Goal: Task Accomplishment & Management: Use online tool/utility

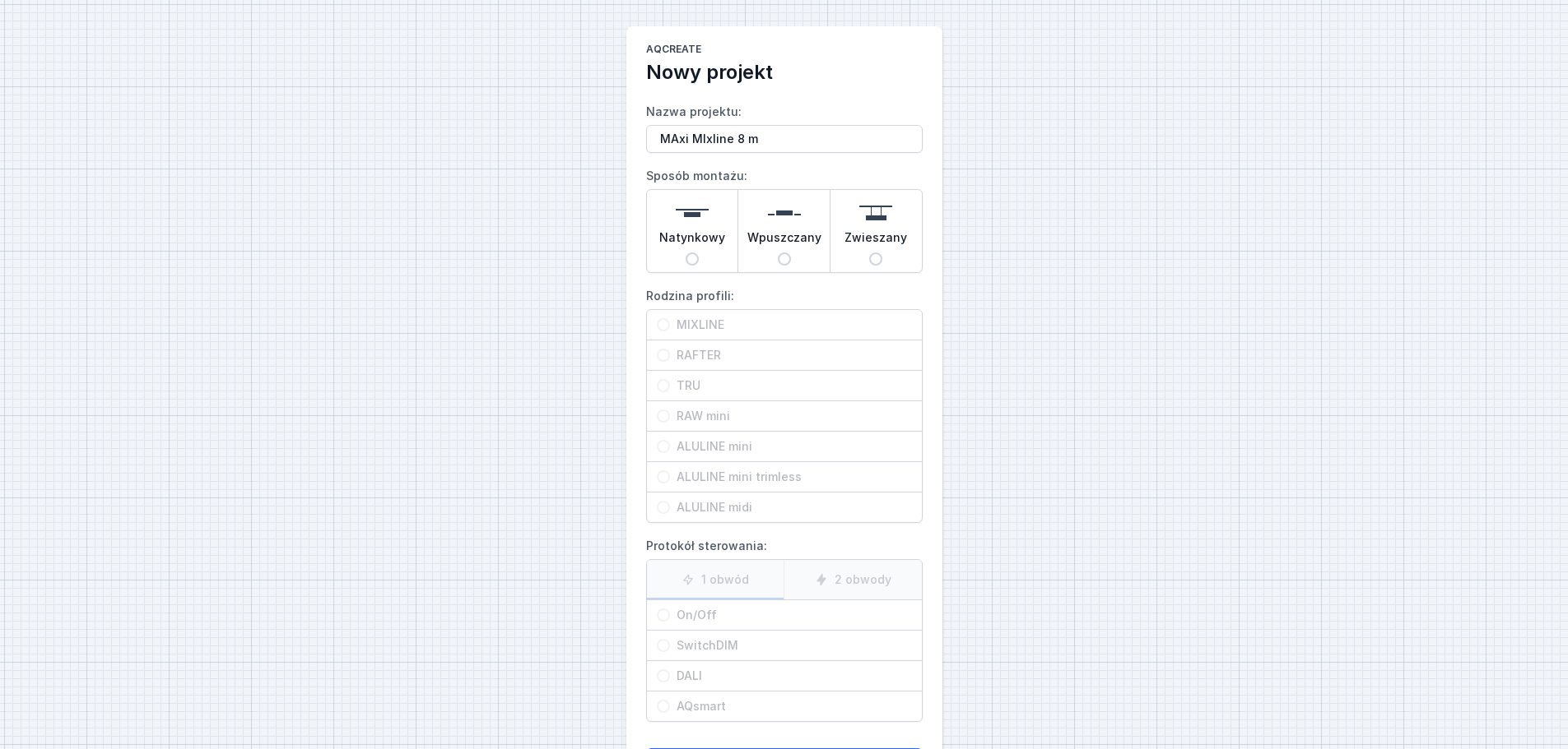
type input "MAxi MIxline 8 m"
click at [782, 232] on span "Wpuszczany" at bounding box center [784, 241] width 74 height 23
click at [782, 253] on input "Wpuszczany" at bounding box center [784, 260] width 13 height 13
radio input "true"
click at [716, 317] on span "MIXLINE" at bounding box center [791, 325] width 242 height 16
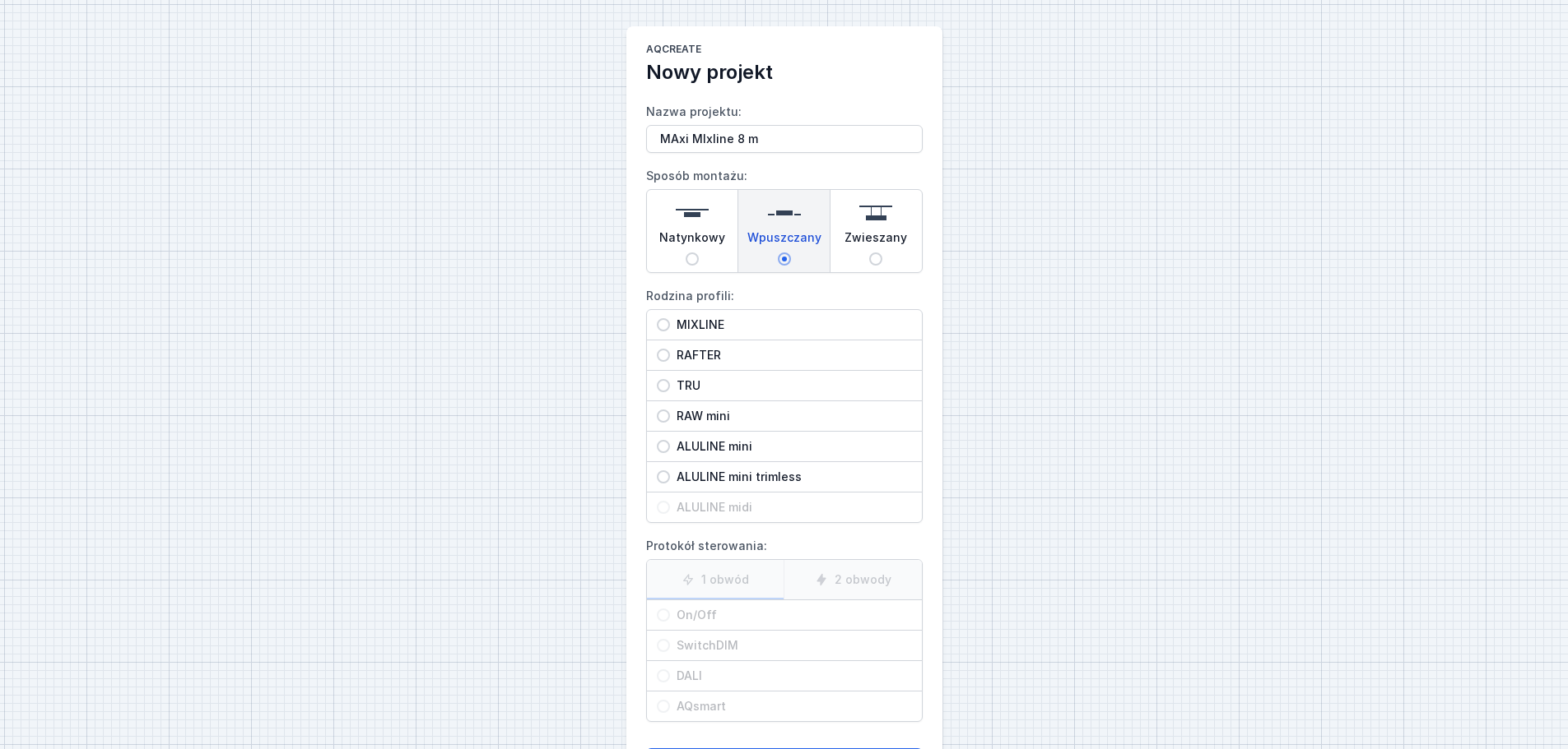
click at [670, 318] on input "MIXLINE" at bounding box center [663, 325] width 13 height 13
radio input "true"
click at [713, 605] on div "On/Off" at bounding box center [784, 615] width 275 height 30
click at [670, 608] on input "On/Off" at bounding box center [663, 615] width 13 height 13
radio input "true"
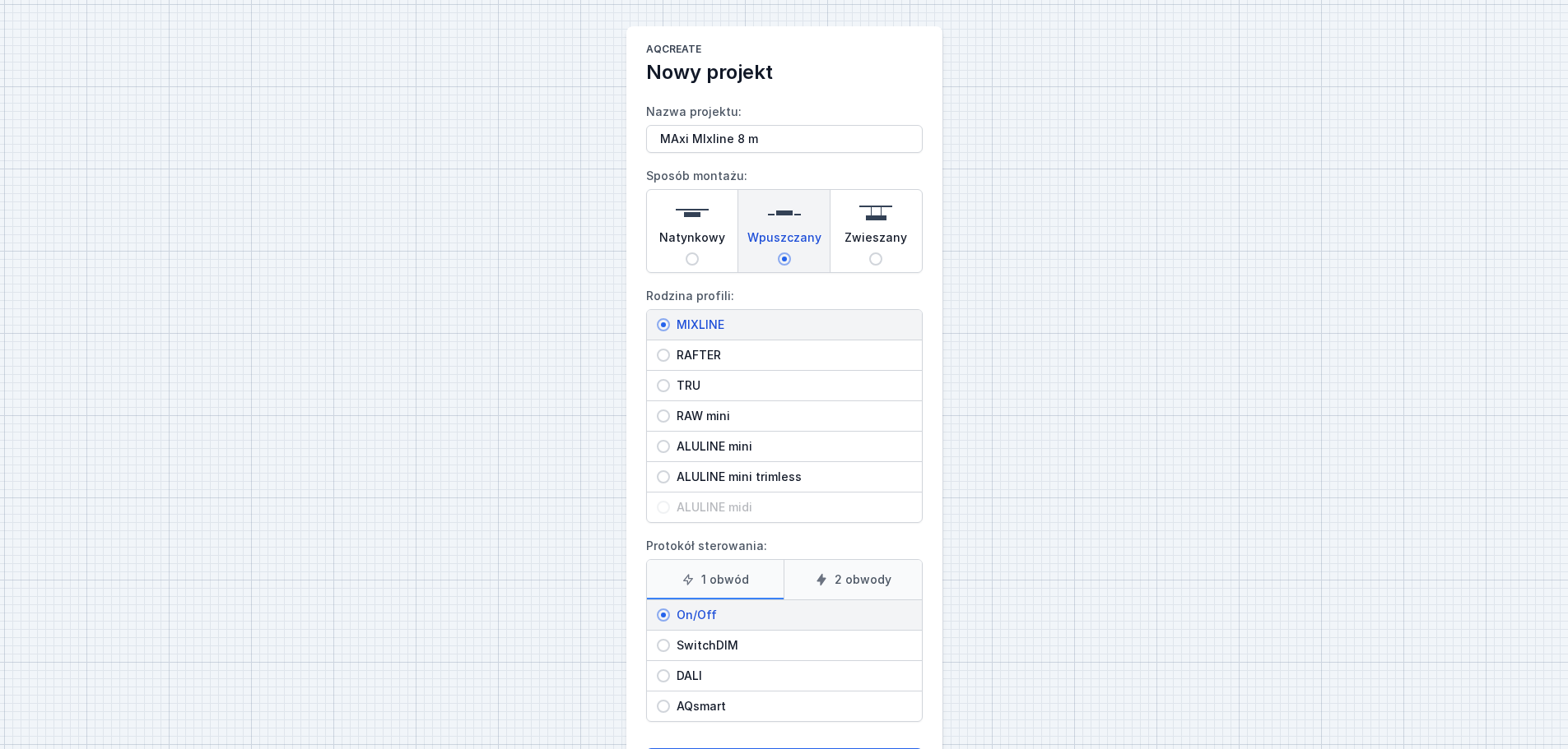
scroll to position [75, 0]
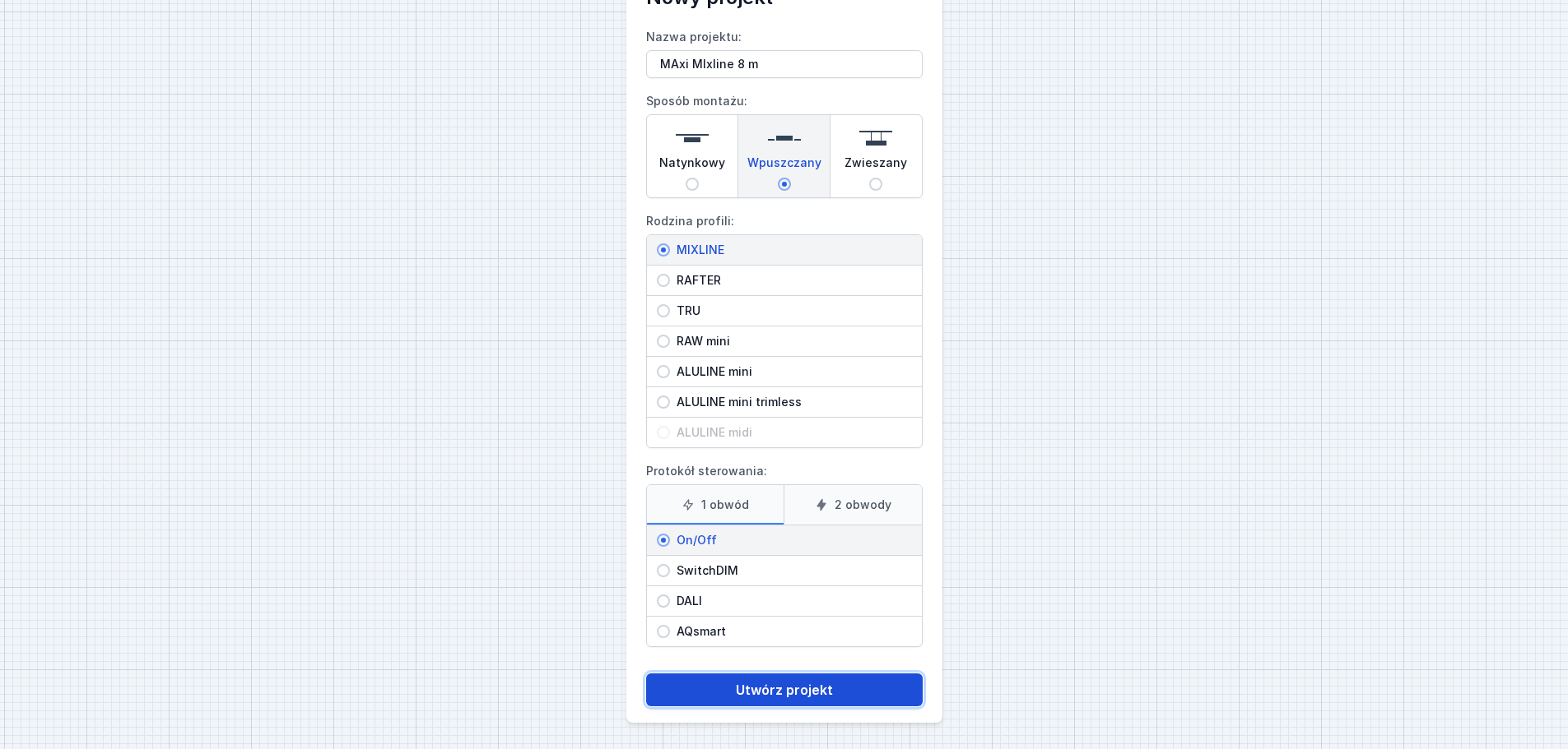
click at [764, 697] on button "Utwórz projekt" at bounding box center [784, 690] width 276 height 33
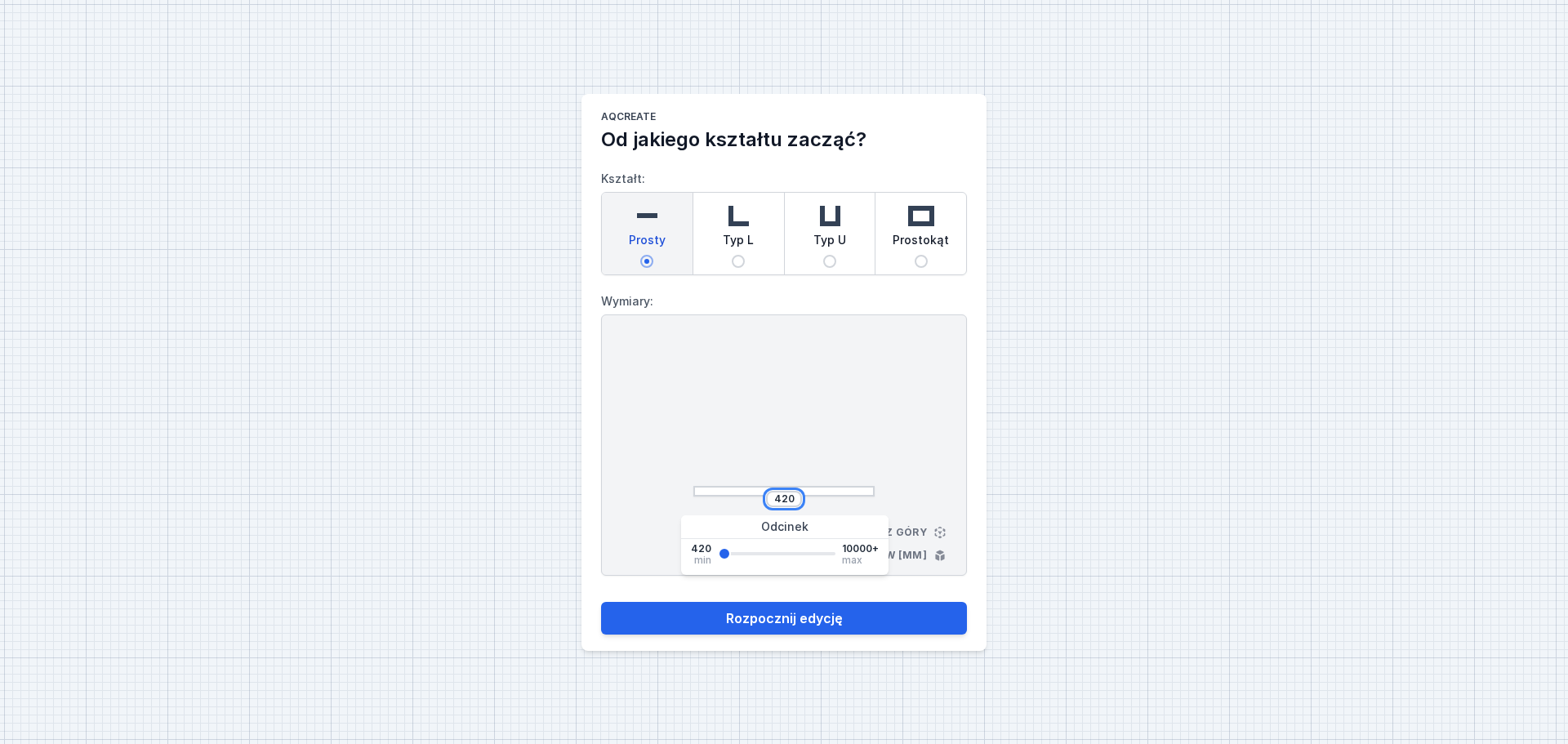
click at [794, 494] on input "420" at bounding box center [783, 499] width 26 height 13
type input "4"
type input "8000"
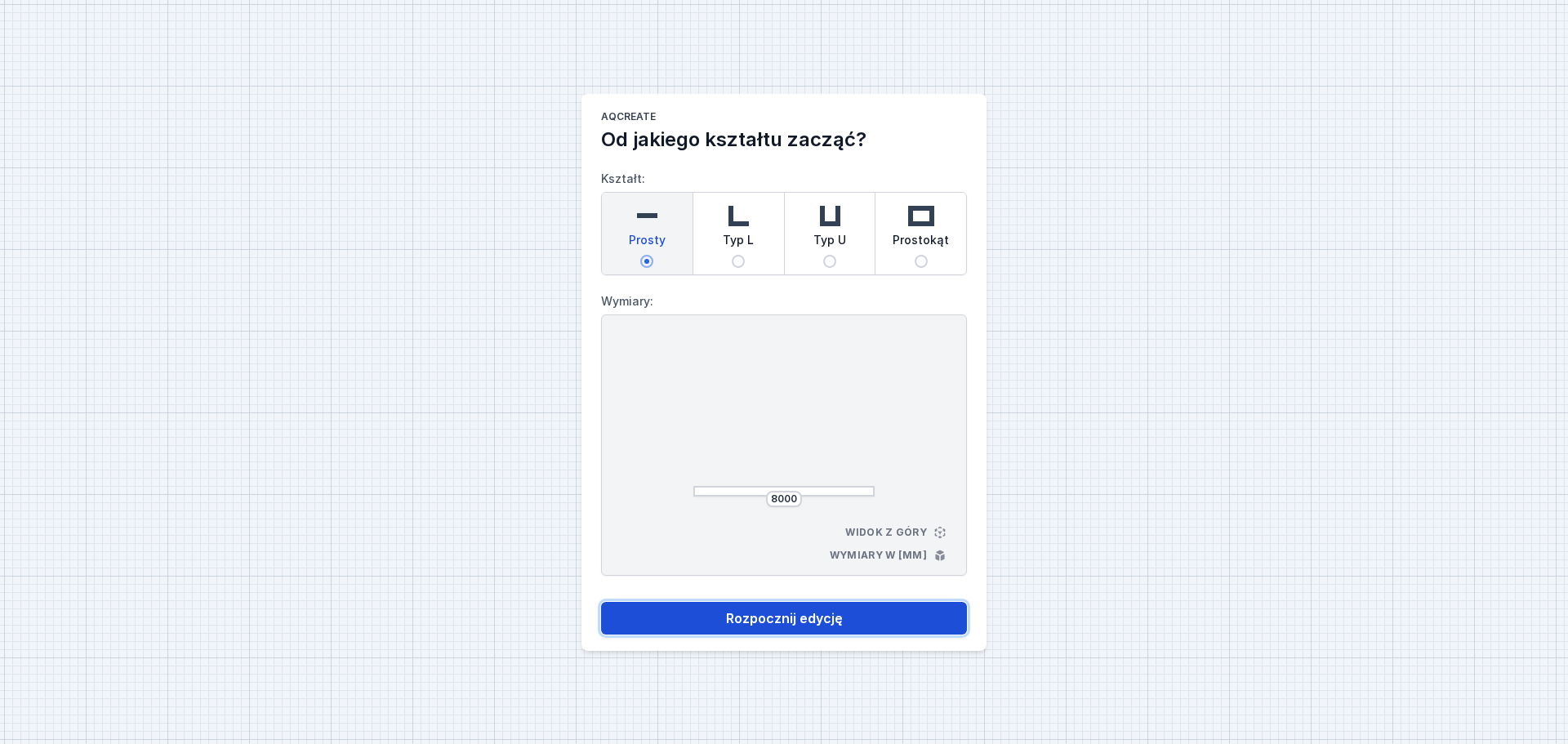
click at [813, 617] on button "Rozpocznij edycję" at bounding box center [784, 618] width 366 height 32
select select "3000"
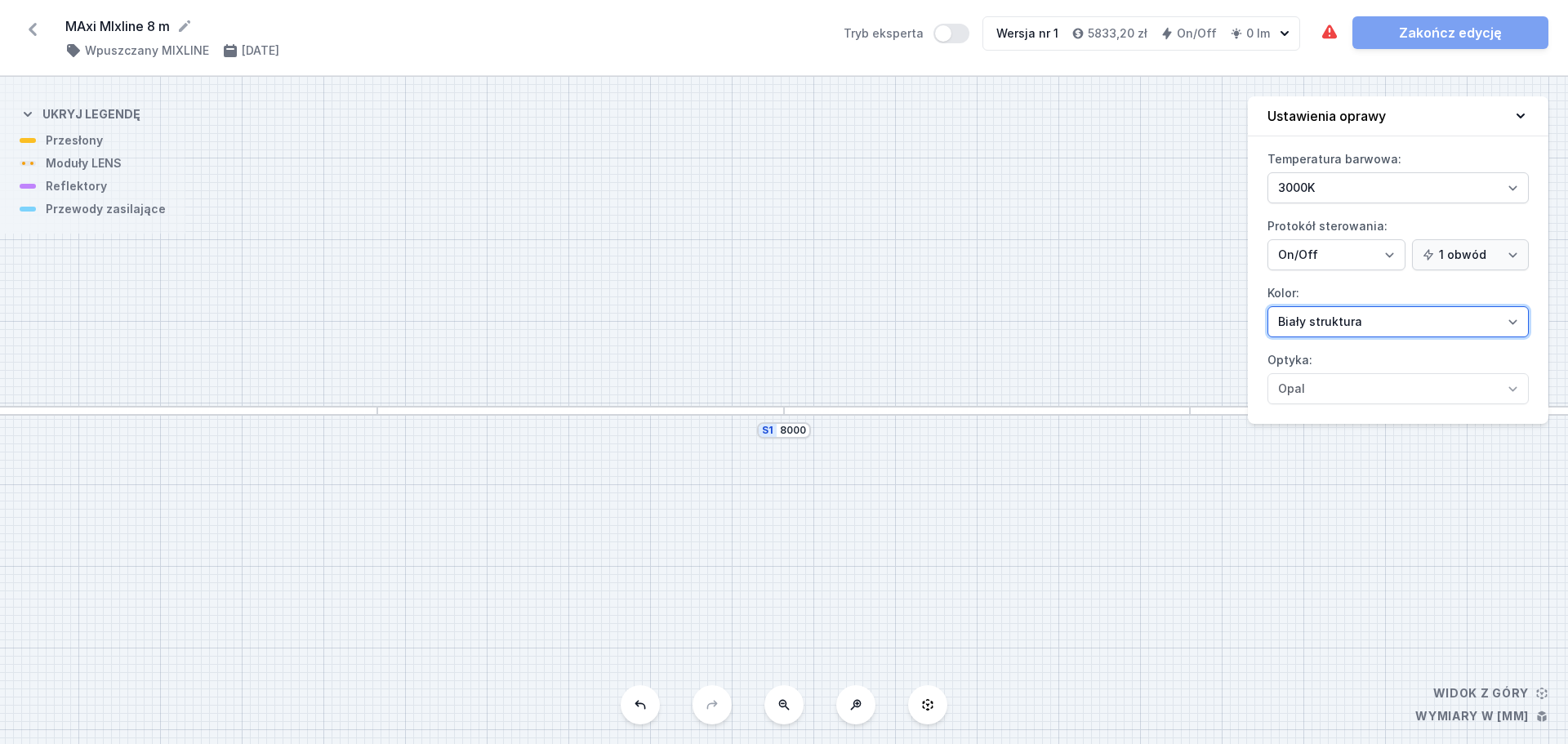
click at [1371, 326] on select "Biały struktura Czarny struktura Złoty struktura Miedziany Szary Inny (z palety…" at bounding box center [1398, 322] width 262 height 31
select select "2"
click at [1267, 306] on select "Biały struktura Czarny struktura Złoty struktura Miedziany Szary Inny (z palety…" at bounding box center [1398, 322] width 262 height 31
click at [1519, 116] on icon at bounding box center [1520, 115] width 9 height 5
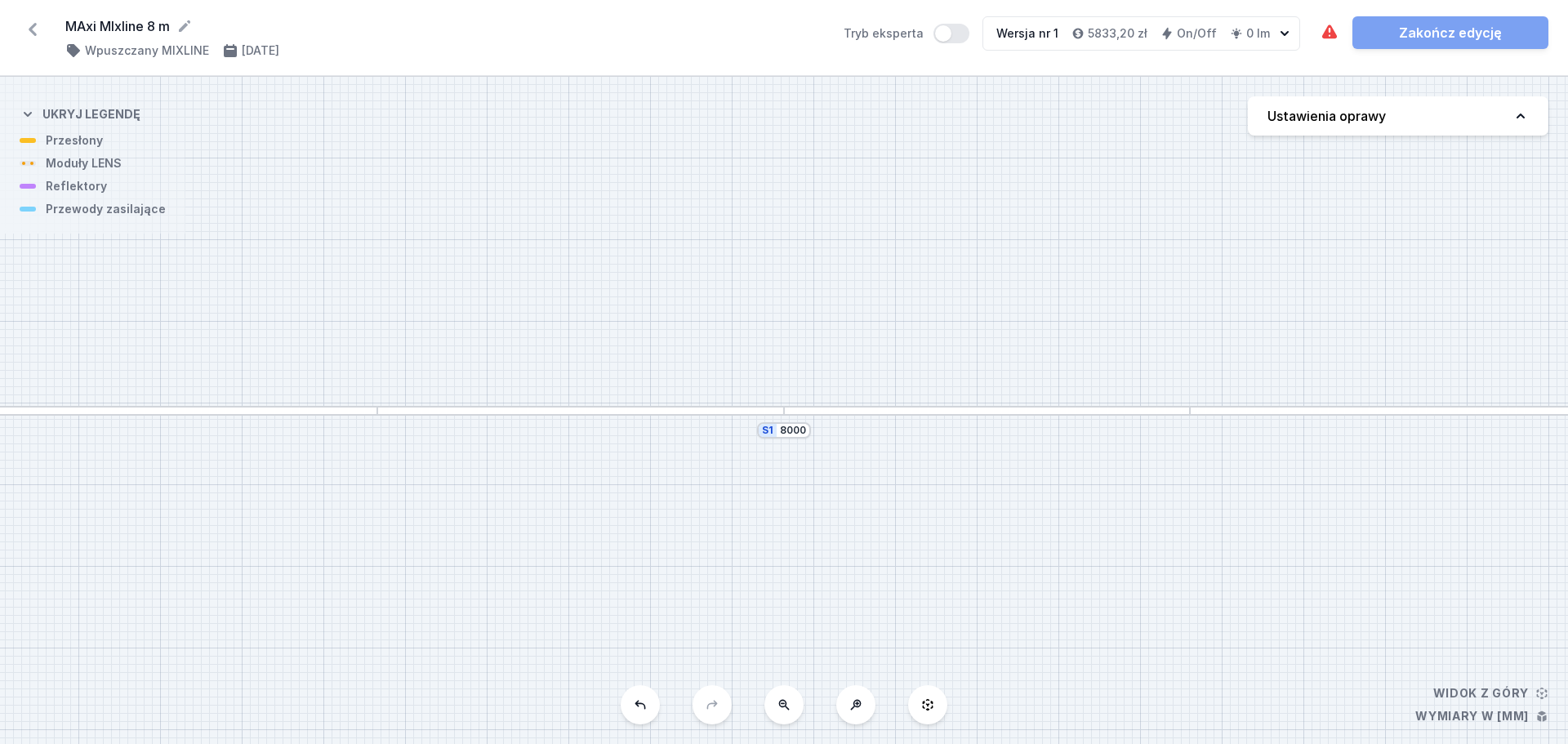
click at [825, 412] on div at bounding box center [988, 411] width 407 height 10
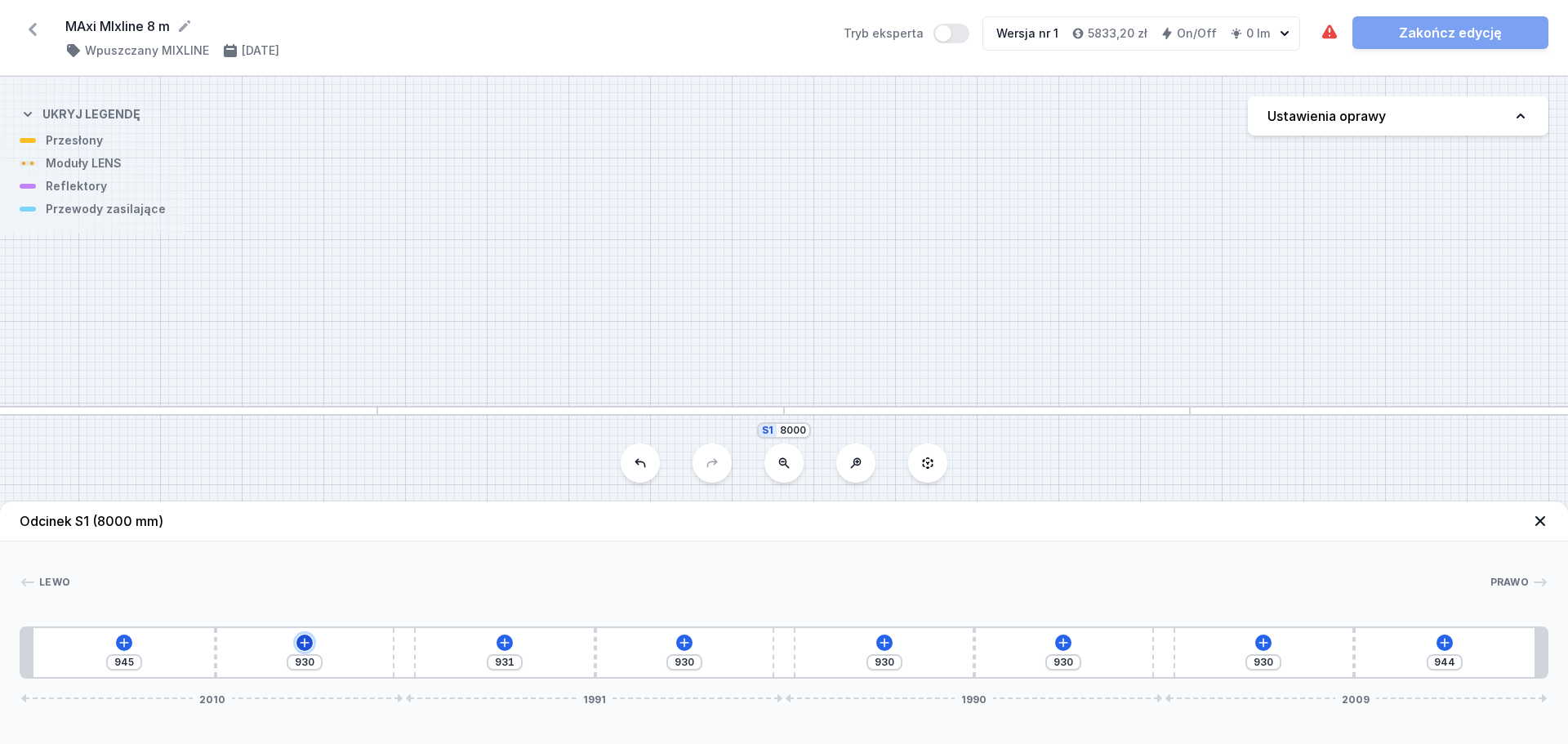
click at [304, 641] on icon at bounding box center [304, 642] width 9 height 9
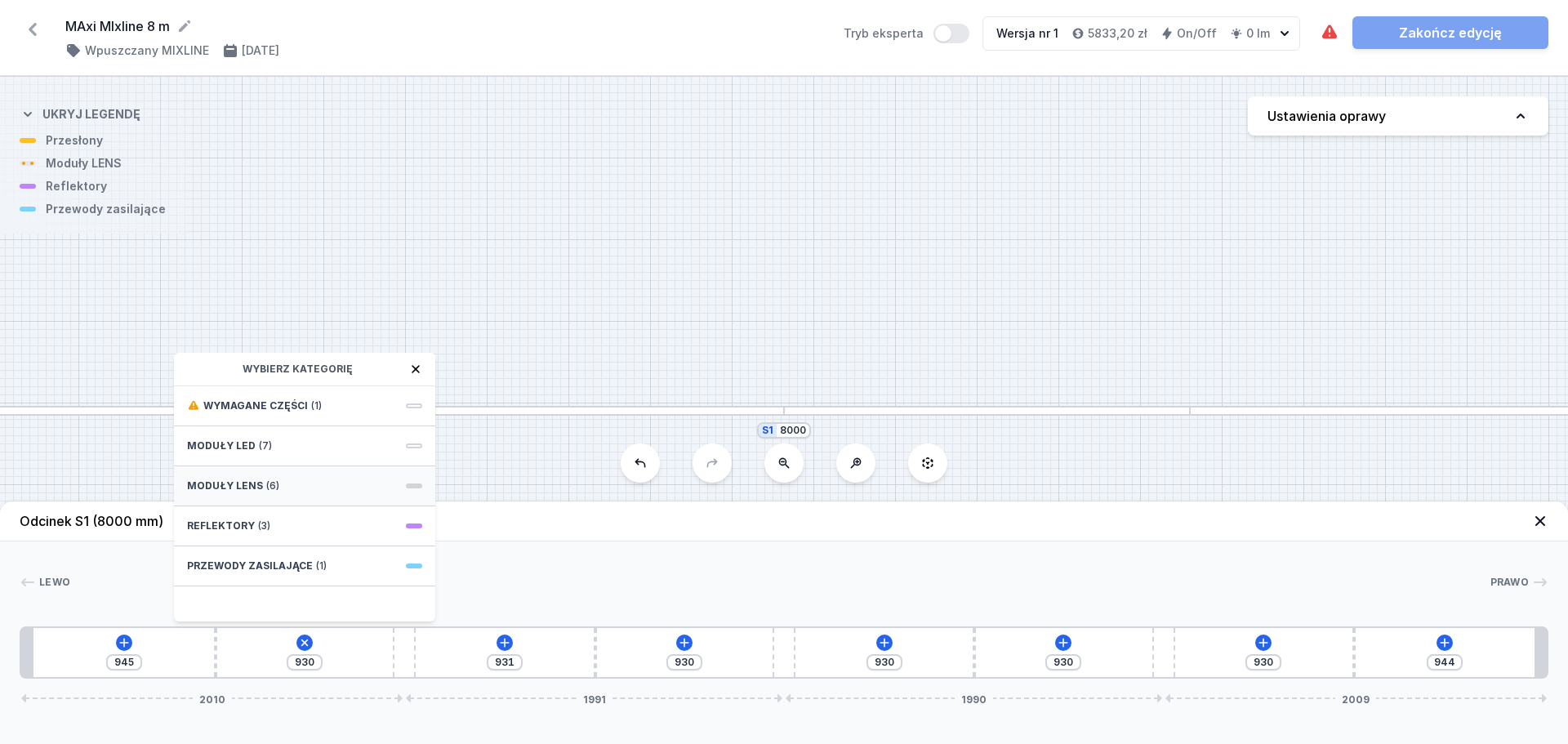
click at [326, 482] on div "Moduły LENS (6)" at bounding box center [304, 486] width 262 height 40
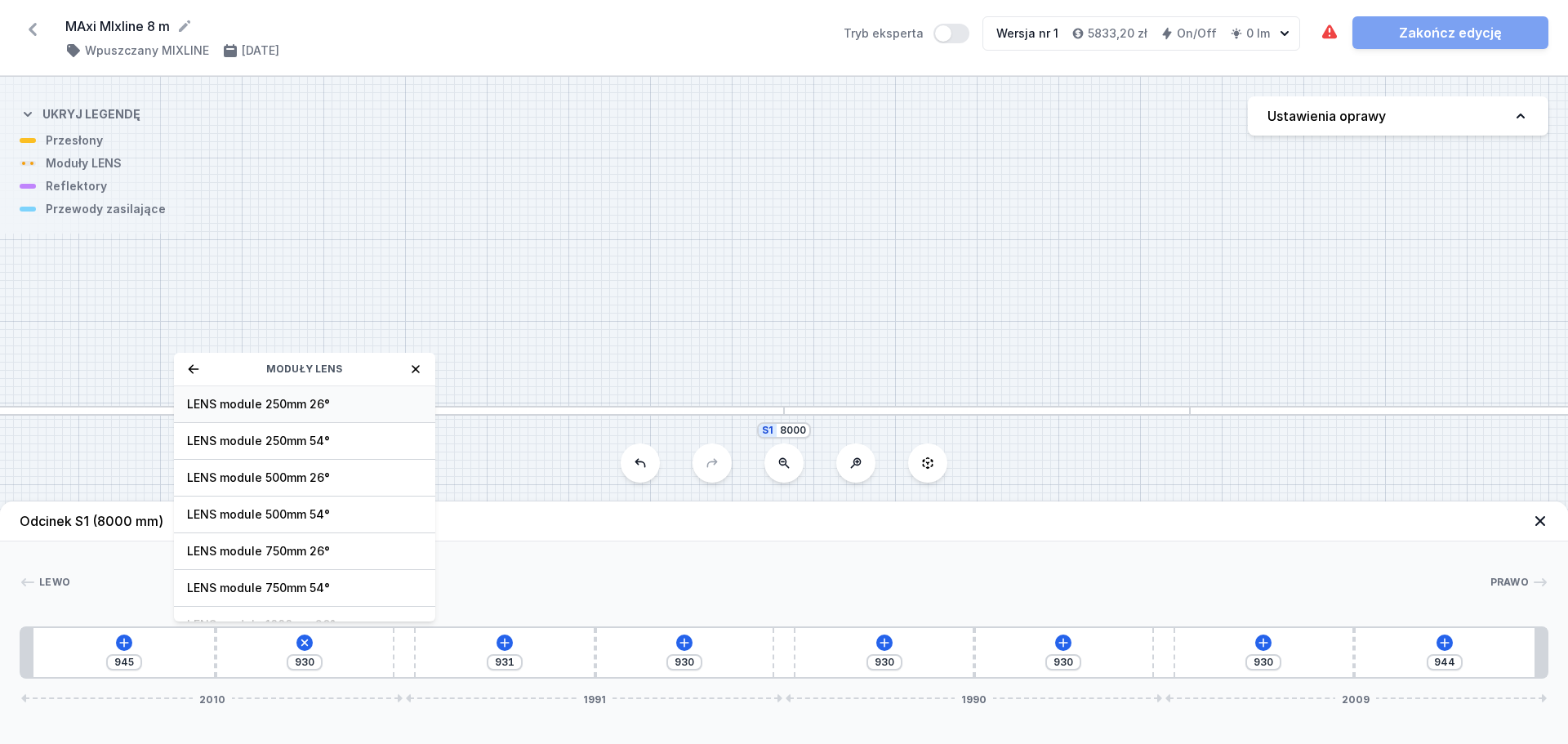
click at [341, 407] on span "LENS module 250mm 26°" at bounding box center [304, 403] width 235 height 16
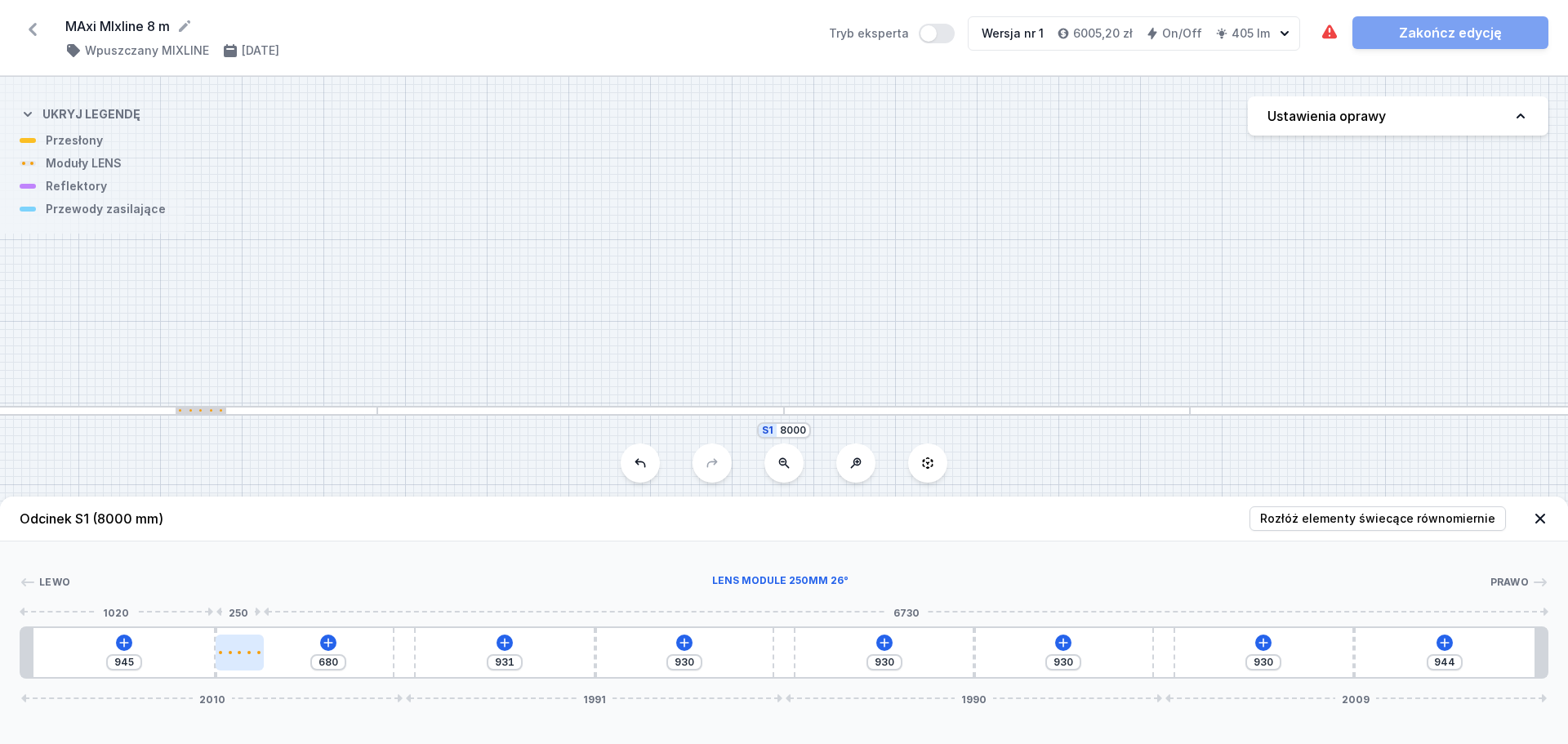
click at [240, 650] on div at bounding box center [240, 653] width 48 height 36
click at [245, 605] on icon at bounding box center [239, 606] width 9 height 9
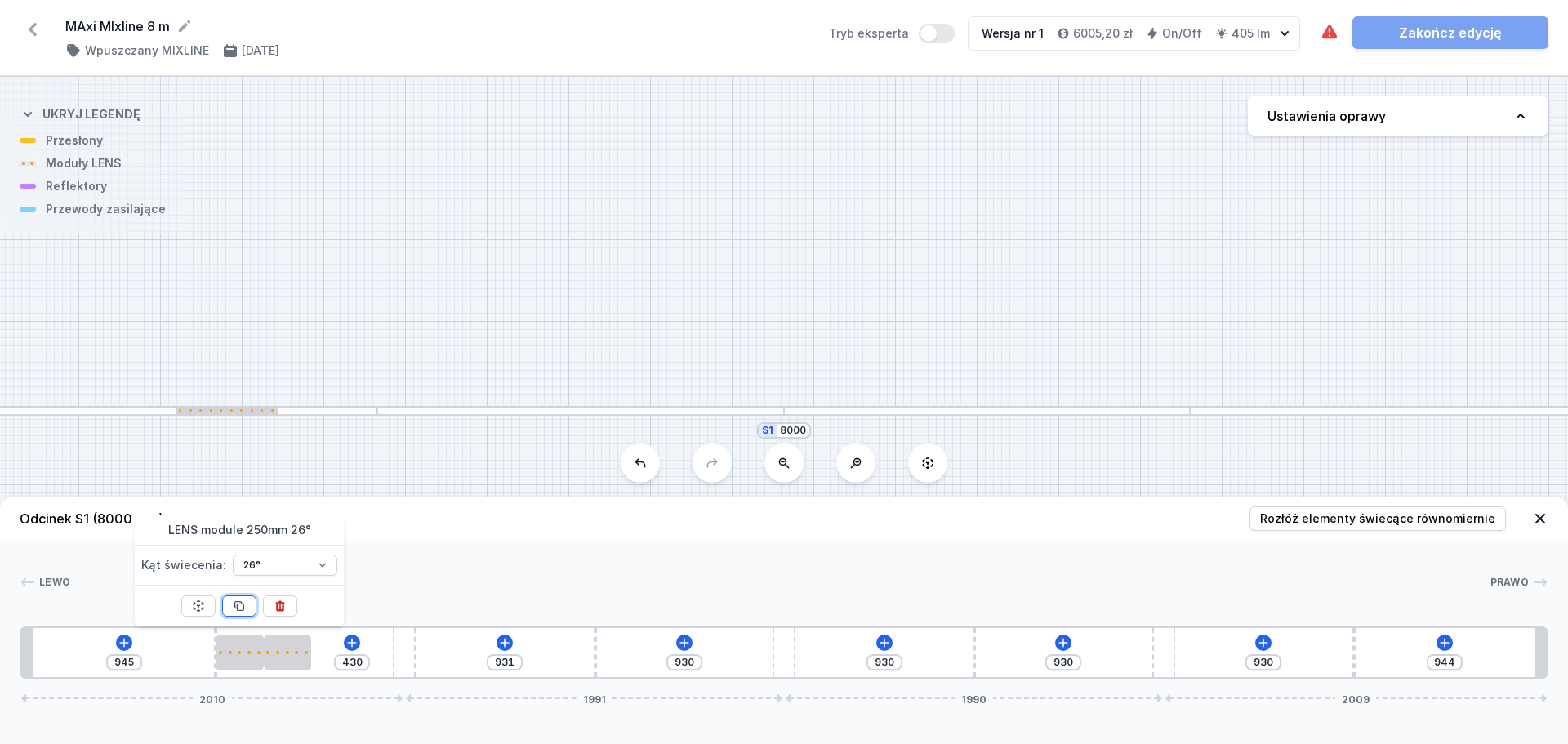
click at [245, 605] on icon at bounding box center [239, 606] width 9 height 9
type input "180"
click at [245, 605] on icon at bounding box center [239, 606] width 9 height 9
type input "431"
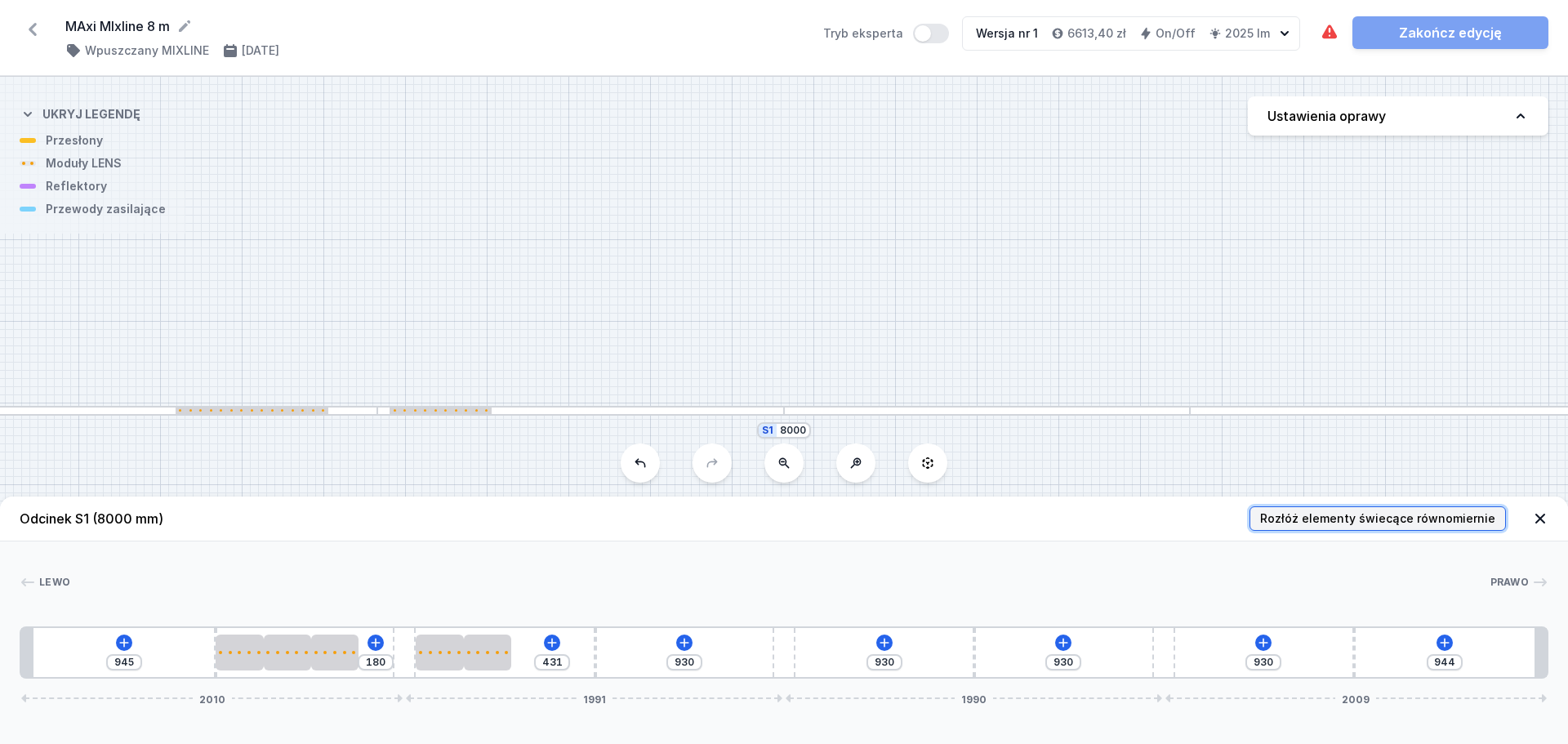
click at [1345, 513] on span "Rozłóż elementy świecące równomiernie" at bounding box center [1378, 519] width 235 height 16
type input "575"
type input "251"
type input "866"
type input "431"
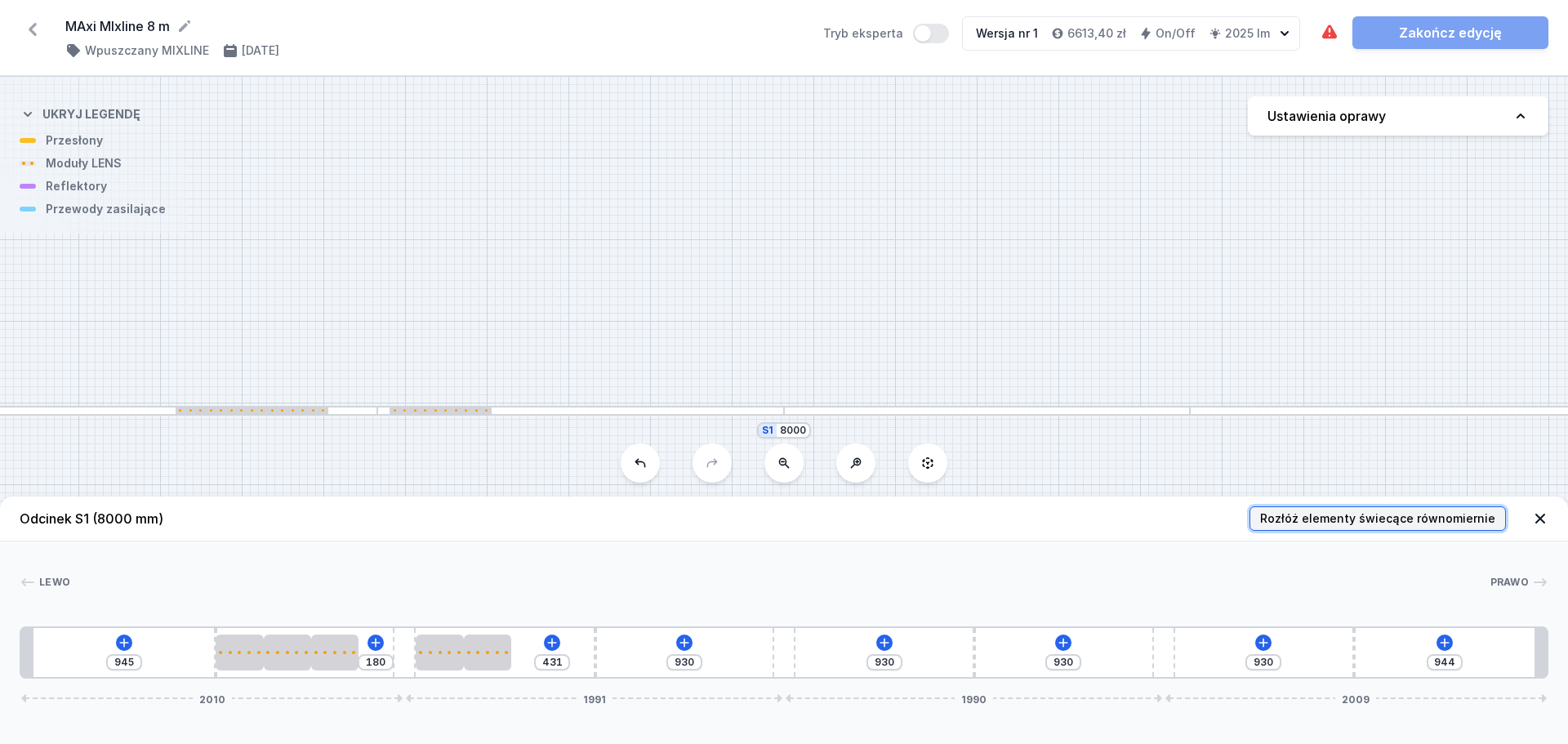
type input "106"
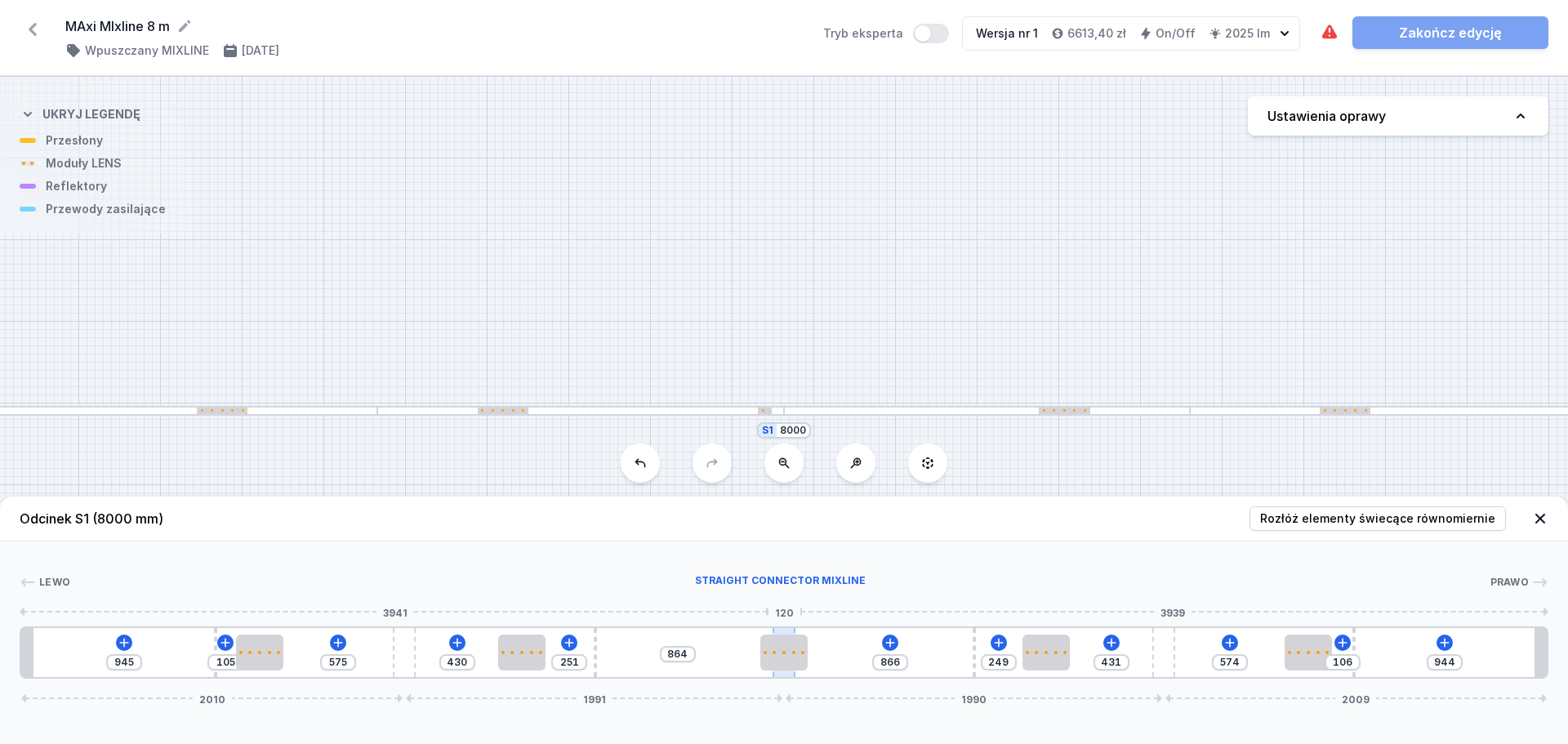
type input "930"
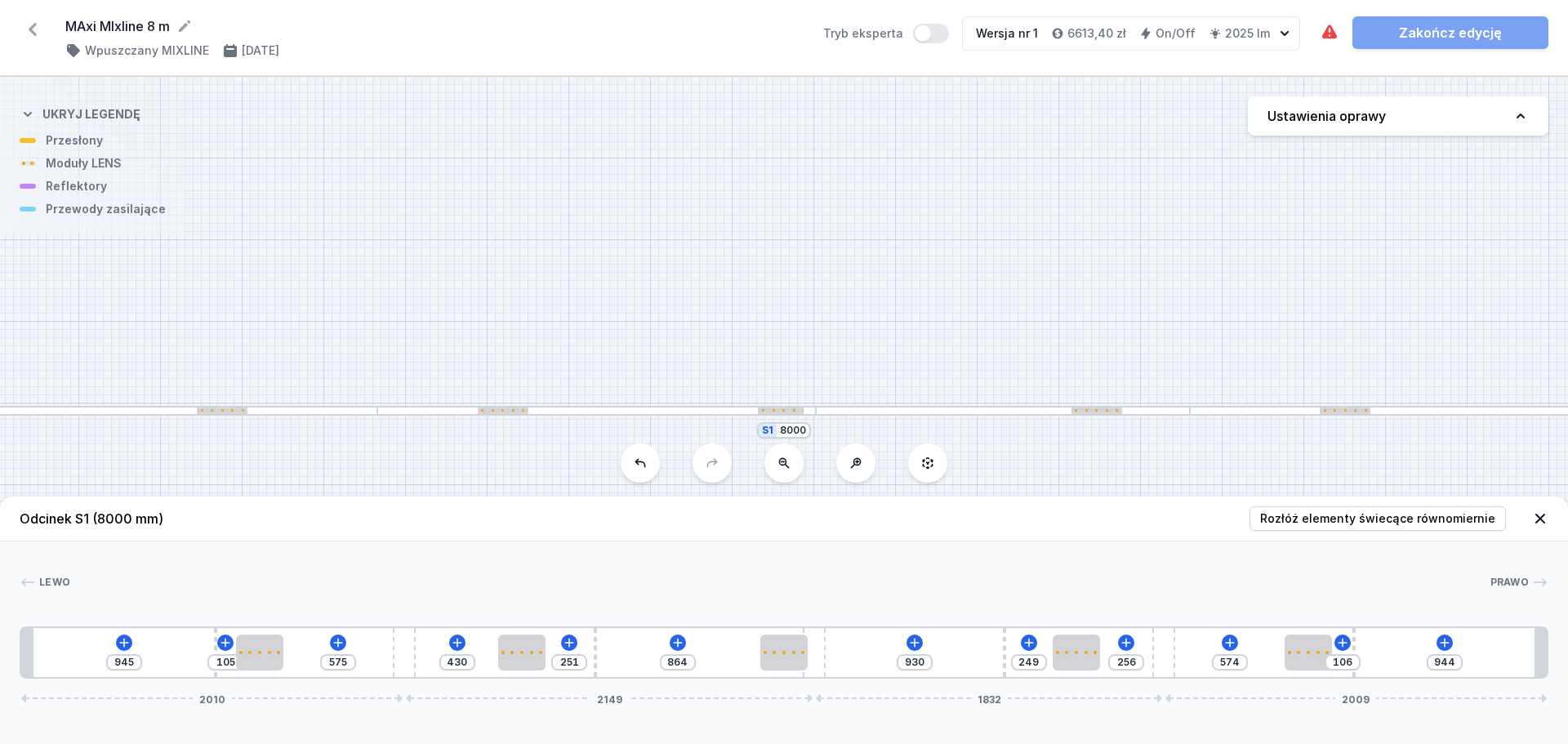
type input "247"
drag, startPoint x: 811, startPoint y: 632, endPoint x: 887, endPoint y: 641, distance: 76.5
click at [887, 641] on div "945 105 575 430 251 864 930 249 247 574 106 944 2010 2175 1806 2009" at bounding box center [784, 653] width 1529 height 52
click at [1441, 637] on icon at bounding box center [1445, 643] width 13 height 13
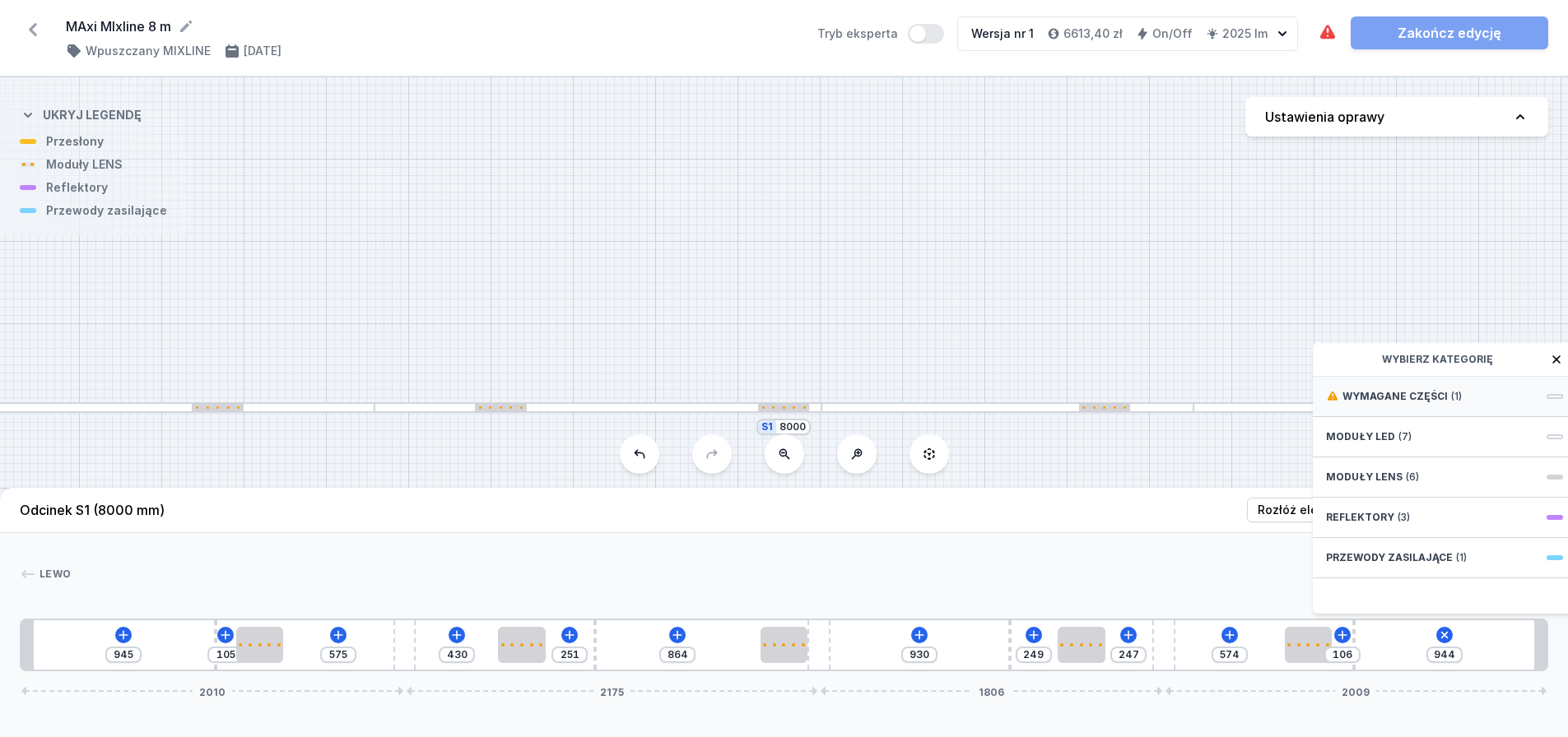
click at [1470, 409] on div "Wymagane części (1)" at bounding box center [1443, 397] width 264 height 40
click at [1467, 403] on span "Hole for power supply cable" at bounding box center [1443, 395] width 237 height 16
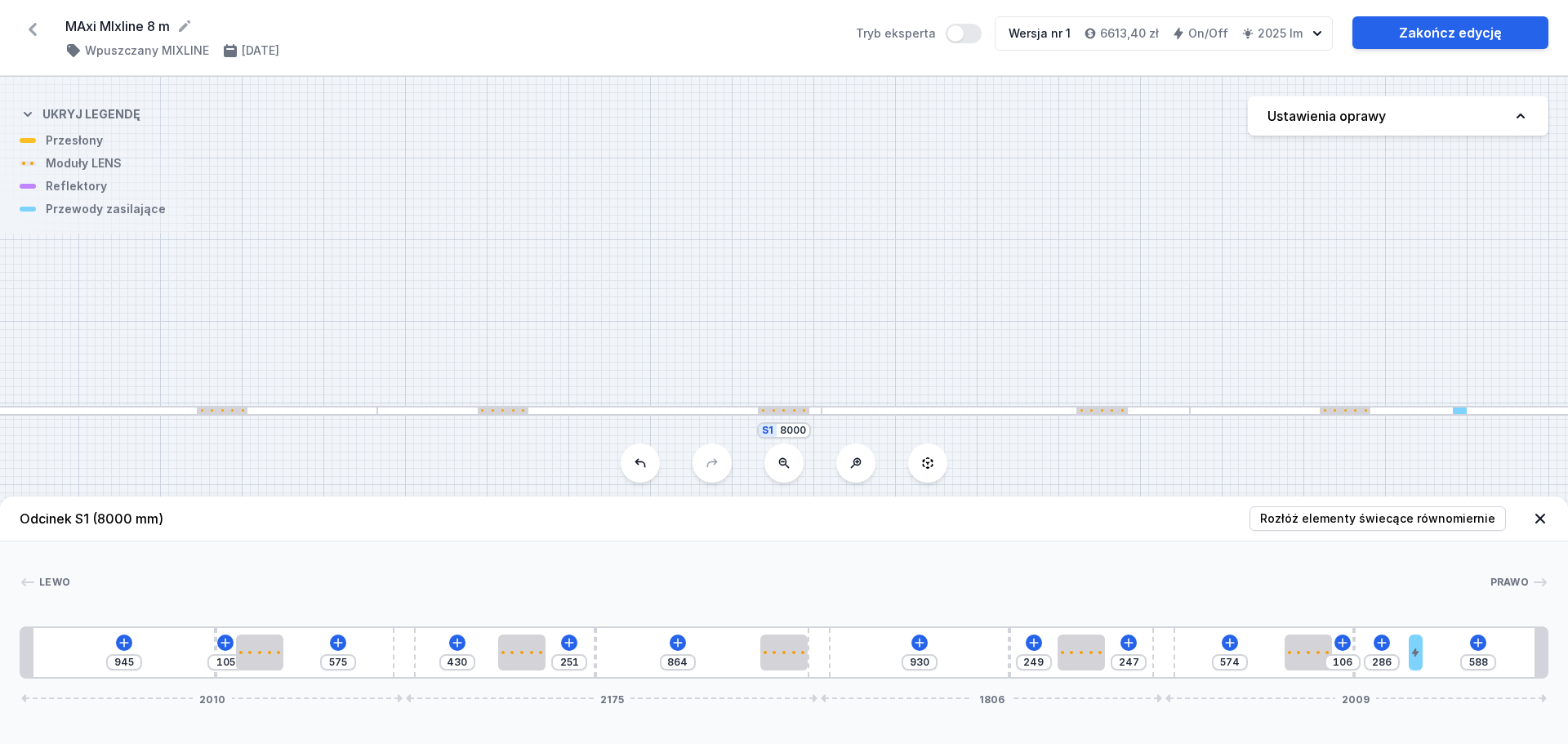
type input "567"
type input "307"
type input "550"
type input "324"
type input "528"
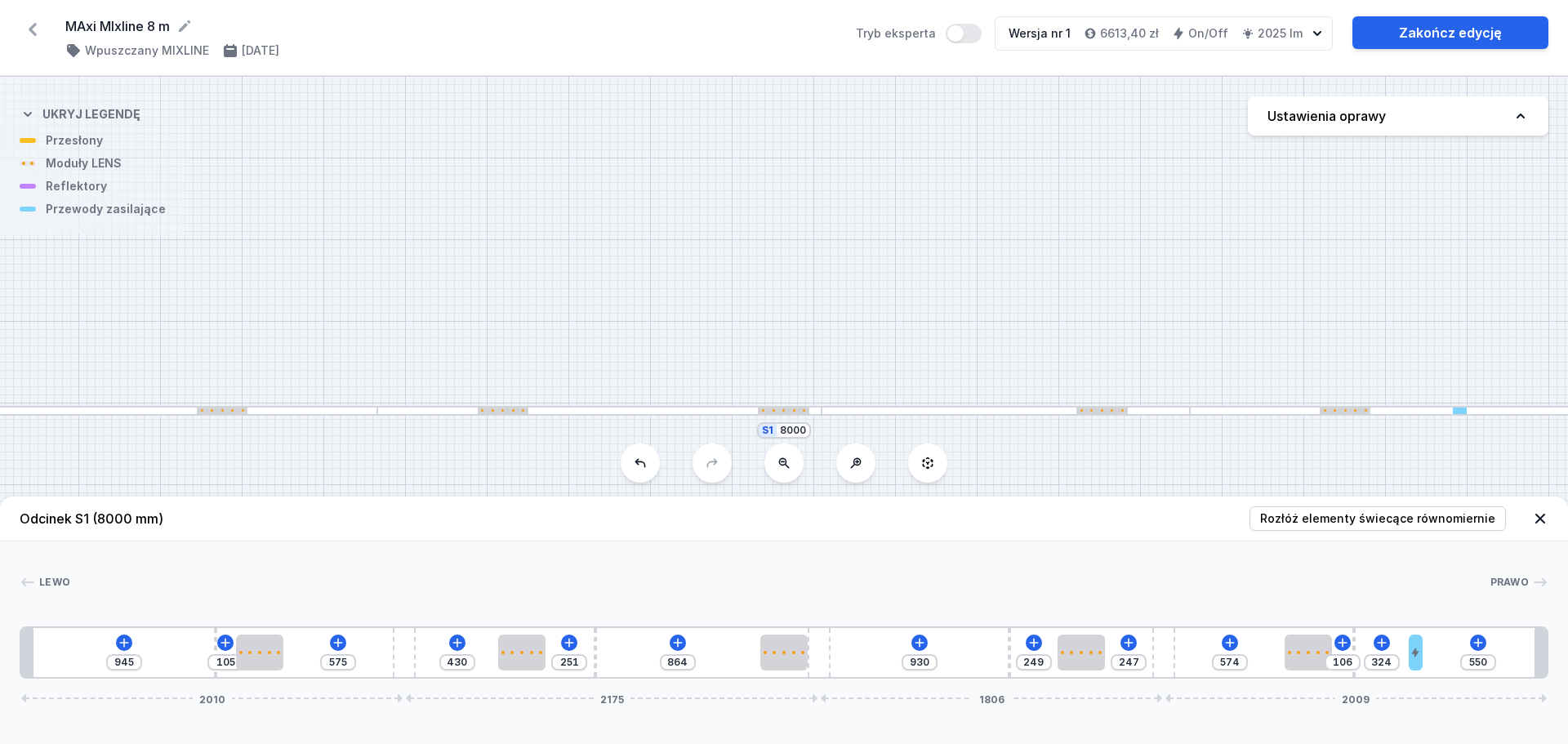
type input "346"
type input "507"
type input "367"
type input "490"
type input "384"
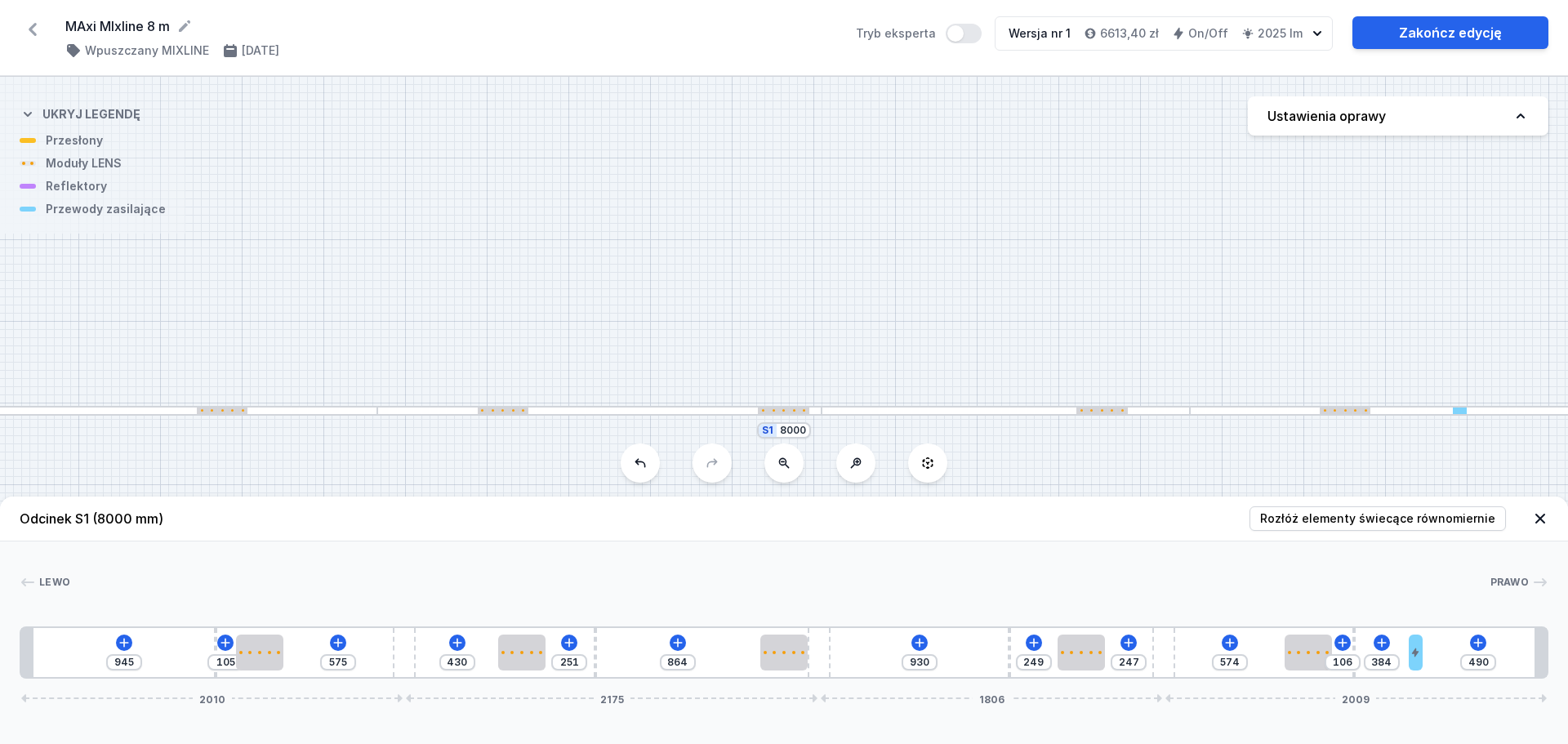
type input "473"
type input "401"
type input "452"
type input "422"
type input "431"
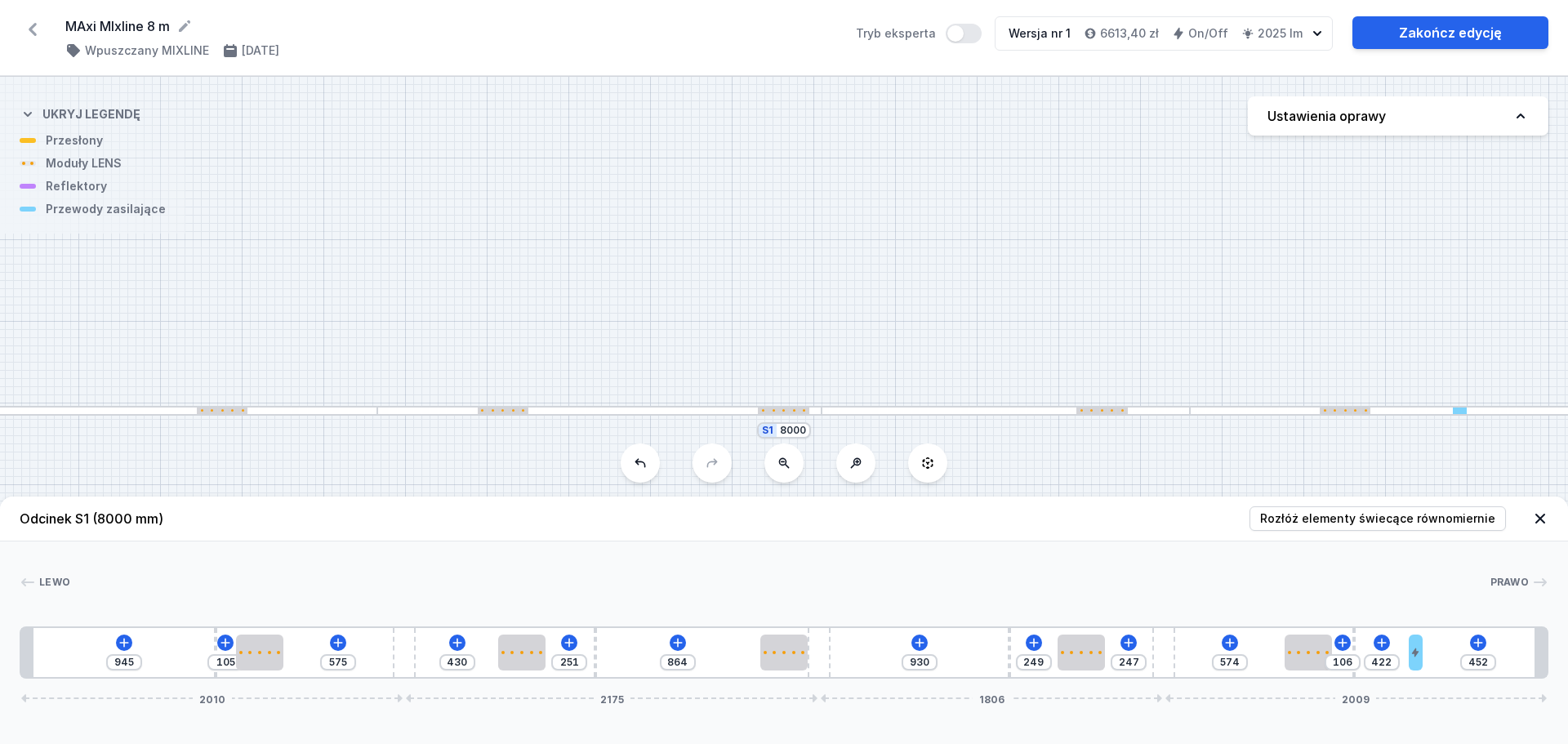
type input "443"
type input "414"
type input "460"
type input "401"
type input "473"
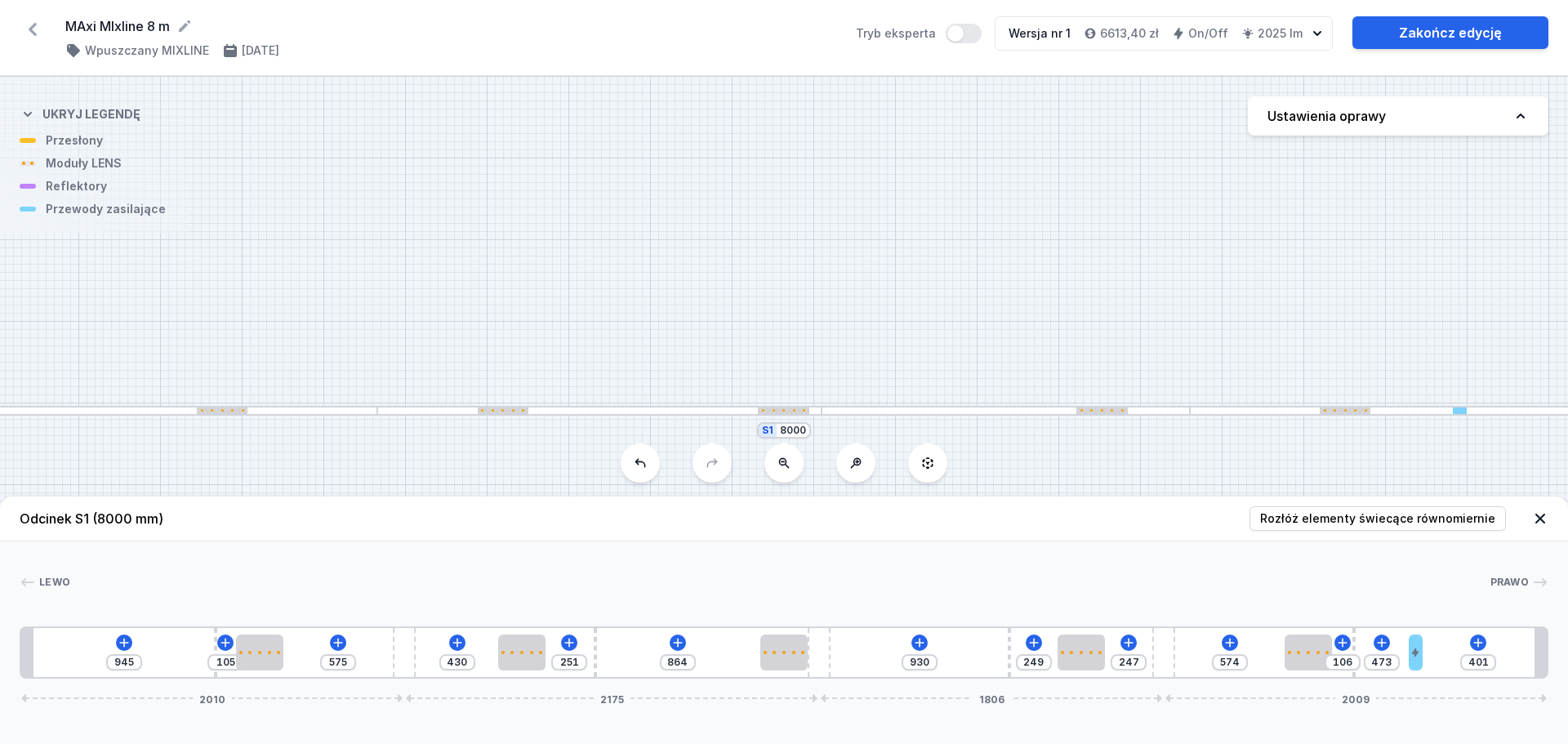
type input "384"
type input "490"
type input "371"
type input "503"
type input "346"
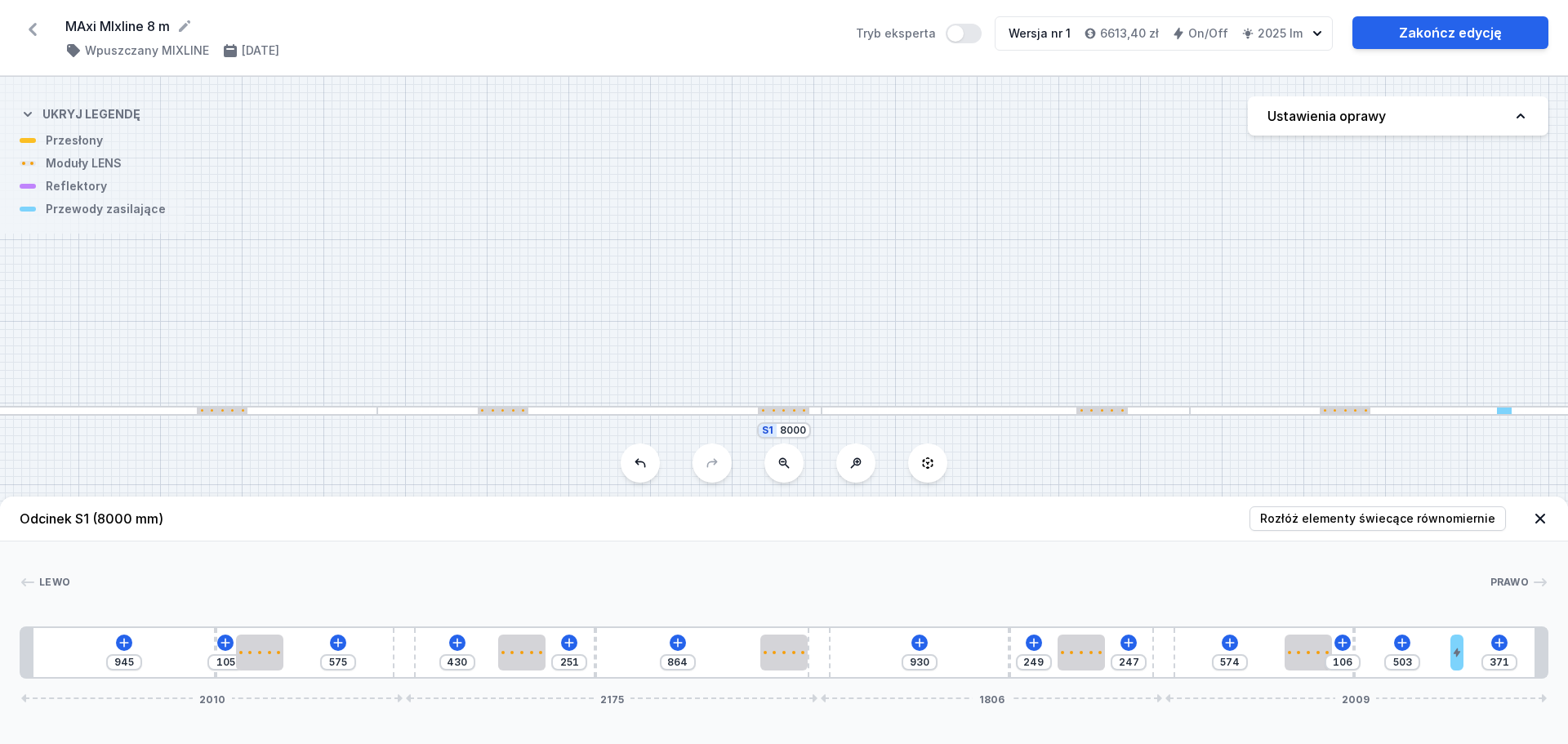
type input "528"
type input "316"
type input "558"
type input "286"
type input "588"
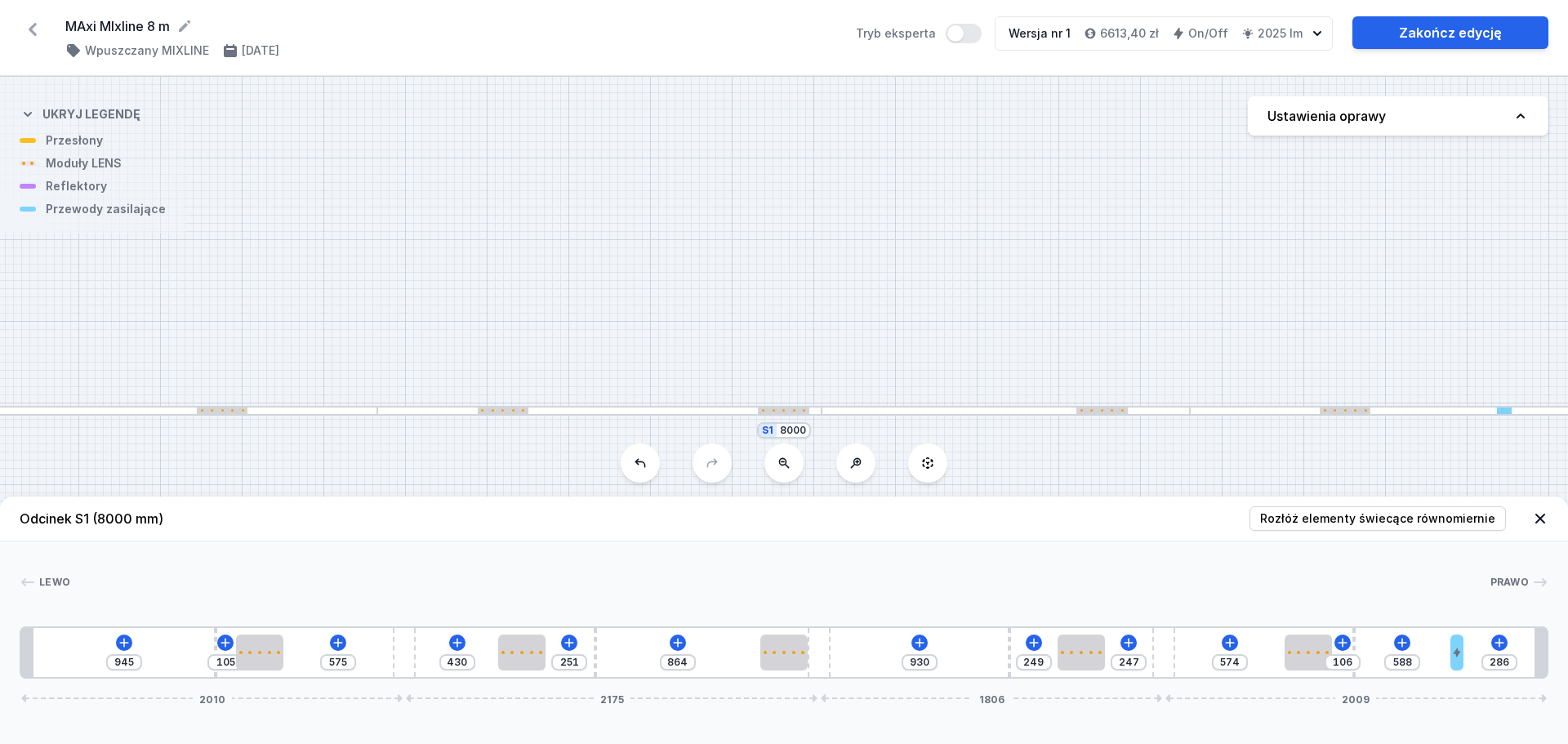
type input "261"
type input "613"
type input "248"
type input "626"
type input "231"
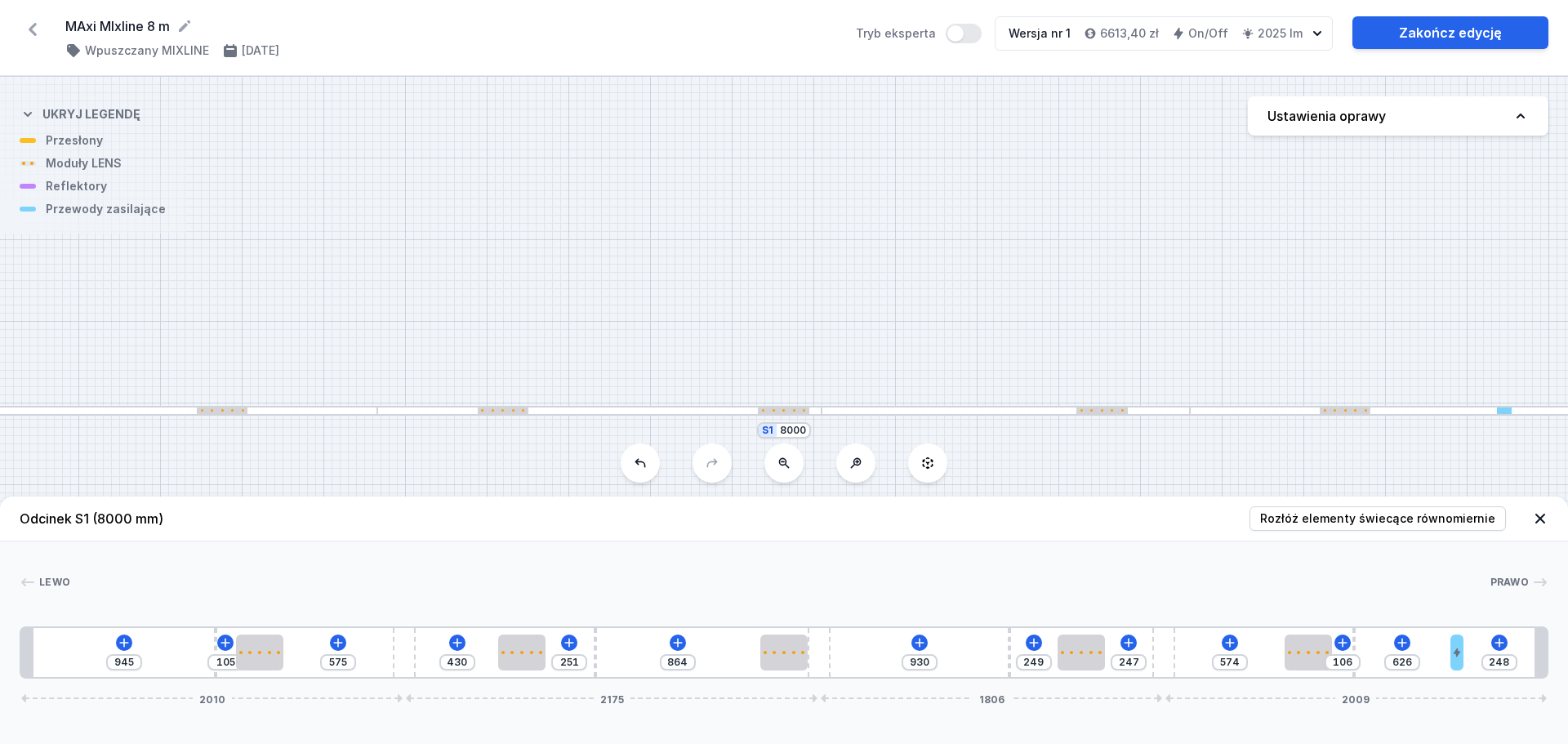
type input "643"
type input "218"
type input "656"
type input "205"
type input "669"
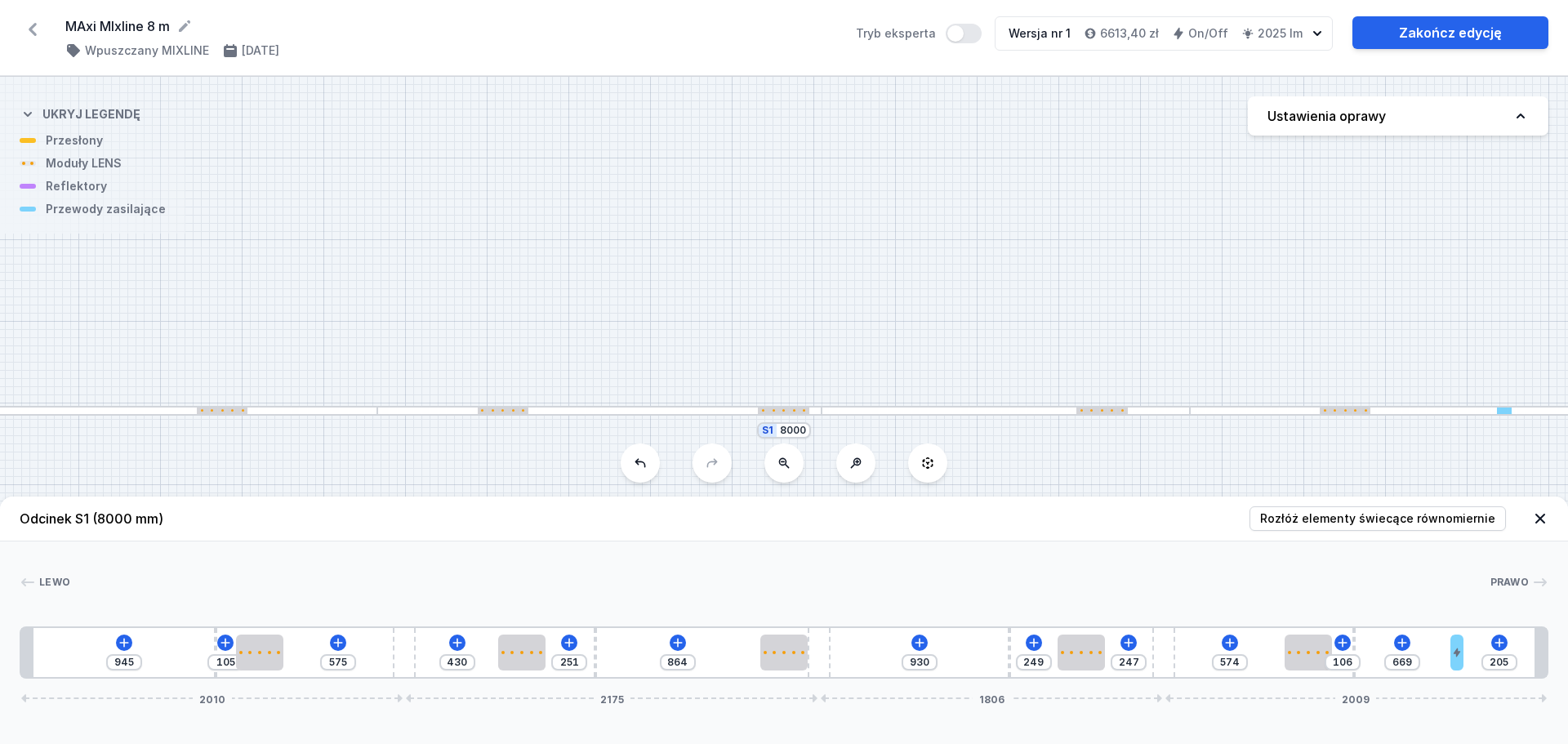
type input "197"
type input "677"
type input "188"
type input "686"
type input "180"
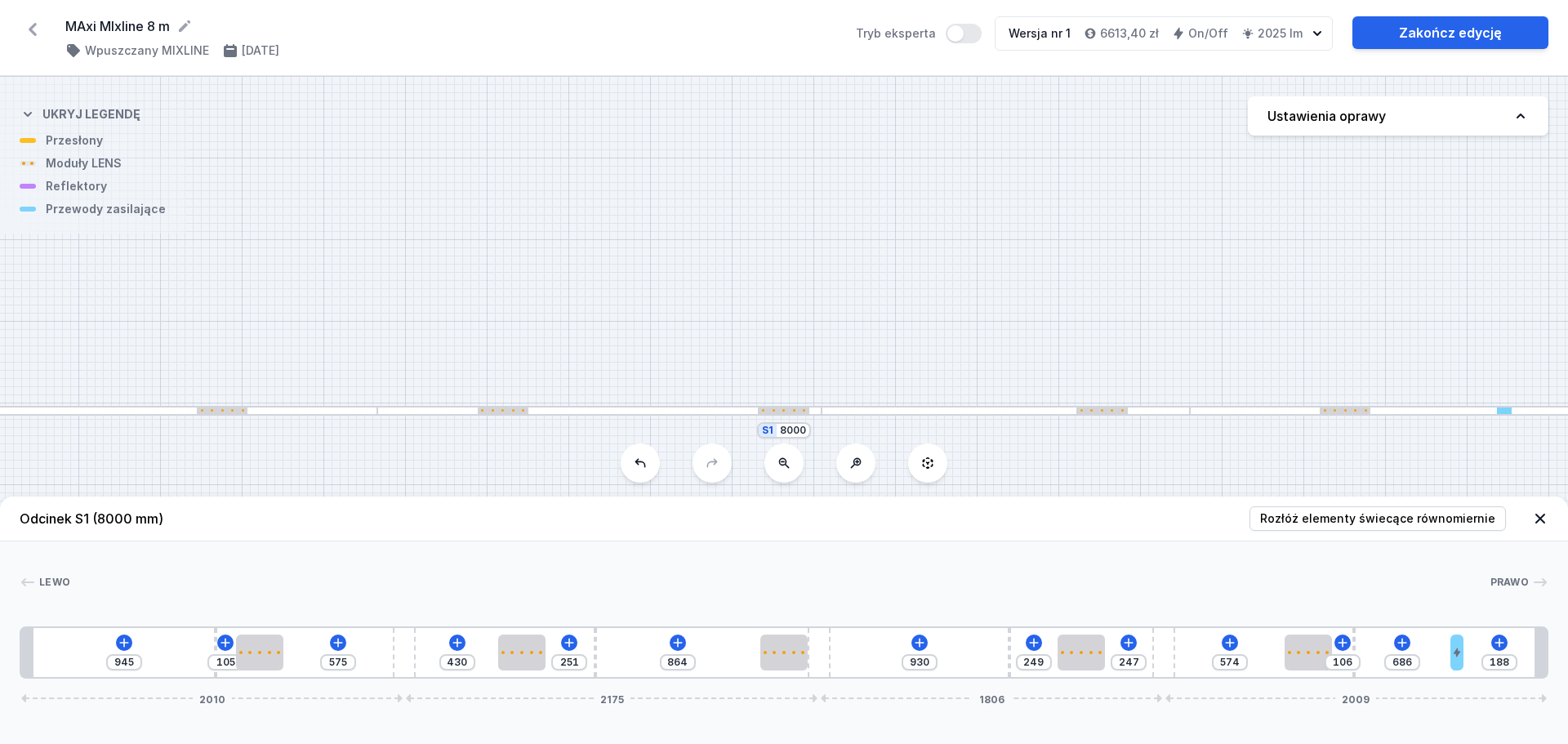
type input "694"
type input "175"
type input "699"
type input "171"
type input "703"
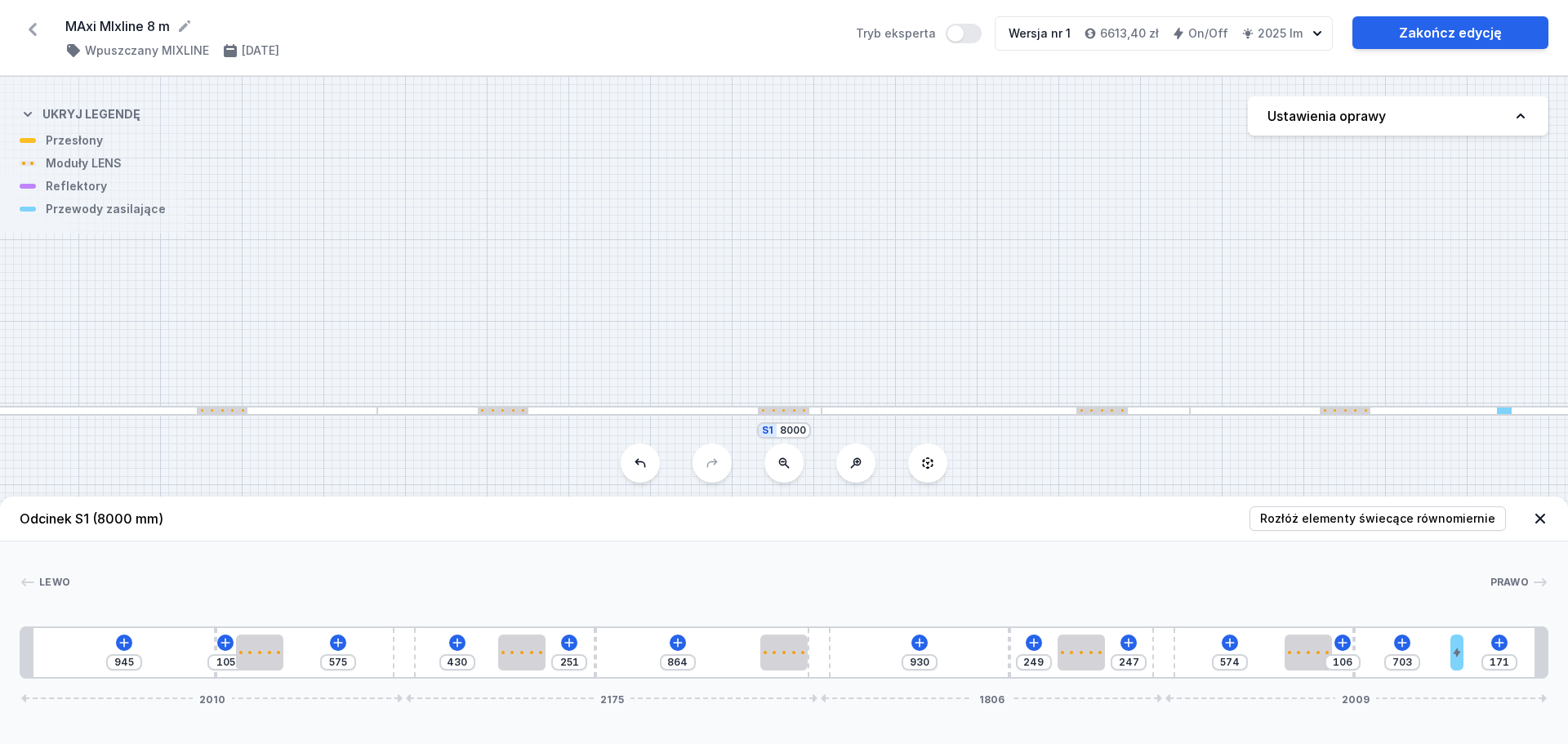
type input "158"
type input "716"
type input "141"
type input "733"
type input "133"
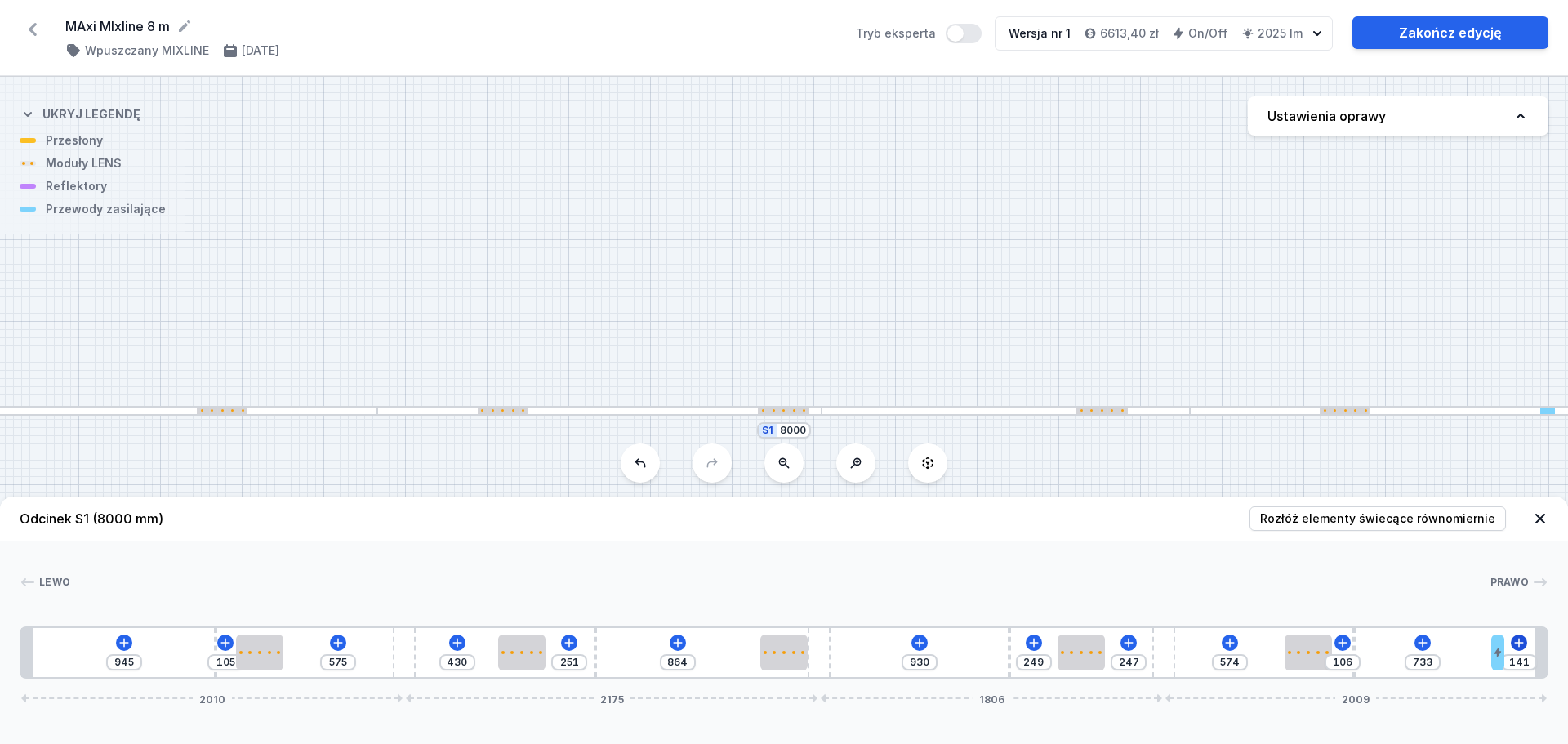
type input "741"
type input "129"
type input "745"
type input "124"
type input "750"
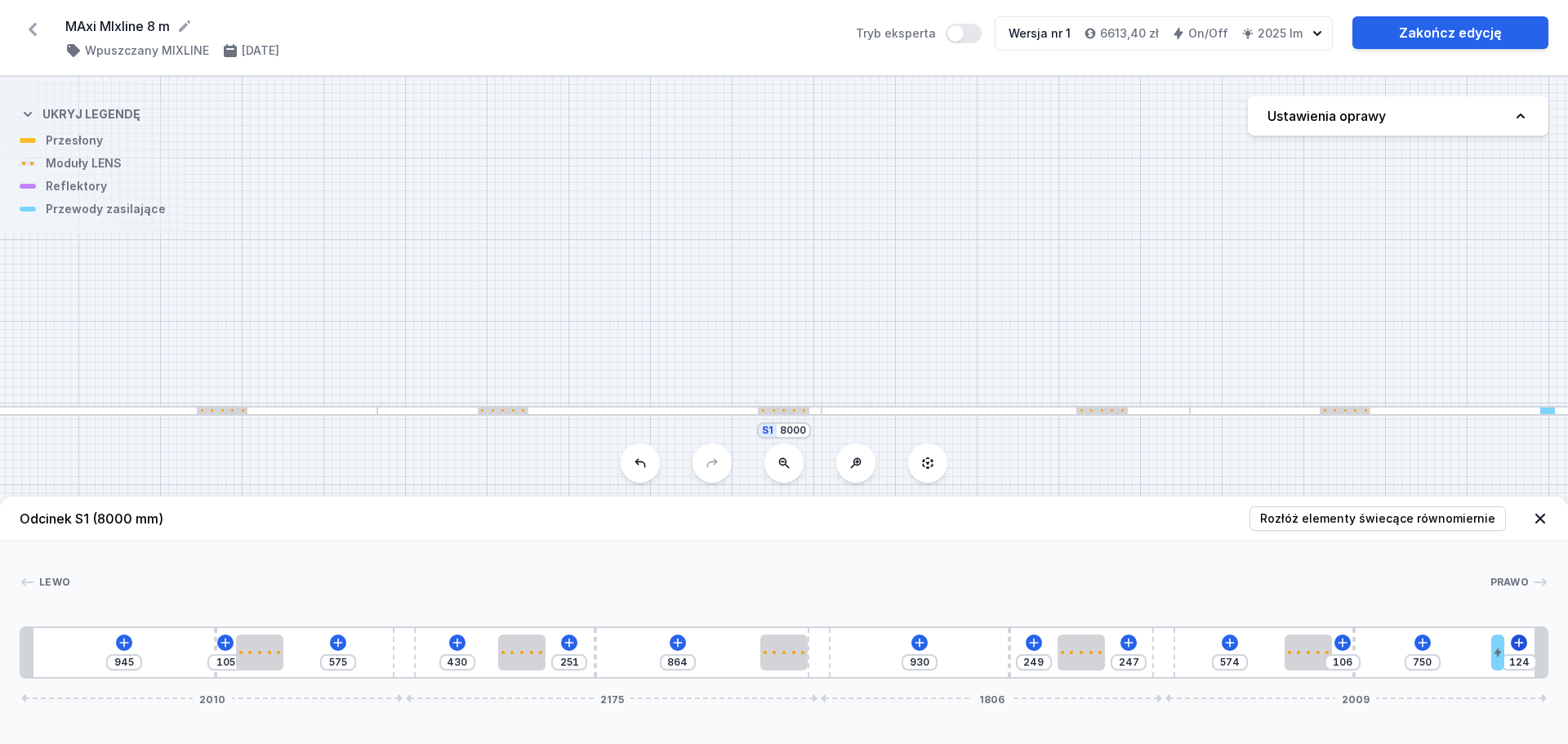
type input "120"
type input "754"
type input "112"
type input "762"
type input "107"
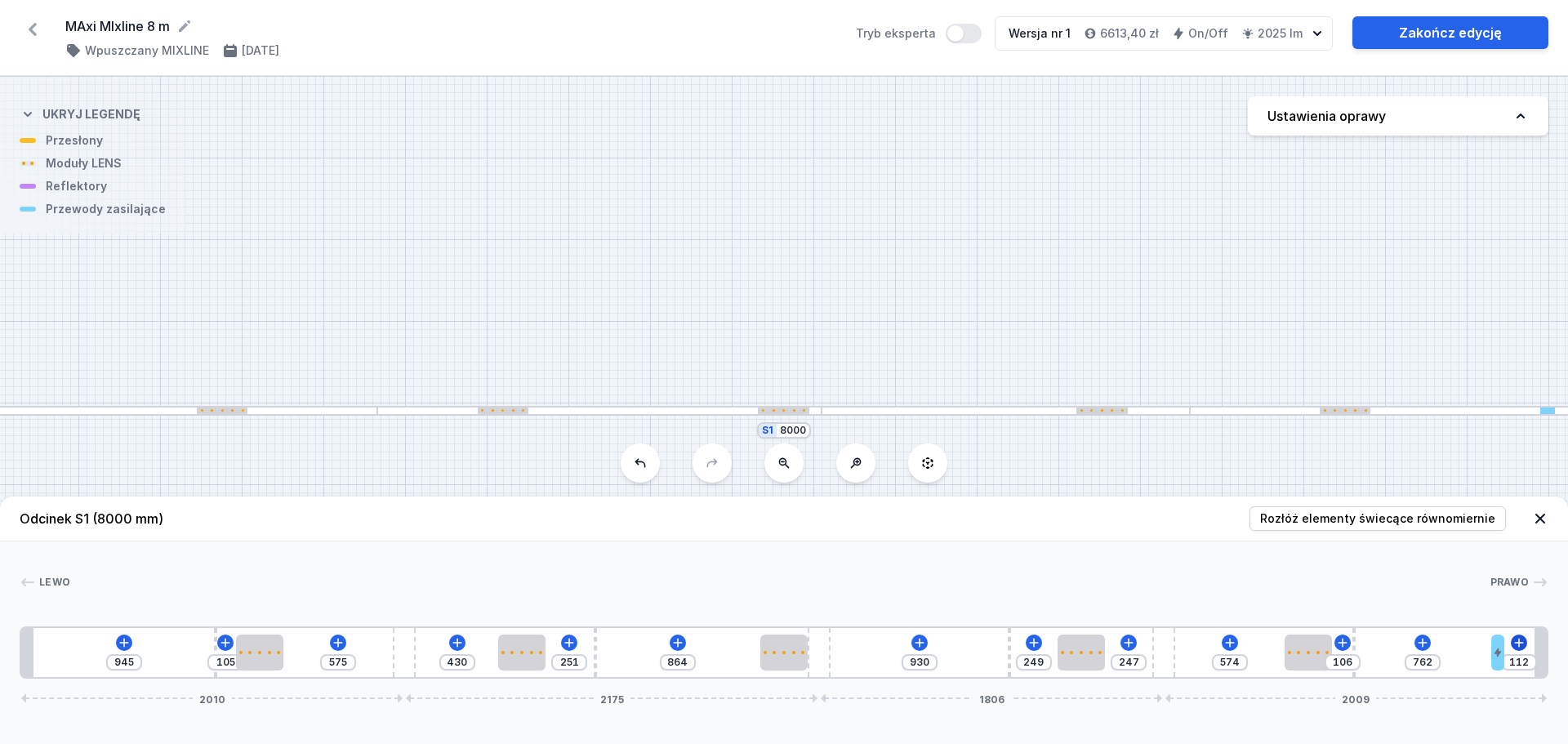
type input "767"
drag, startPoint x: 1362, startPoint y: 654, endPoint x: 1519, endPoint y: 650, distance: 157.1
click at [1519, 650] on div "945 105 575 430 251 864 930 249 247 574 106 767 107 2010 2175 1806 2009" at bounding box center [784, 653] width 1529 height 52
click at [1539, 517] on icon at bounding box center [1540, 519] width 16 height 16
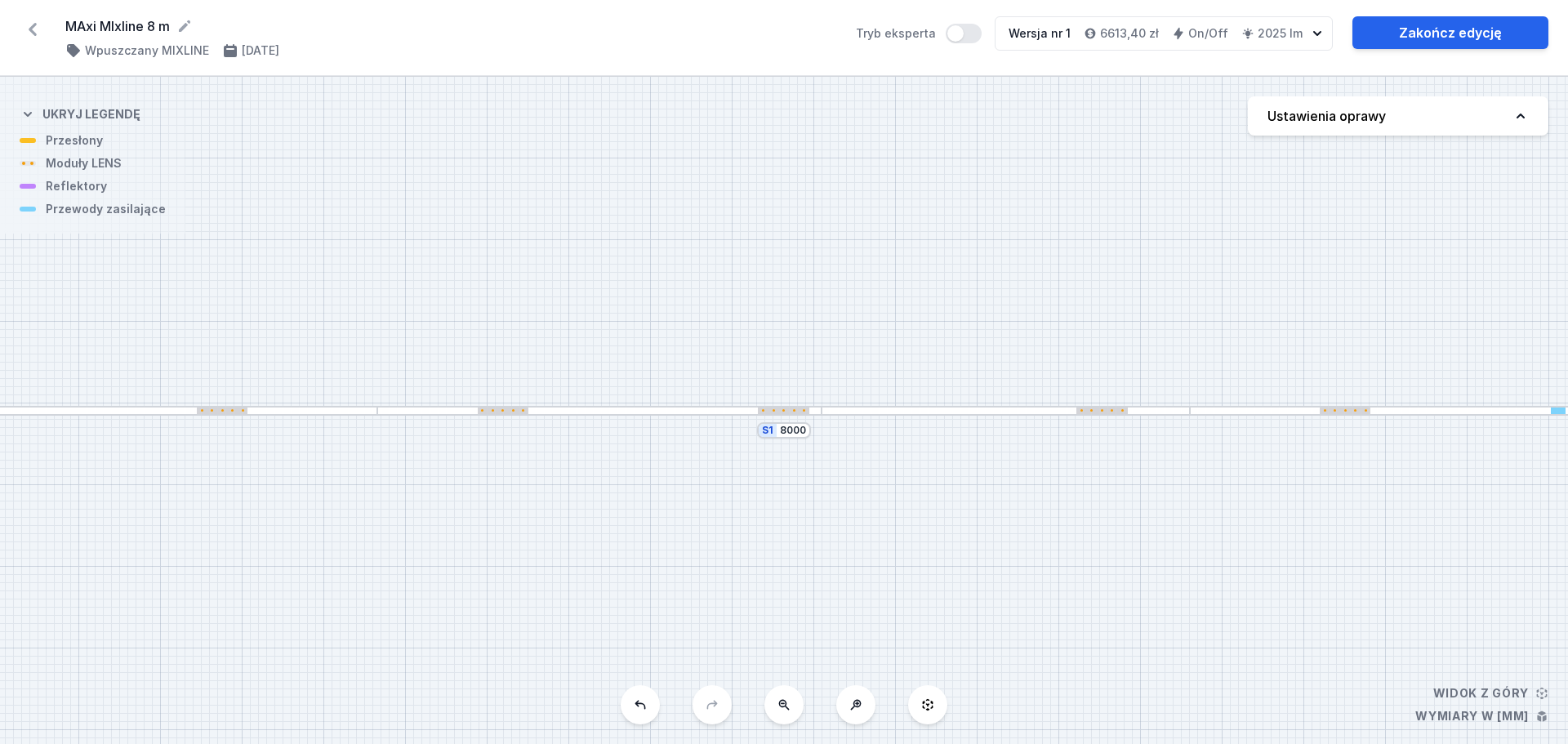
click at [791, 710] on button at bounding box center [784, 704] width 39 height 39
drag, startPoint x: 942, startPoint y: 493, endPoint x: 759, endPoint y: 479, distance: 183.5
click at [759, 479] on div "S1 8000" at bounding box center [784, 410] width 1568 height 667
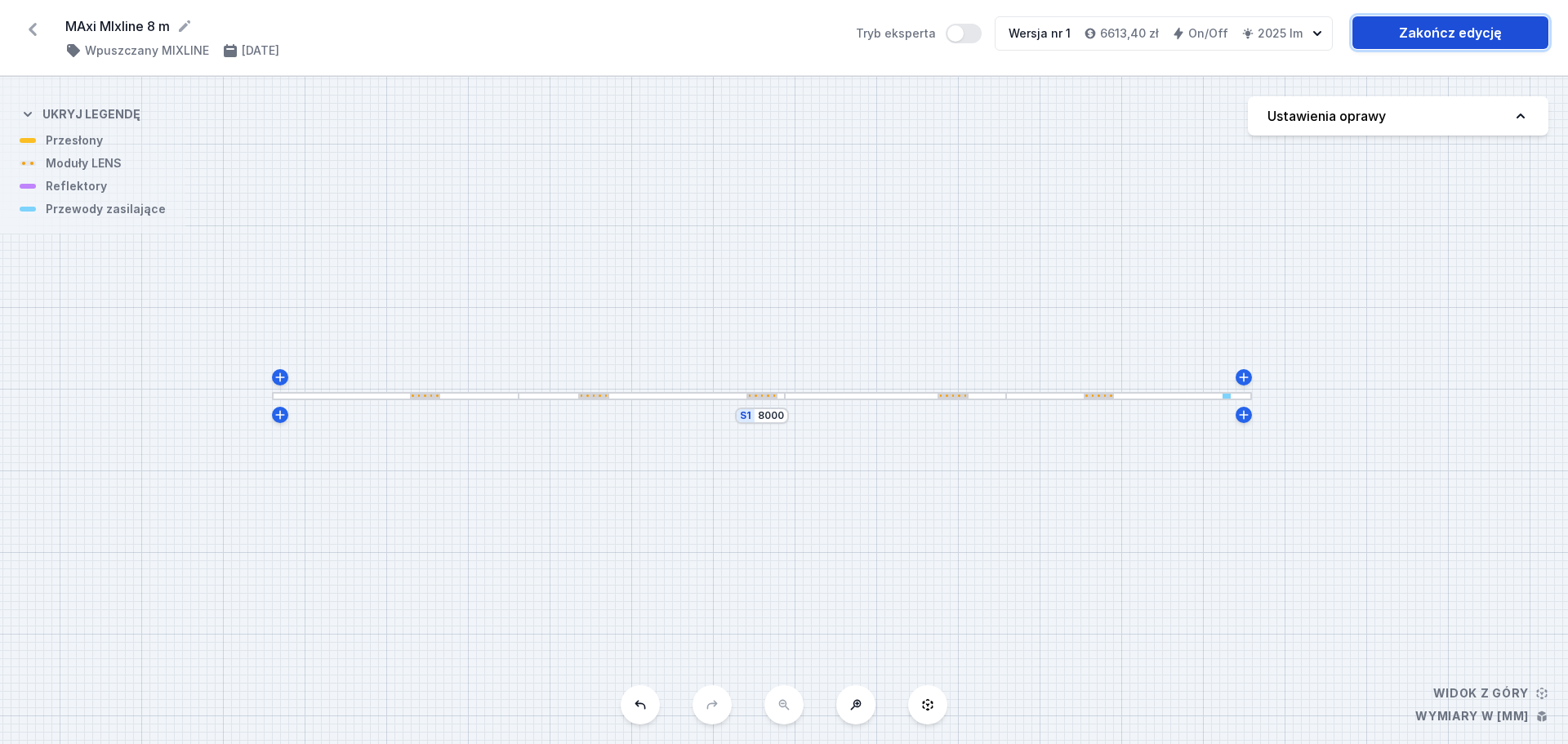
click at [1441, 37] on link "Zakończ edycję" at bounding box center [1451, 32] width 196 height 32
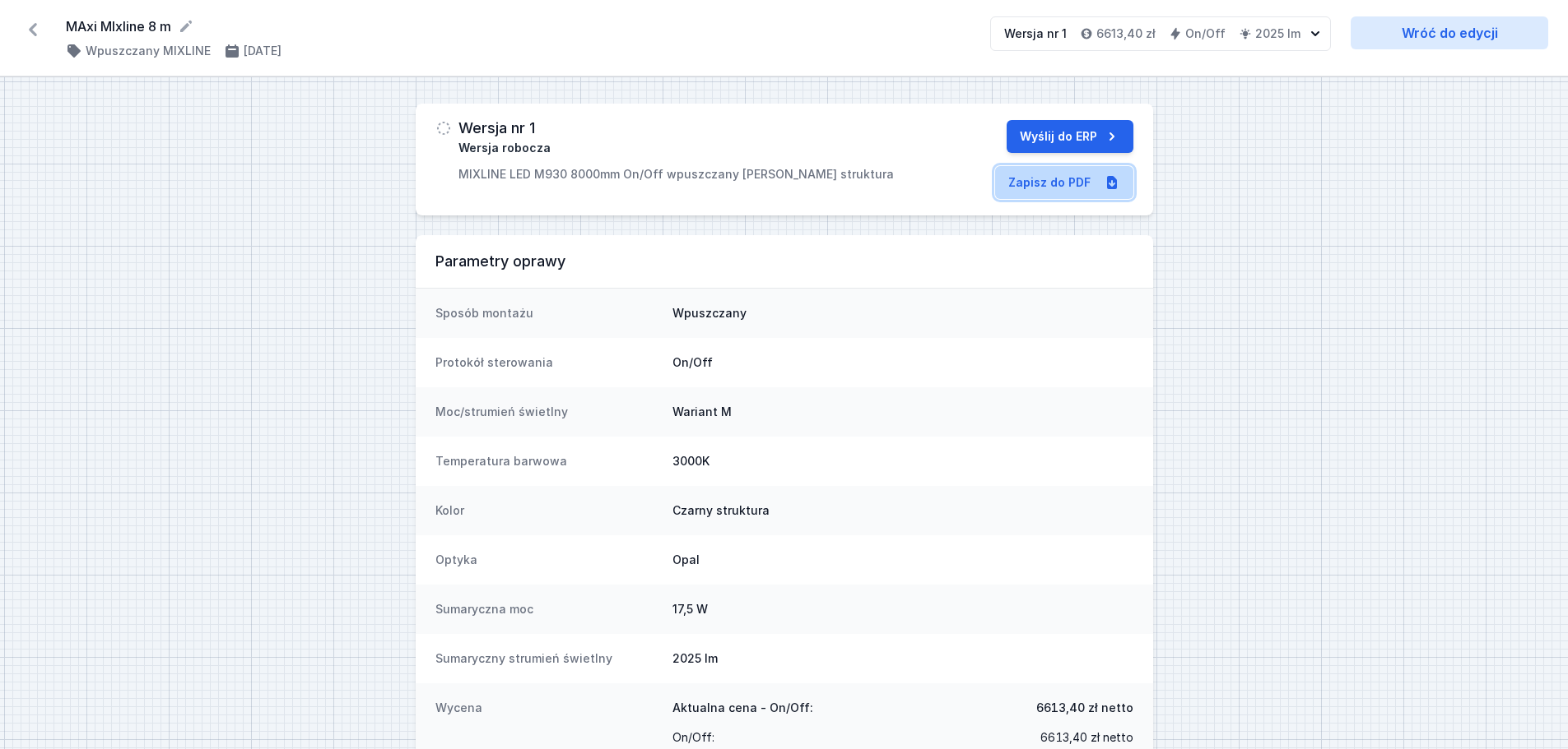
click at [1056, 188] on link "Zapisz do PDF" at bounding box center [1064, 182] width 138 height 33
click at [36, 26] on icon at bounding box center [33, 30] width 9 height 13
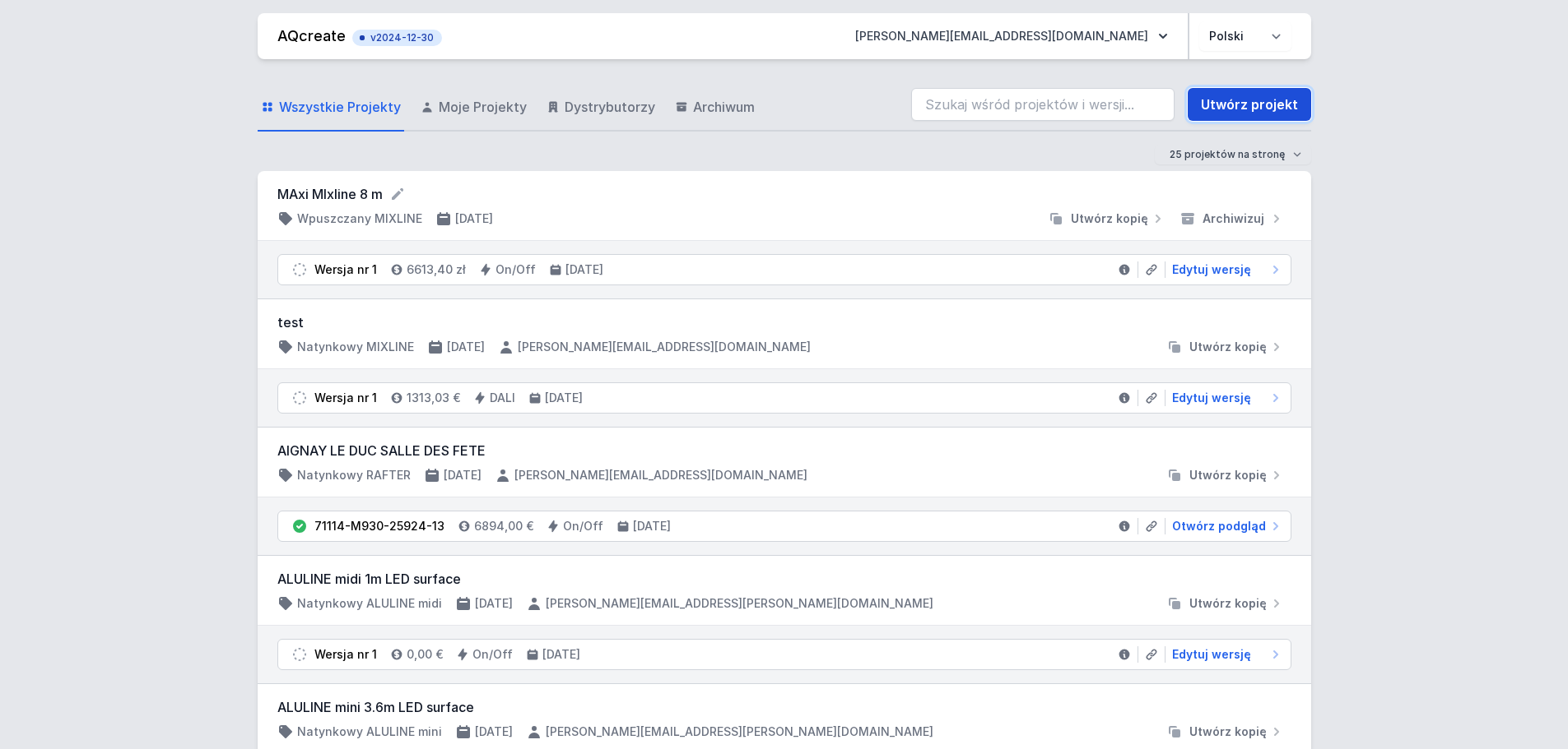
click at [1228, 102] on link "Utwórz projekt" at bounding box center [1249, 104] width 124 height 33
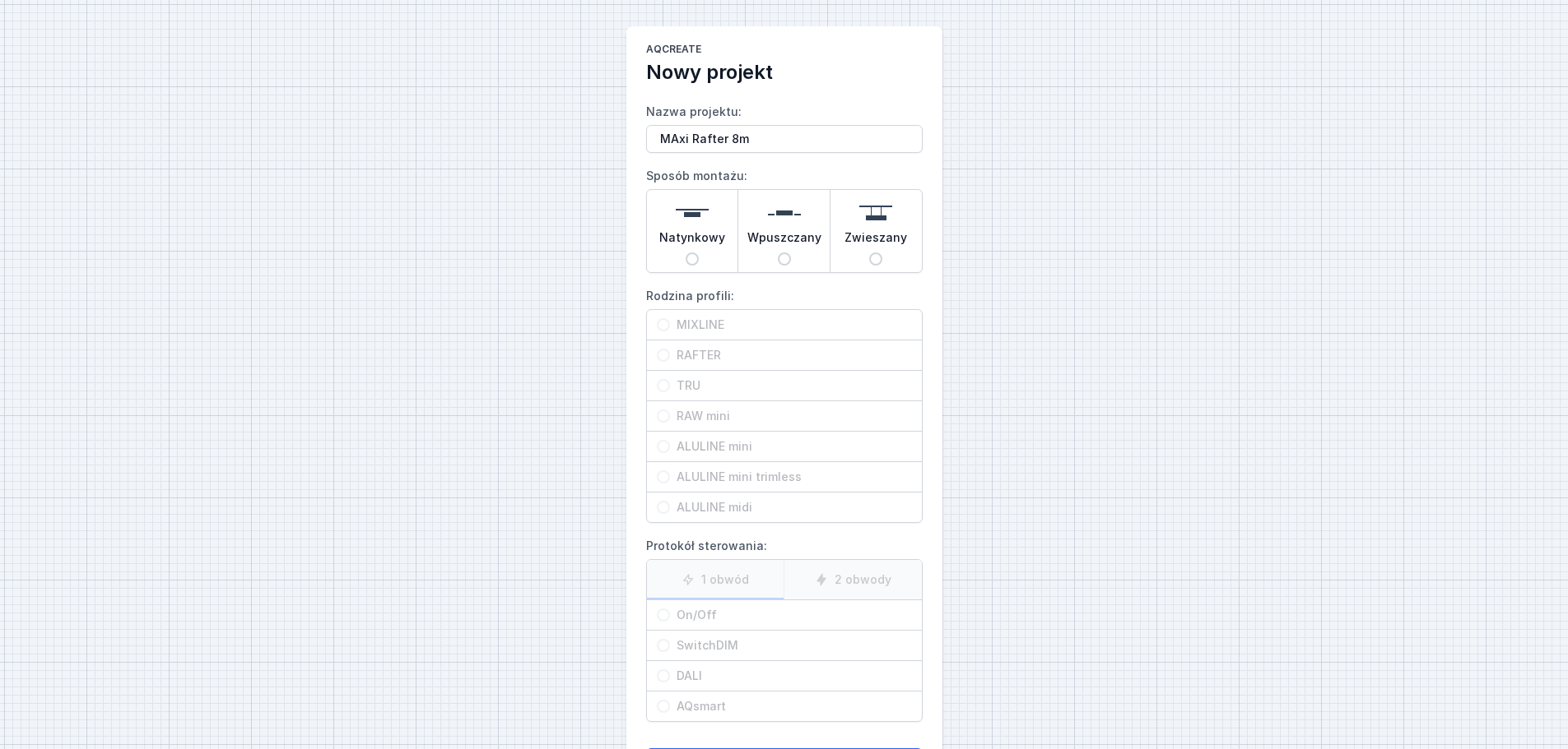
type input "MAxi Rafter 8m"
click at [784, 228] on img at bounding box center [784, 213] width 33 height 33
click at [784, 253] on input "Wpuszczany" at bounding box center [784, 260] width 13 height 13
radio input "true"
click at [724, 352] on span "RAFTER" at bounding box center [791, 354] width 242 height 16
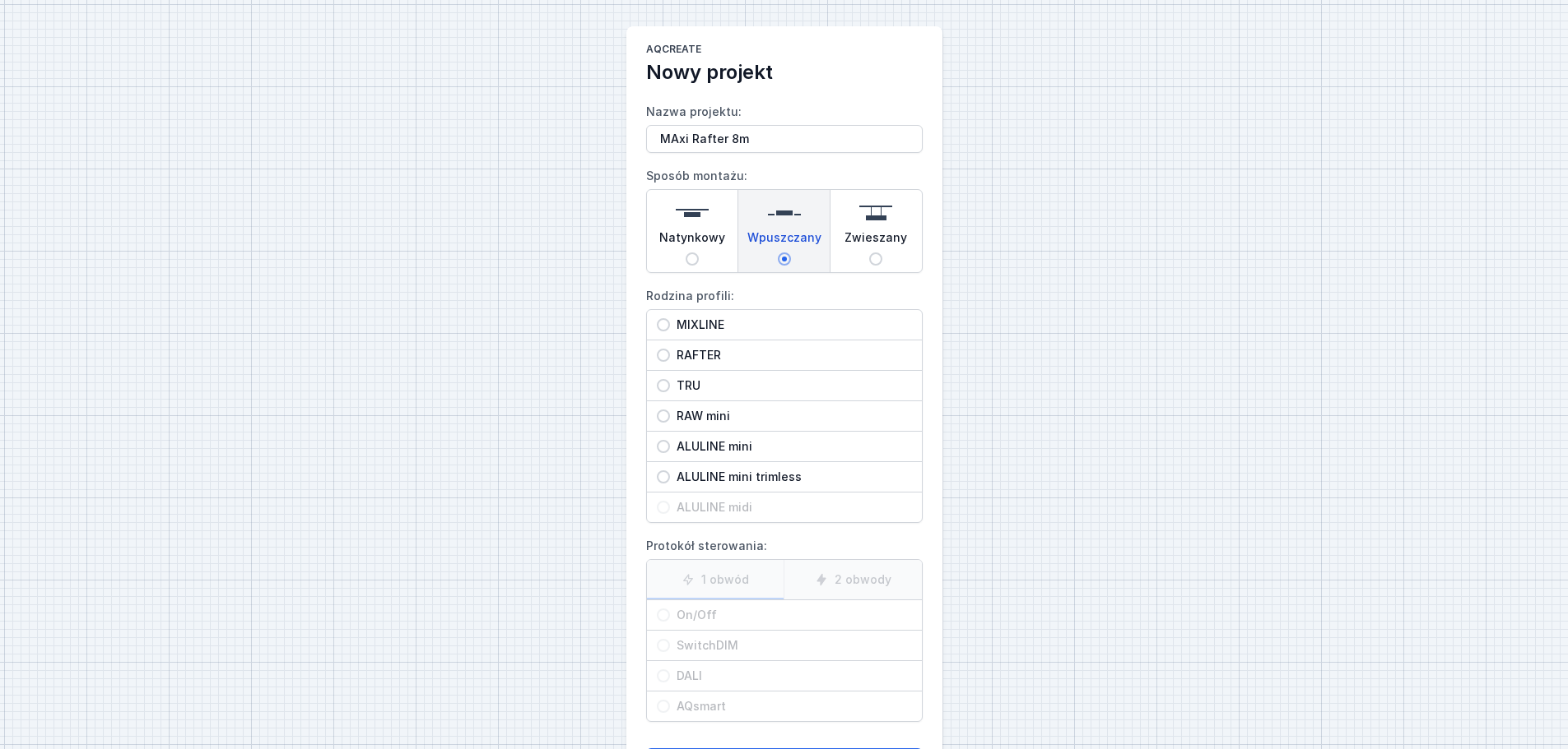
click at [670, 352] on input "RAFTER" at bounding box center [663, 355] width 13 height 13
radio input "true"
click at [704, 612] on span "On/Off" at bounding box center [791, 615] width 242 height 16
click at [670, 612] on input "On/Off" at bounding box center [663, 615] width 13 height 13
radio input "true"
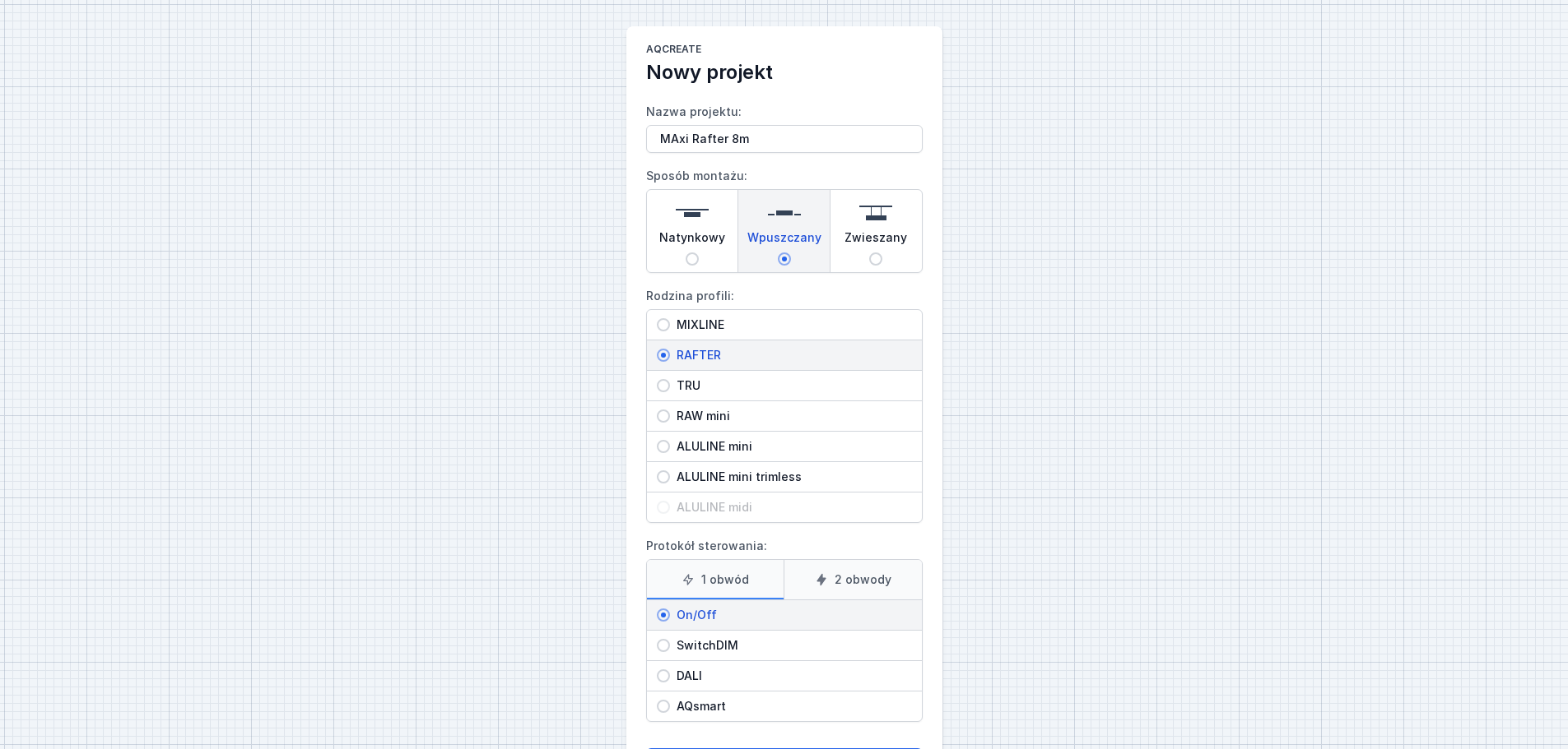
scroll to position [75, 0]
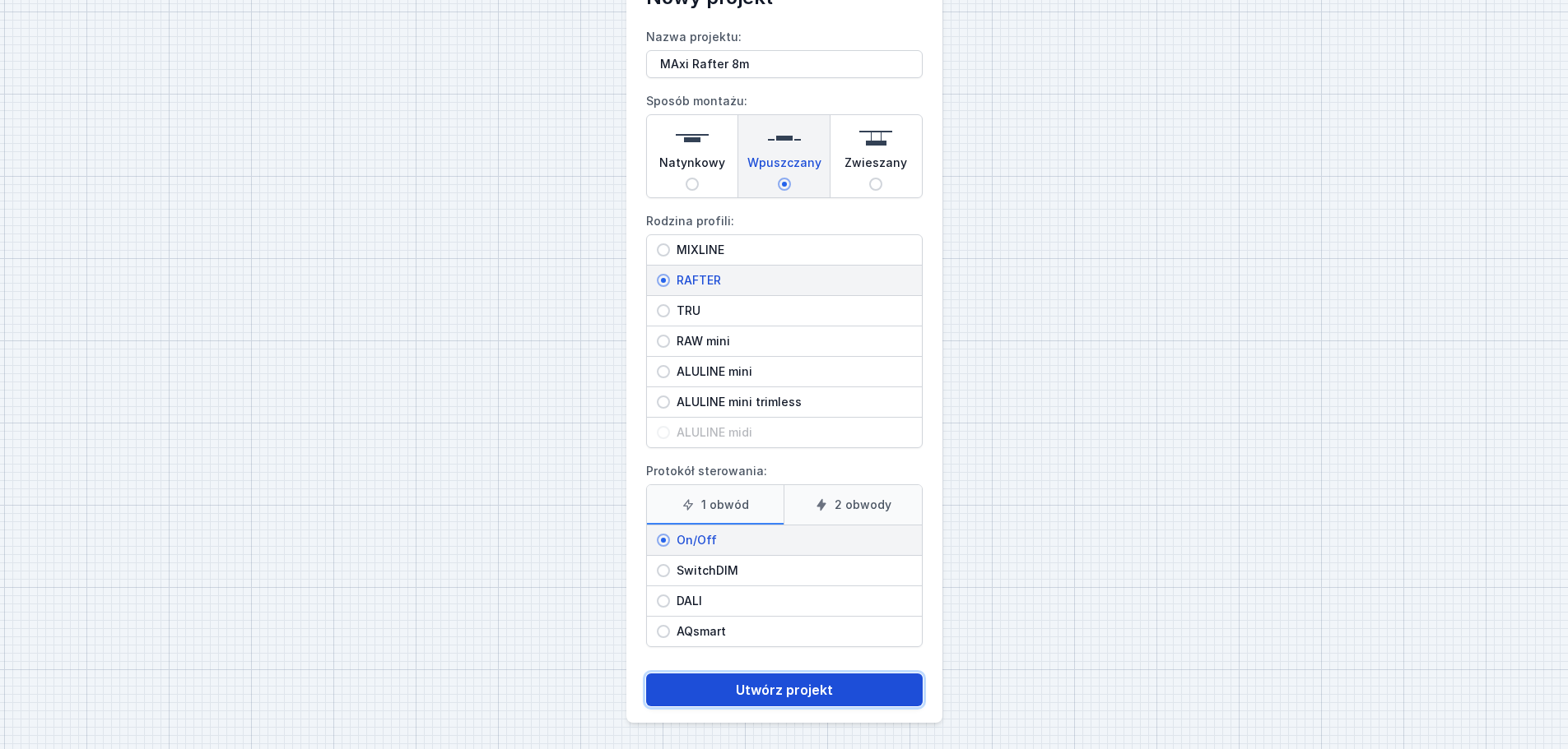
click at [777, 691] on button "Utwórz projekt" at bounding box center [784, 690] width 276 height 33
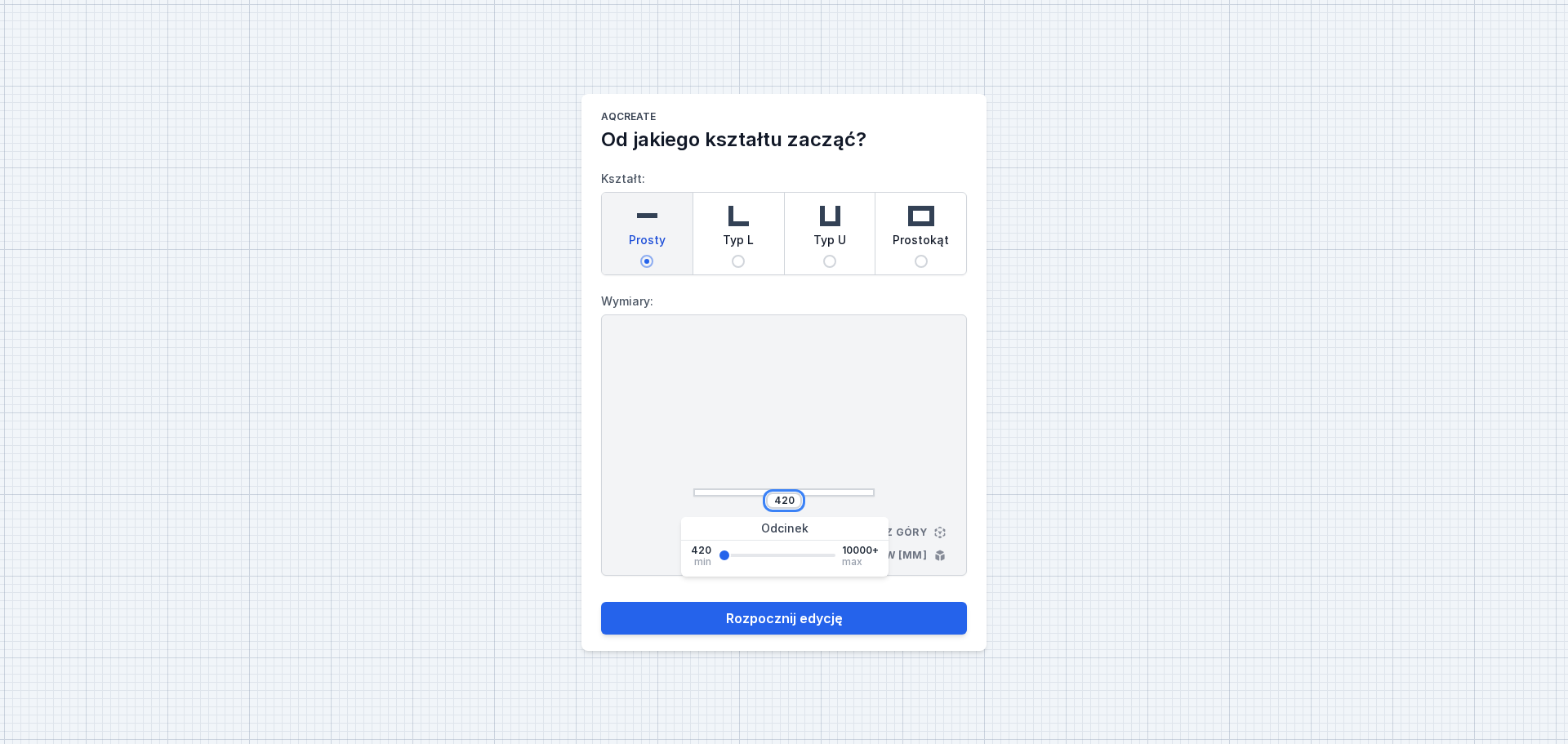
click at [795, 499] on input "420" at bounding box center [783, 500] width 26 height 13
type input "4"
type input "8000"
click at [817, 621] on button "Rozpocznij edycję" at bounding box center [784, 618] width 366 height 32
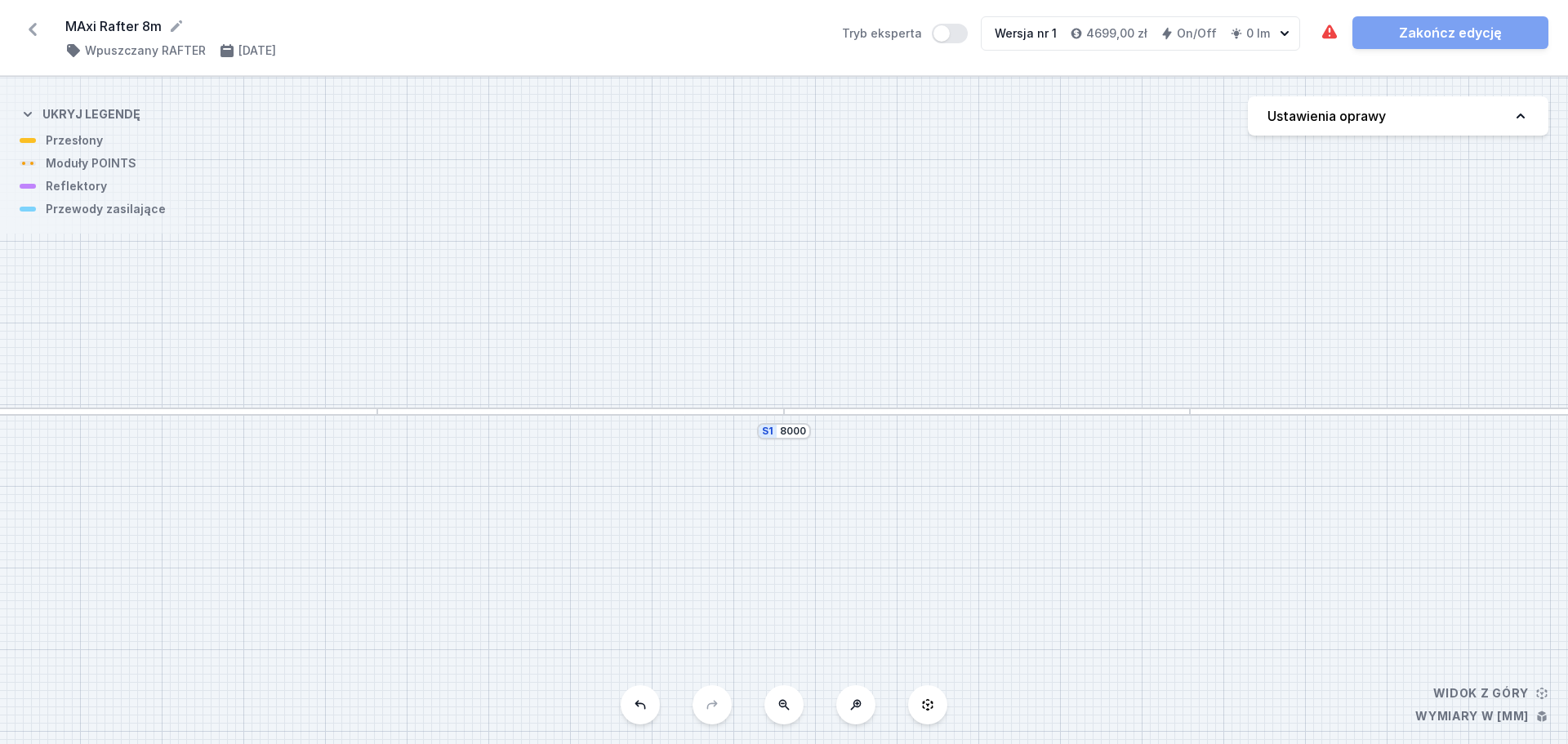
click at [1379, 124] on h4 "Ustawienia oprawy" at bounding box center [1326, 116] width 118 height 20
select select "M"
select select "3000"
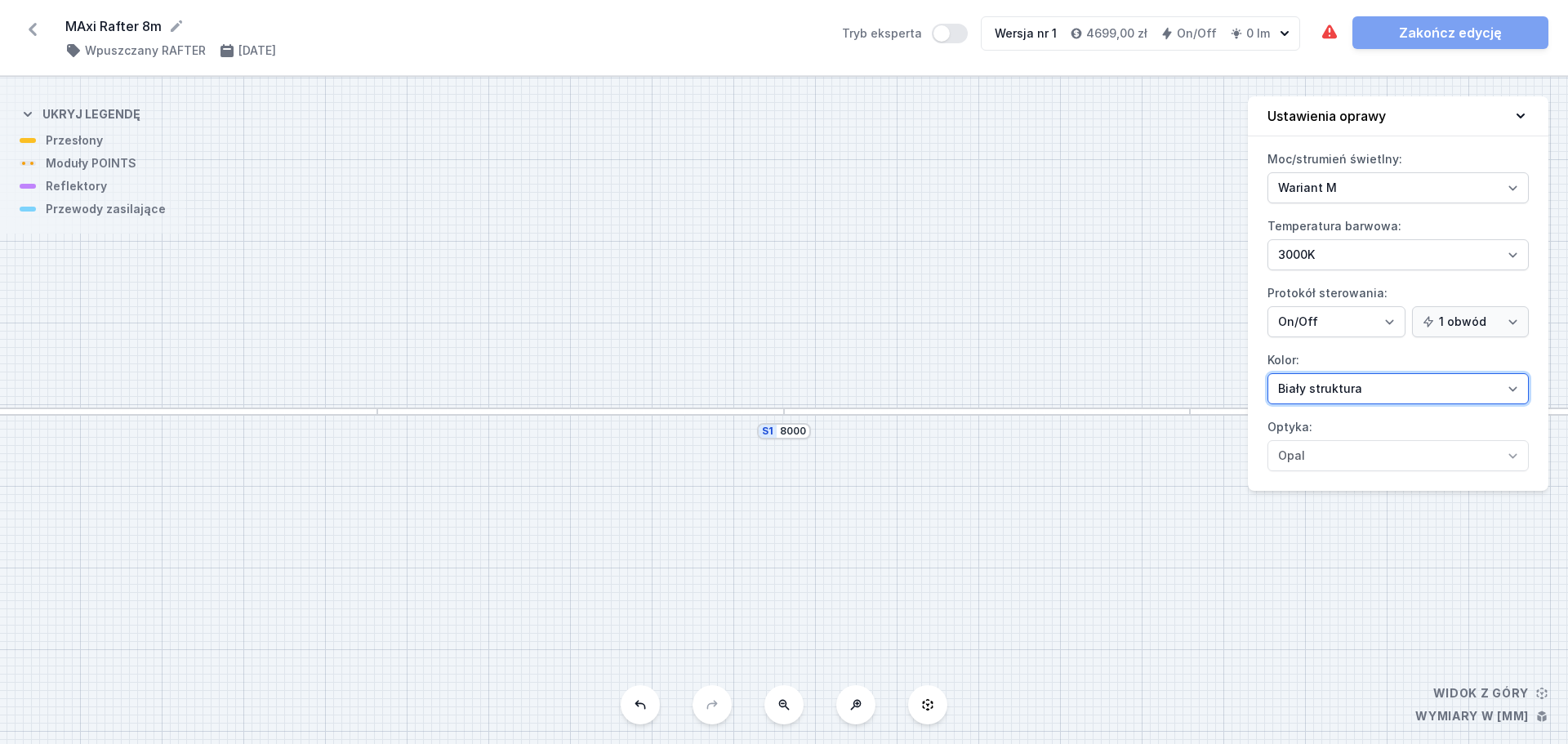
click at [1337, 386] on select "Biały struktura Czarny struktura Złoty struktura Miedziany Szary Inny (z palety…" at bounding box center [1398, 388] width 262 height 31
select select "2"
click at [1267, 373] on select "Biały struktura Czarny struktura Złoty struktura Miedziany Szary Inny (z palety…" at bounding box center [1398, 388] width 262 height 31
click at [1519, 118] on icon at bounding box center [1520, 115] width 16 height 16
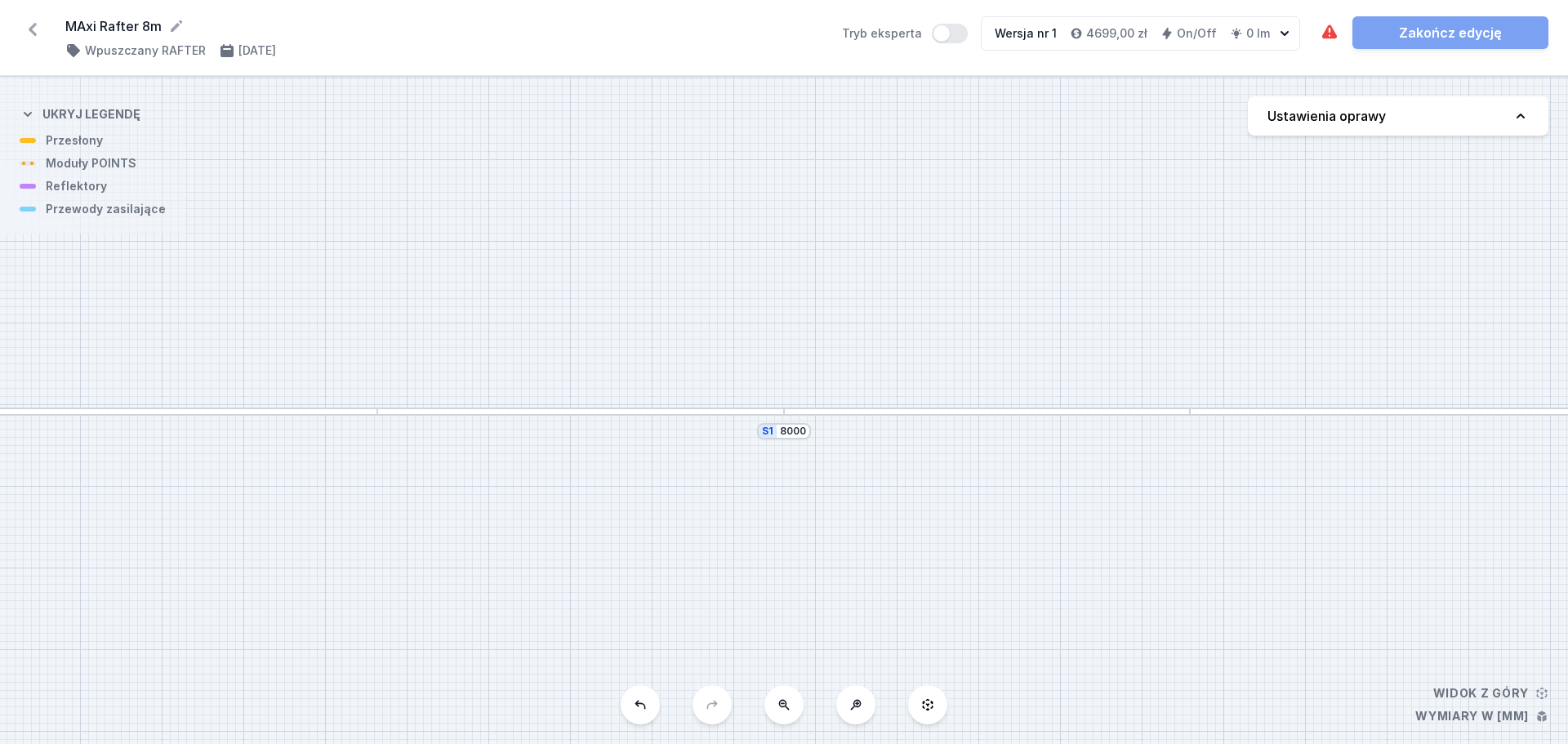
click at [1036, 413] on div at bounding box center [988, 411] width 407 height 9
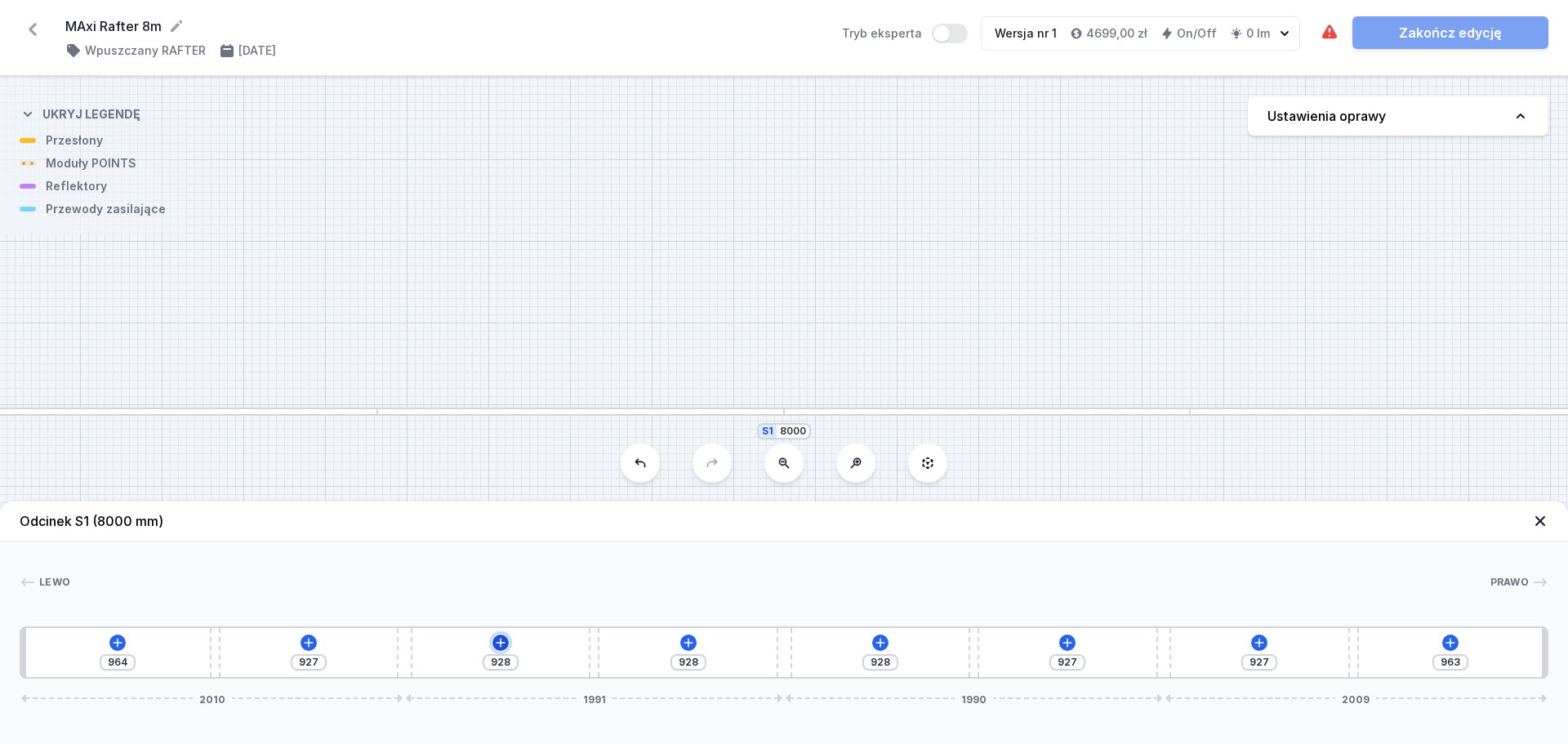
click at [498, 648] on icon at bounding box center [500, 643] width 13 height 13
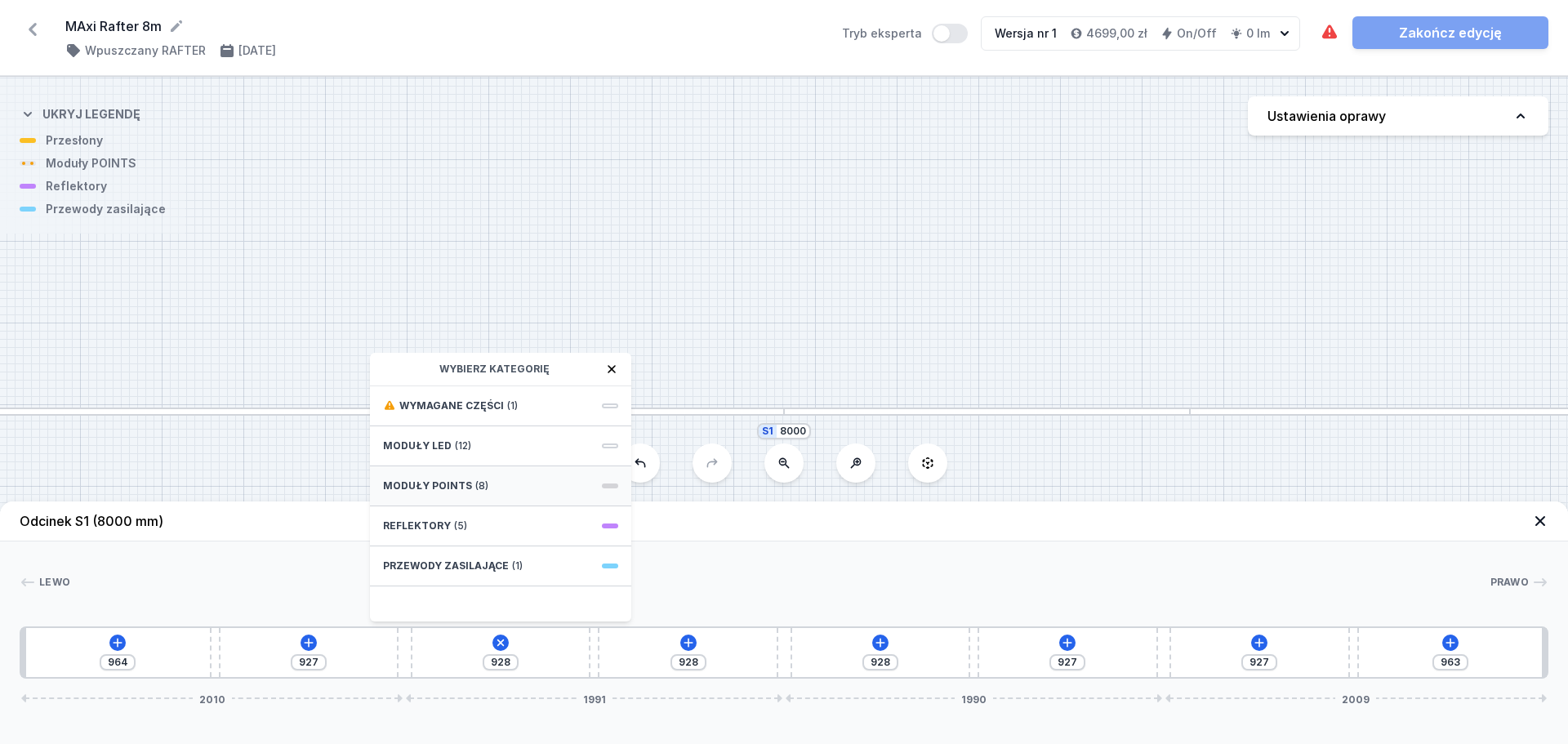
click at [501, 485] on div "Moduły POINTS (8)" at bounding box center [500, 486] width 262 height 40
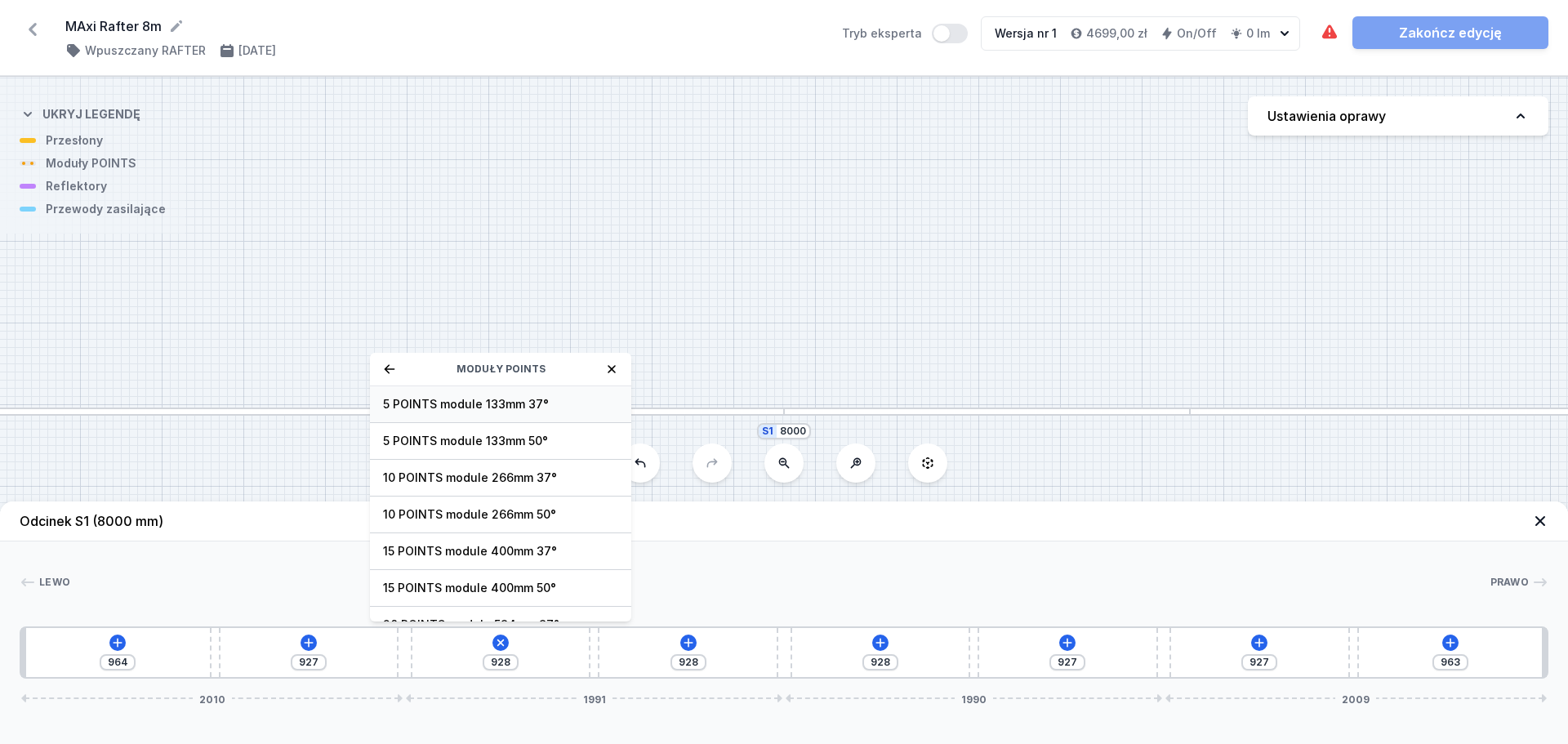
click at [567, 407] on span "5 POINTS module 133mm 37°" at bounding box center [500, 403] width 235 height 16
type input "795"
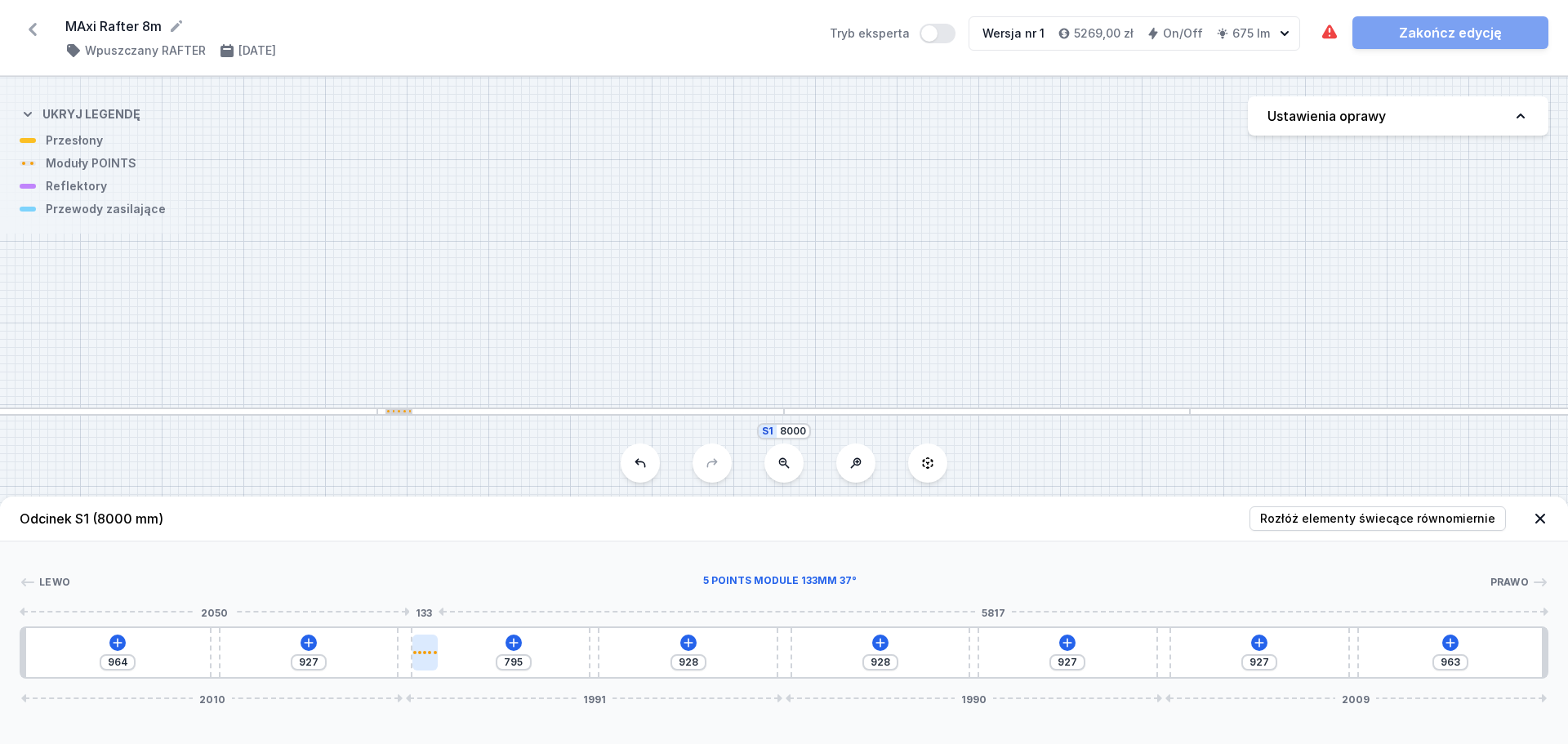
click at [425, 656] on div at bounding box center [425, 653] width 26 height 36
select select "2953"
click at [433, 609] on button at bounding box center [424, 606] width 34 height 21
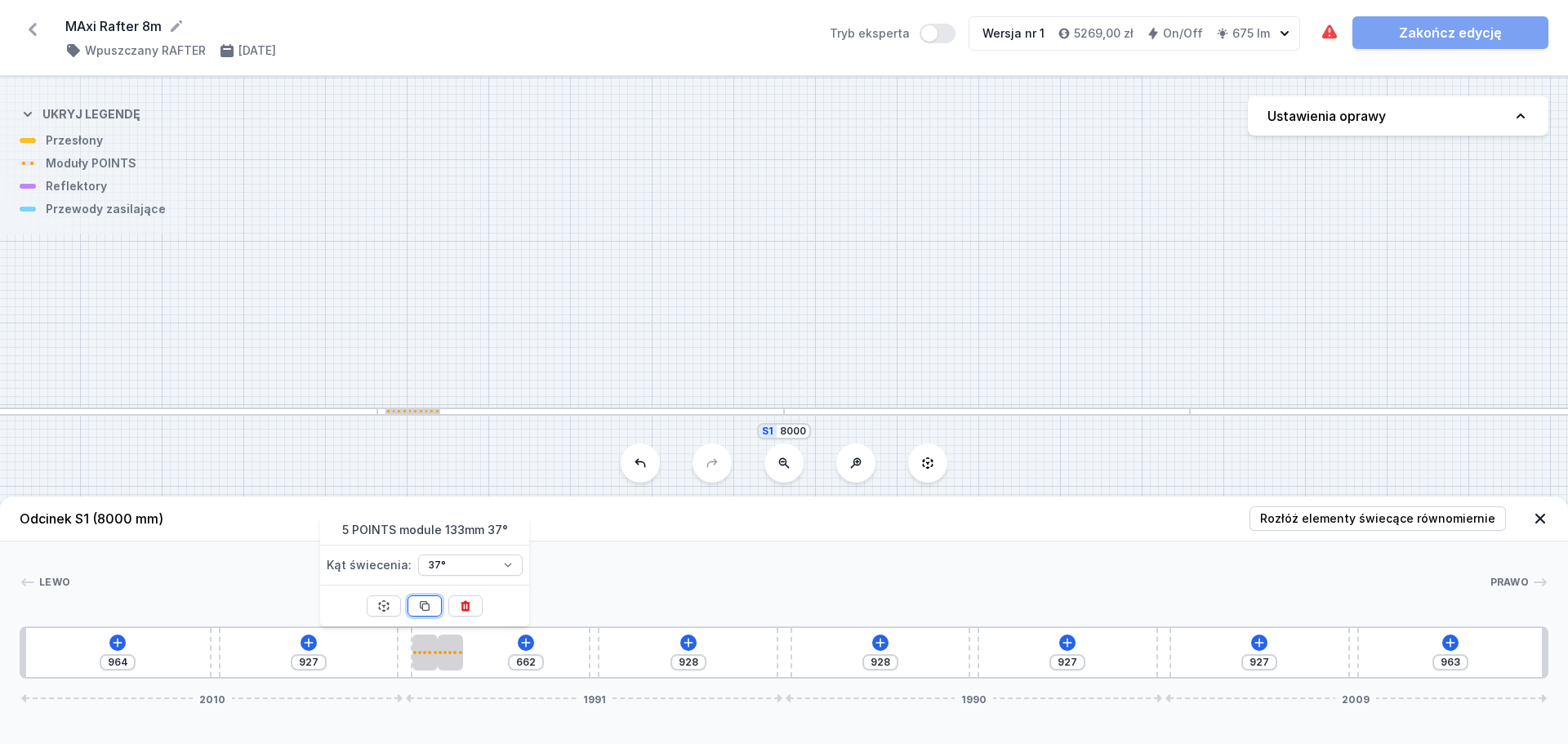
click at [433, 609] on button at bounding box center [424, 606] width 34 height 21
type input "263"
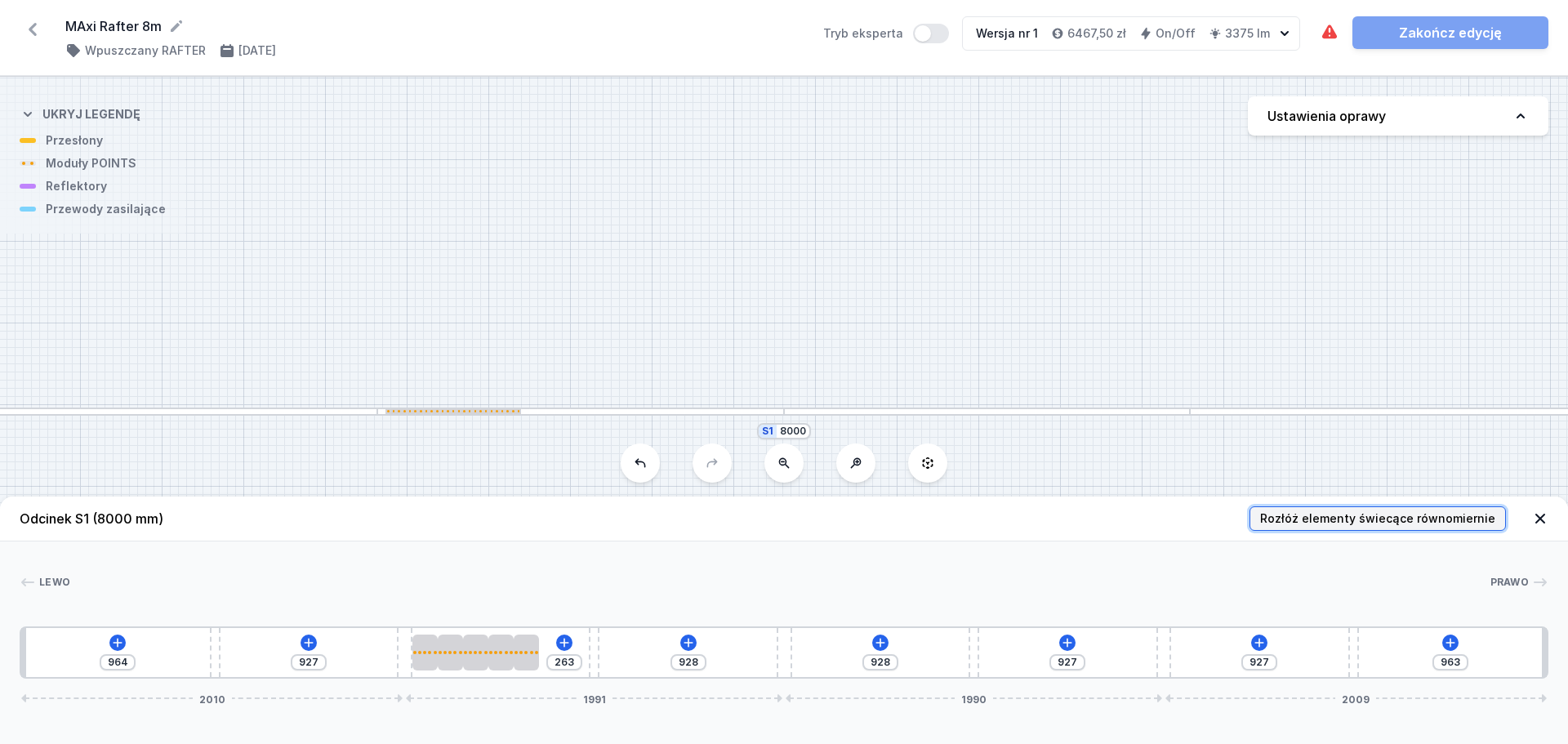
click at [1304, 520] on span "Rozłóż elementy świecące równomiernie" at bounding box center [1378, 519] width 235 height 16
type input "614"
type input "266"
type input "901"
type input "527"
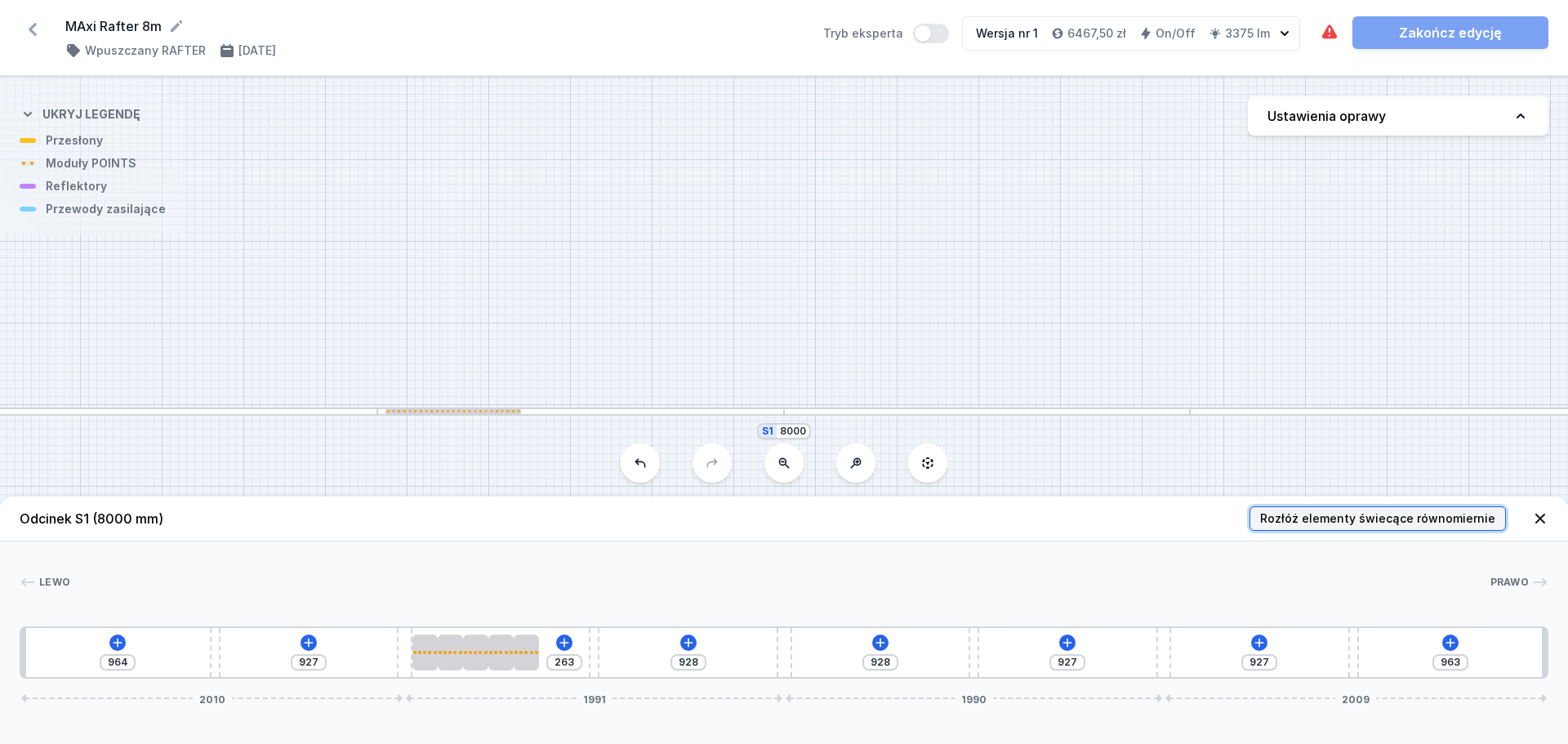
type input "178"
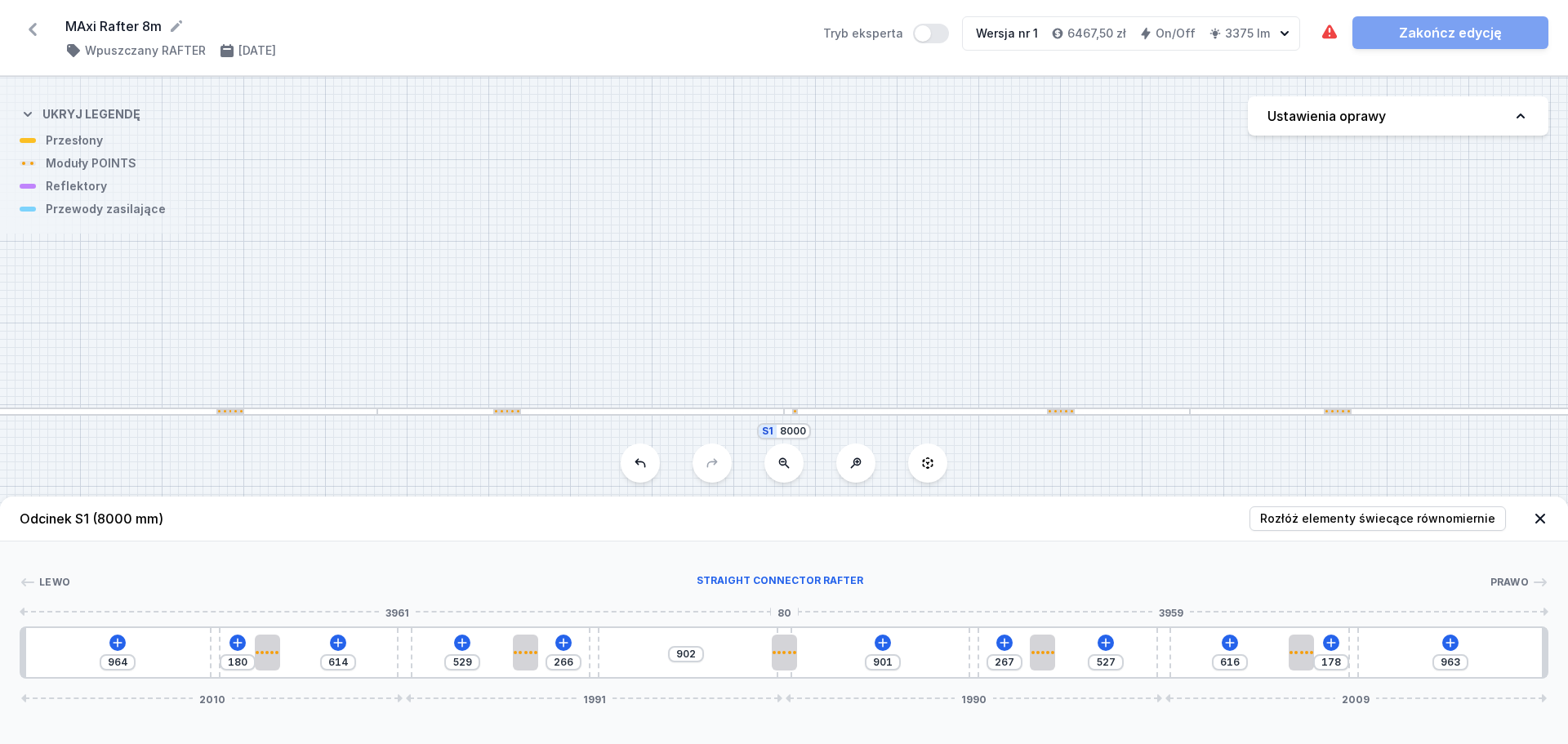
type input "472"
type input "957"
type input "468"
type input "961"
type input "463"
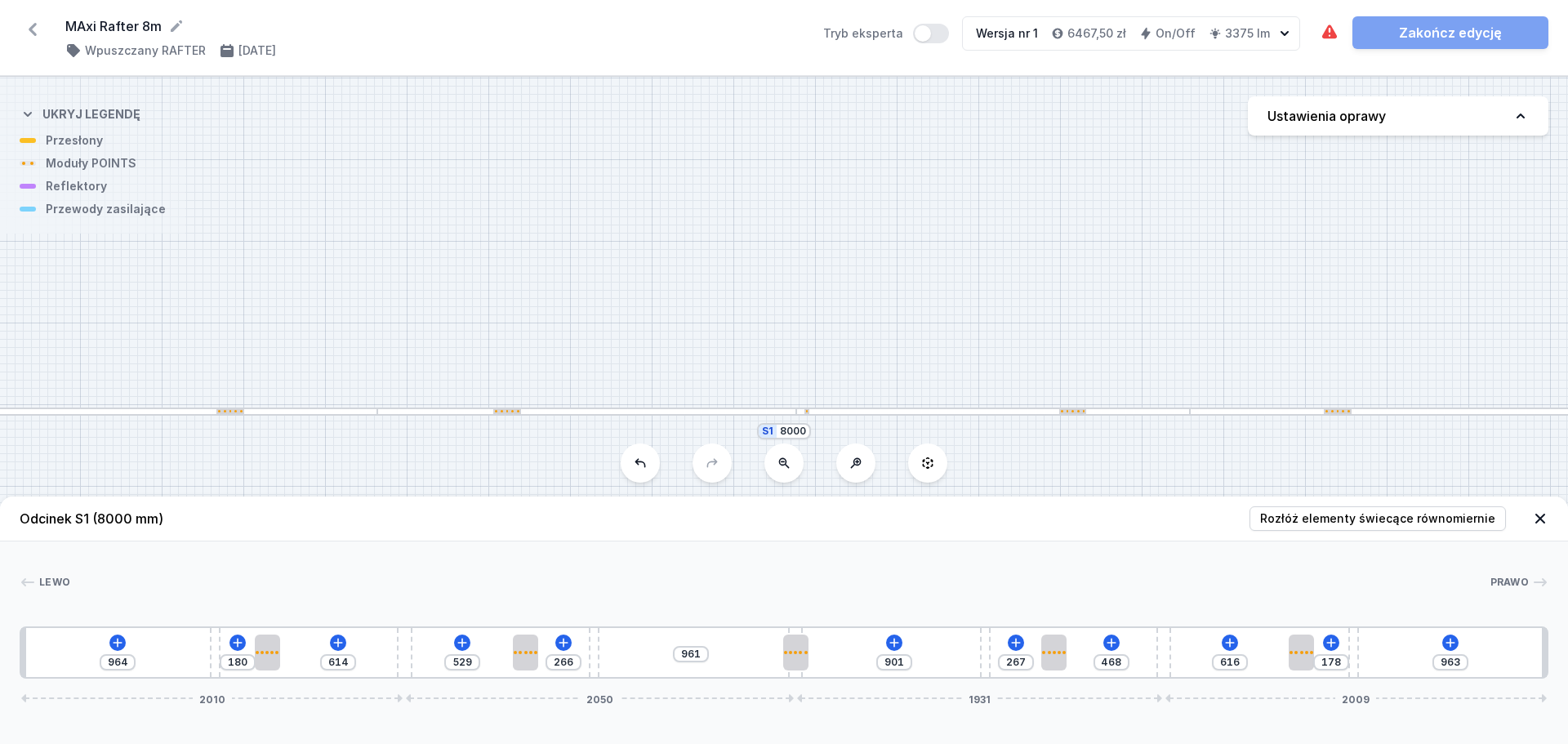
type input "966"
type input "459"
type input "970"
type input "455"
type input "974"
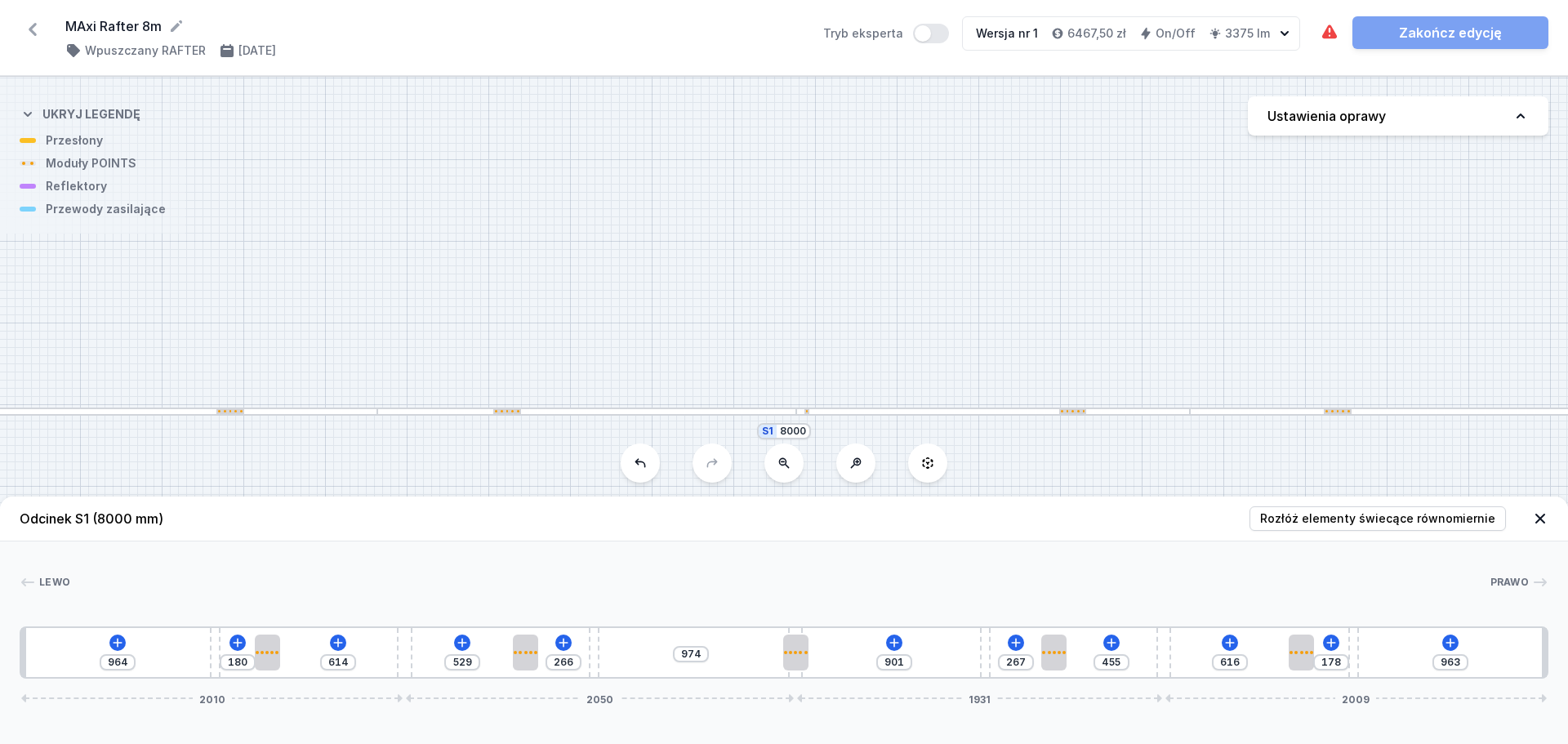
type input "451"
type input "978"
type input "446"
type input "983"
type input "442"
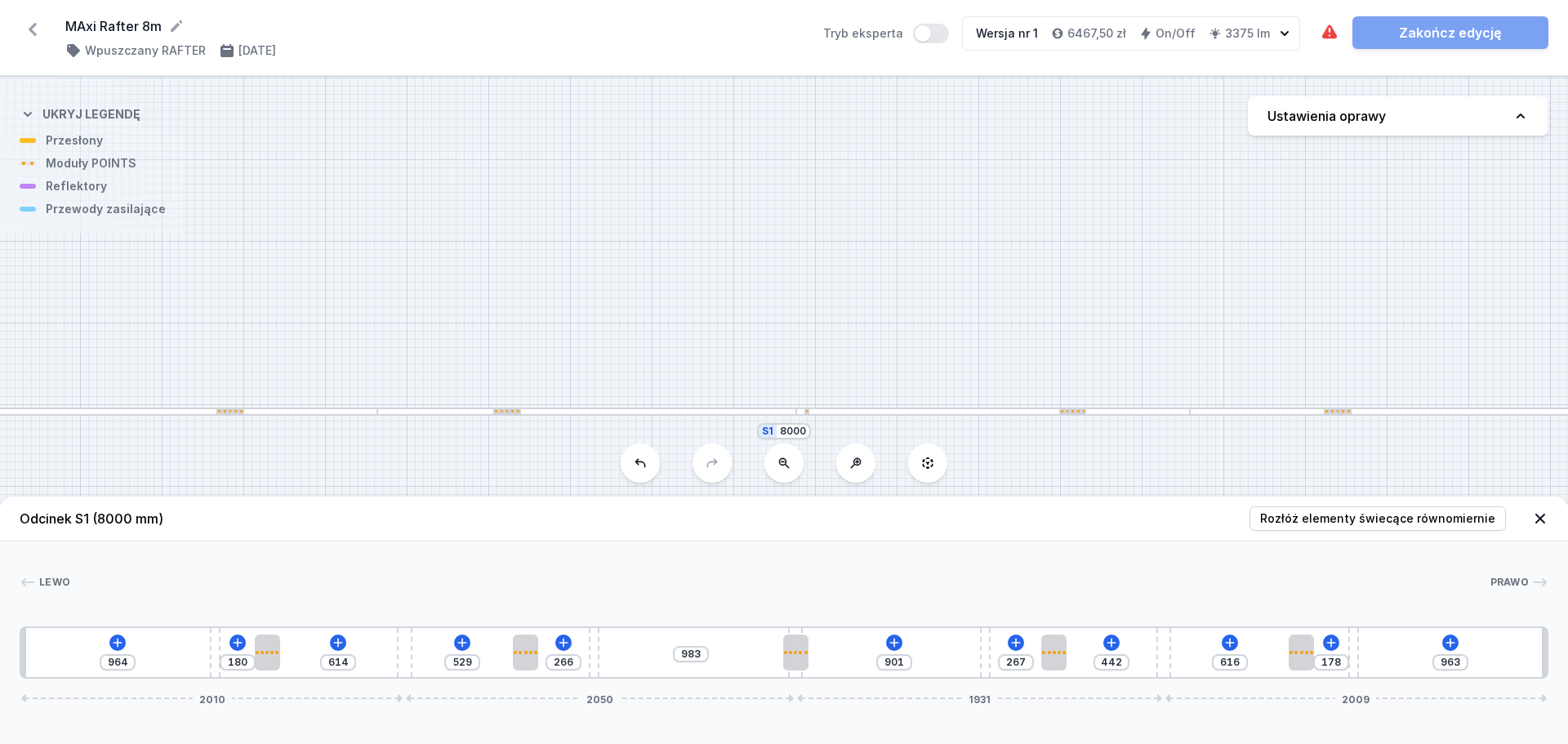
type input "987"
type input "438"
type input "991"
type input "434"
type input "995"
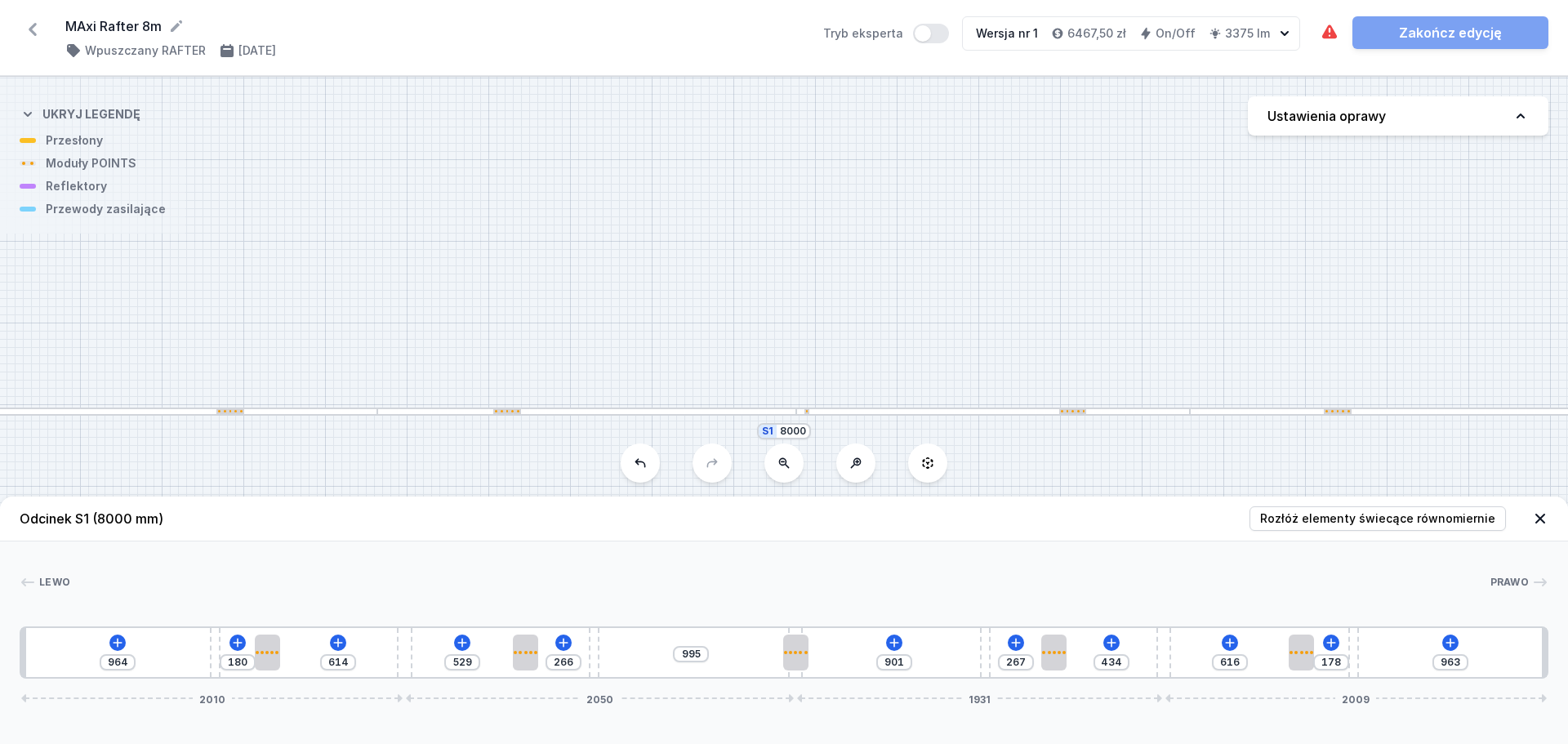
type input "429"
type input "1000"
type input "421"
type input "1008"
type input "408"
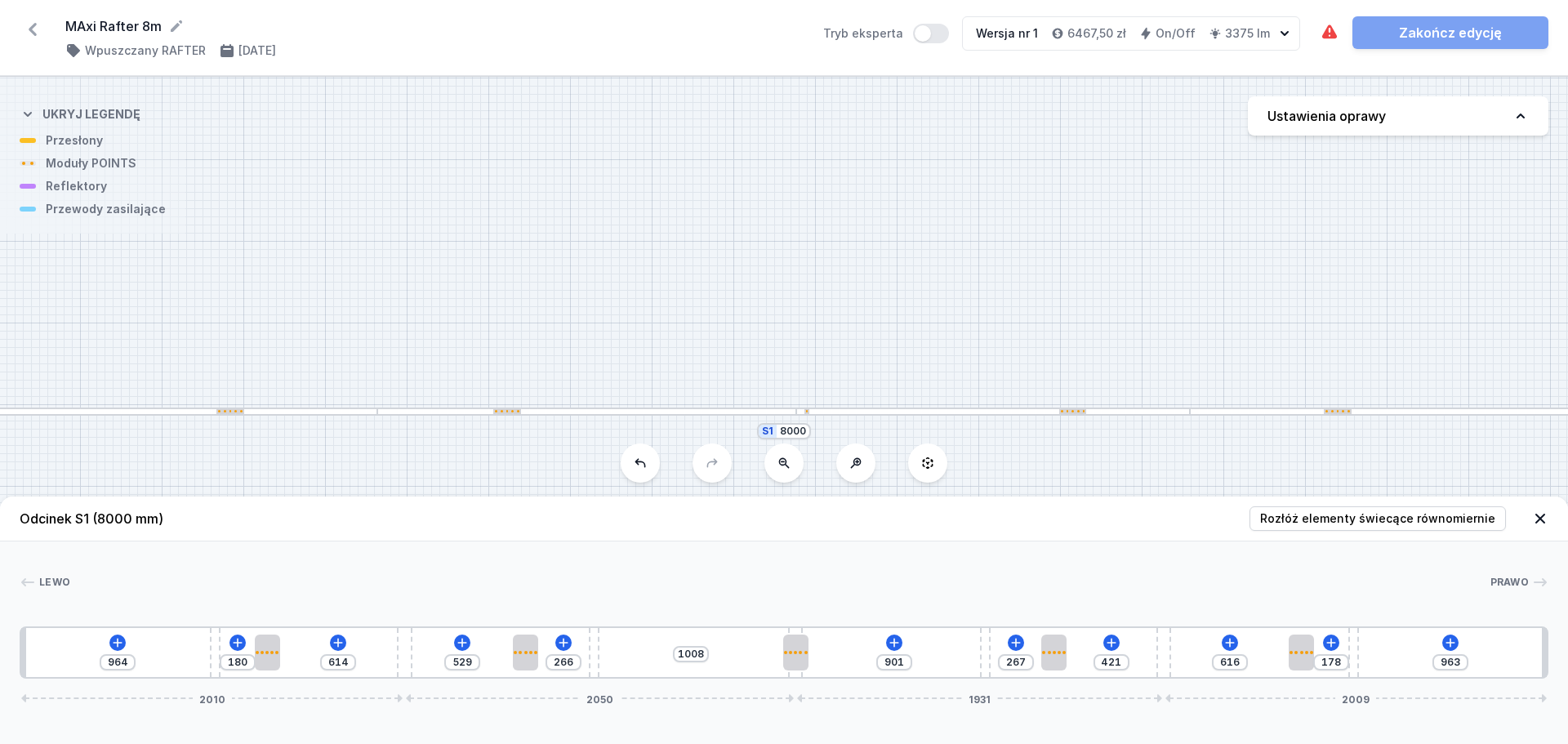
type input "1021"
type input "400"
type input "1029"
type input "391"
type input "1038"
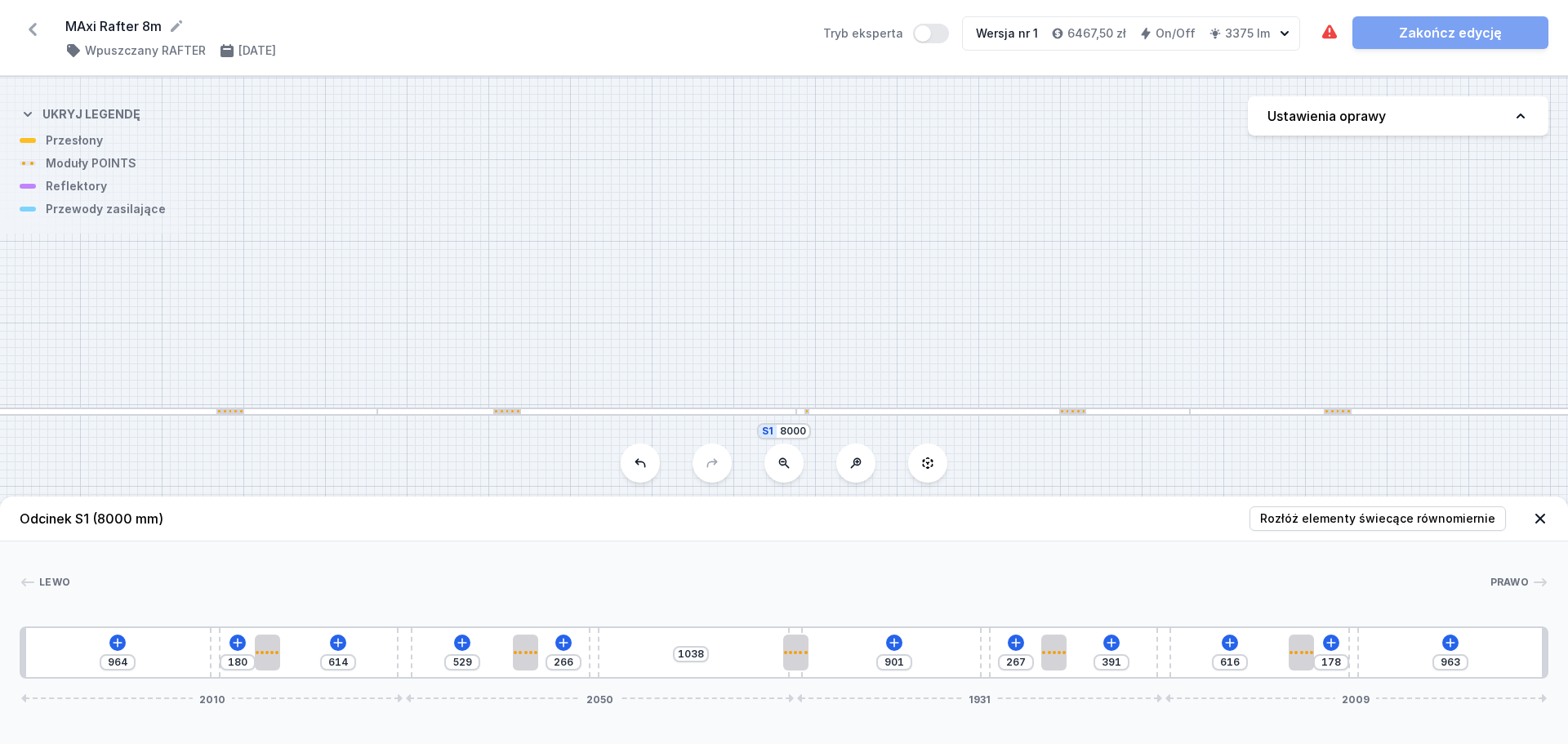
type input "387"
type input "1042"
type input "378"
type input "1051"
type input "374"
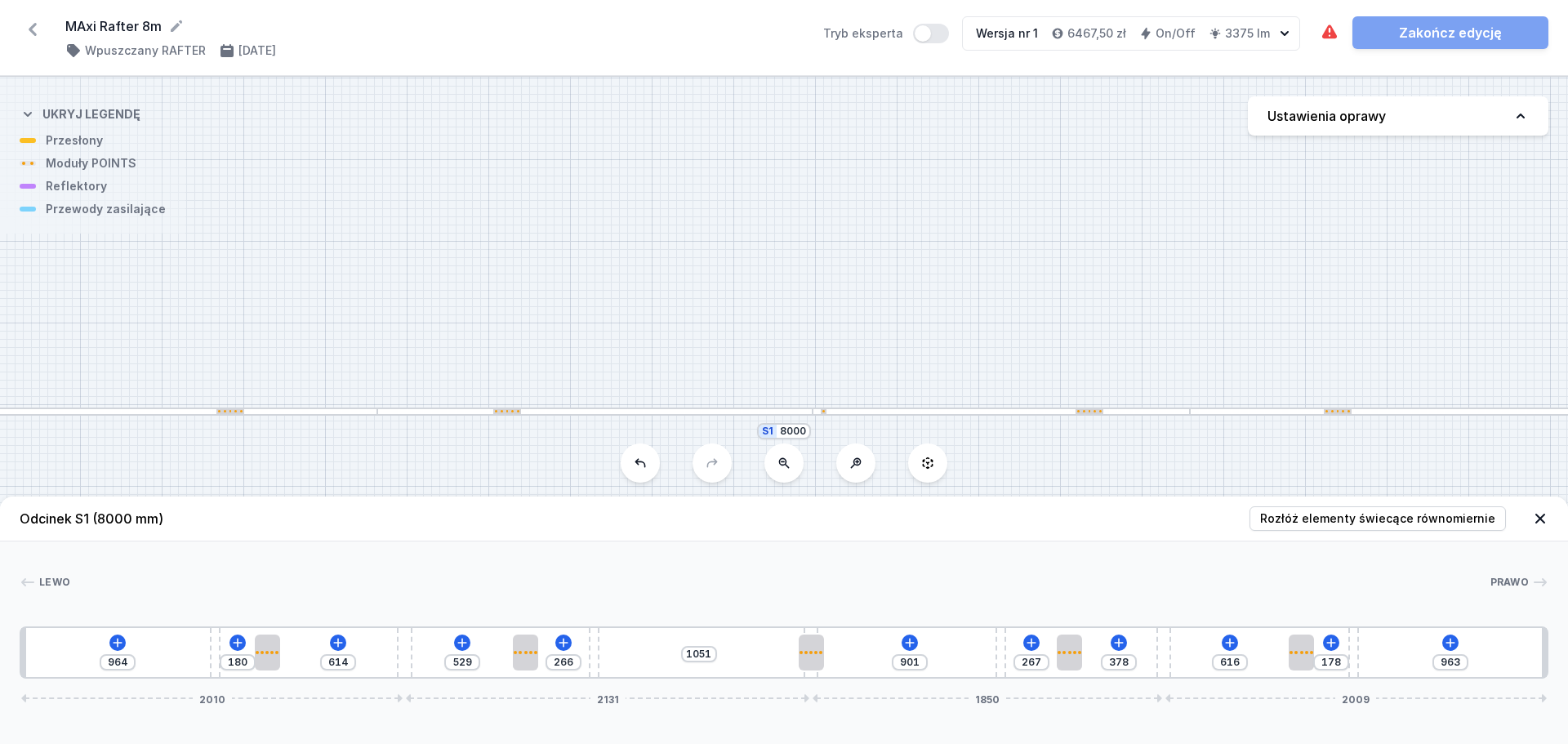
type input "1055"
type input "370"
type input "1059"
type input "366"
type input "1063"
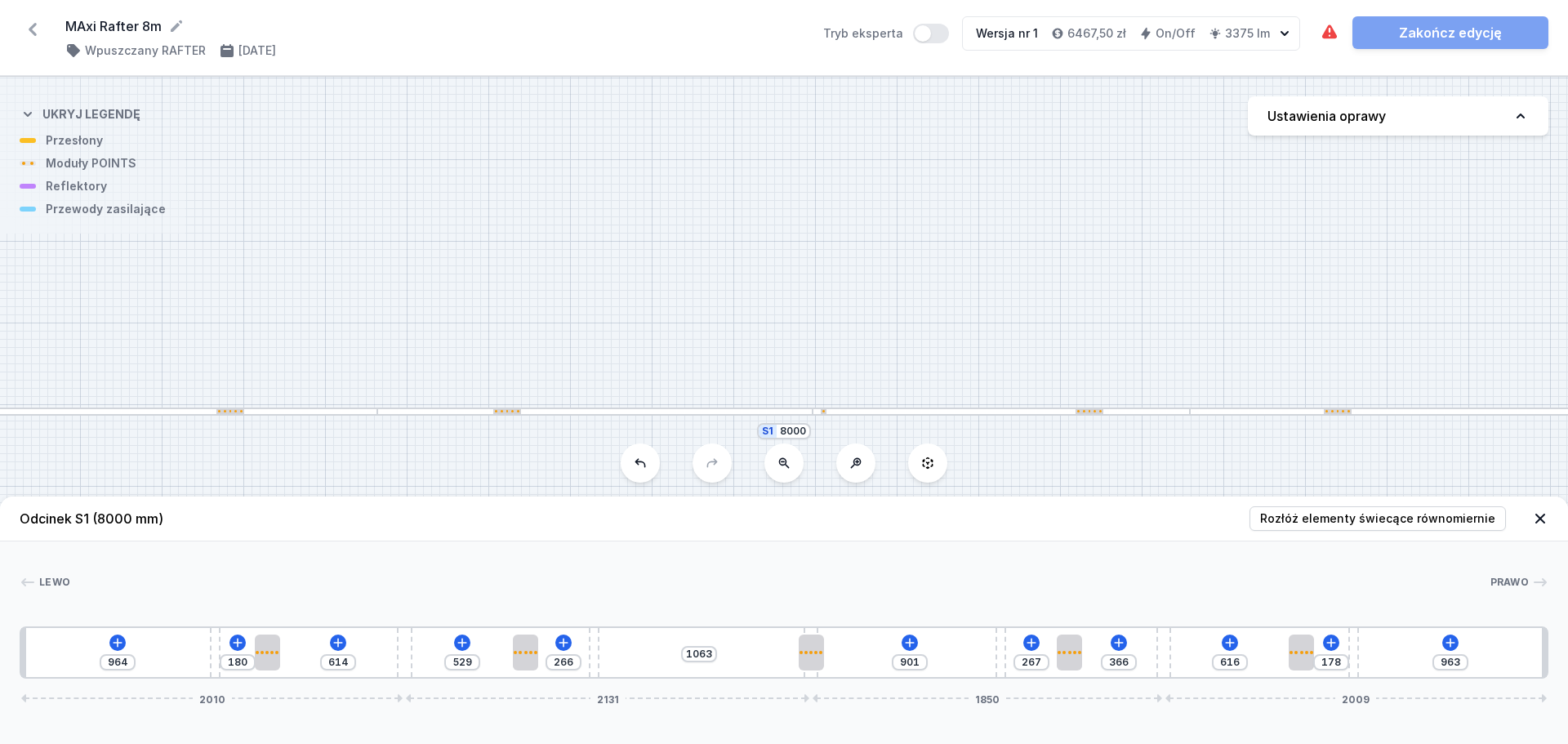
type input "361"
type input "1068"
type input "357"
type input "1072"
type input "349"
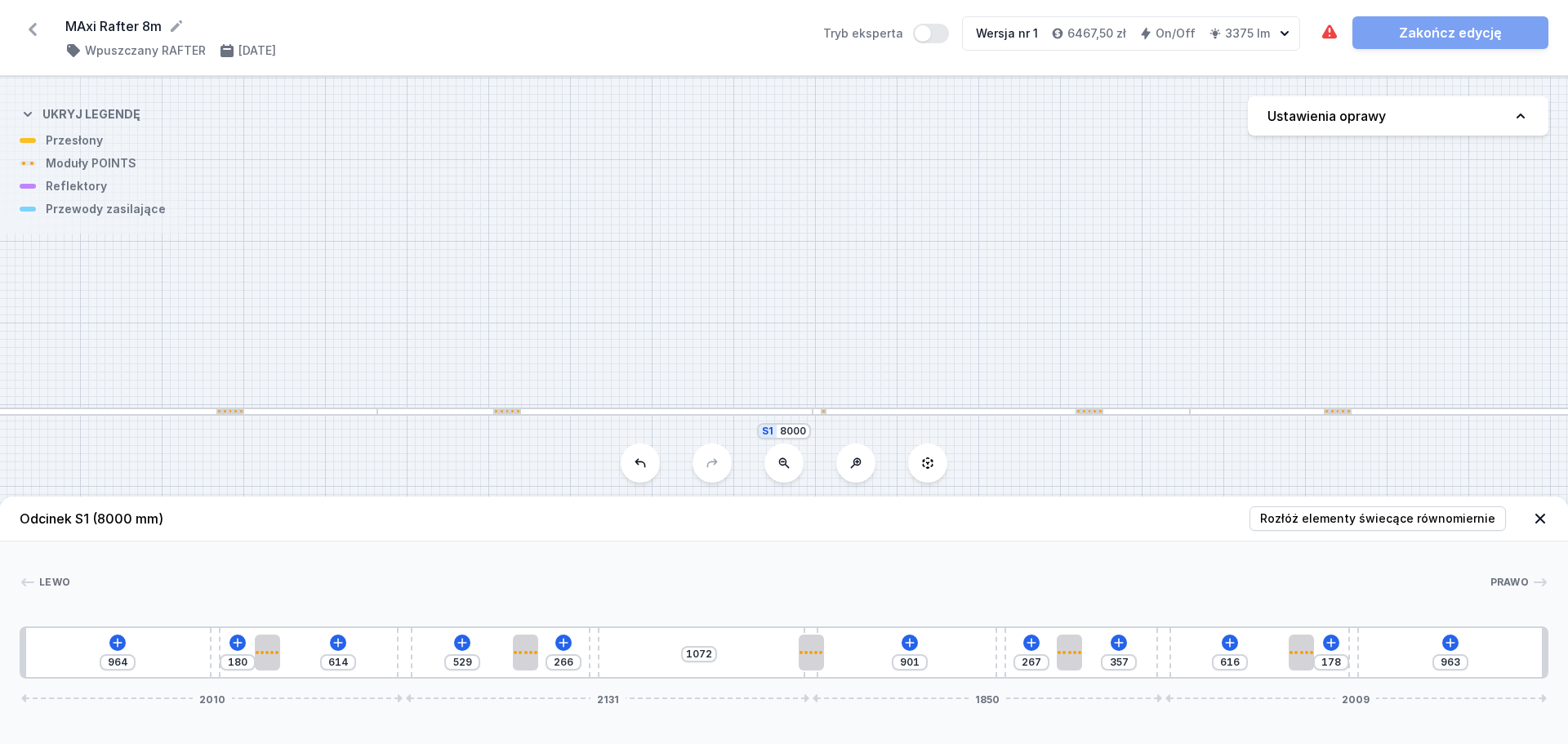
type input "1080"
type input "353"
type input "1076"
drag, startPoint x: 784, startPoint y: 632, endPoint x: 831, endPoint y: 626, distance: 47.4
click at [831, 626] on div "[PERSON_NAME] 1 2 3 4 3 2 4 3 2 3 4 3 2 1 964 180 614 529 266 1076 901 267 353 …" at bounding box center [784, 610] width 1568 height 137
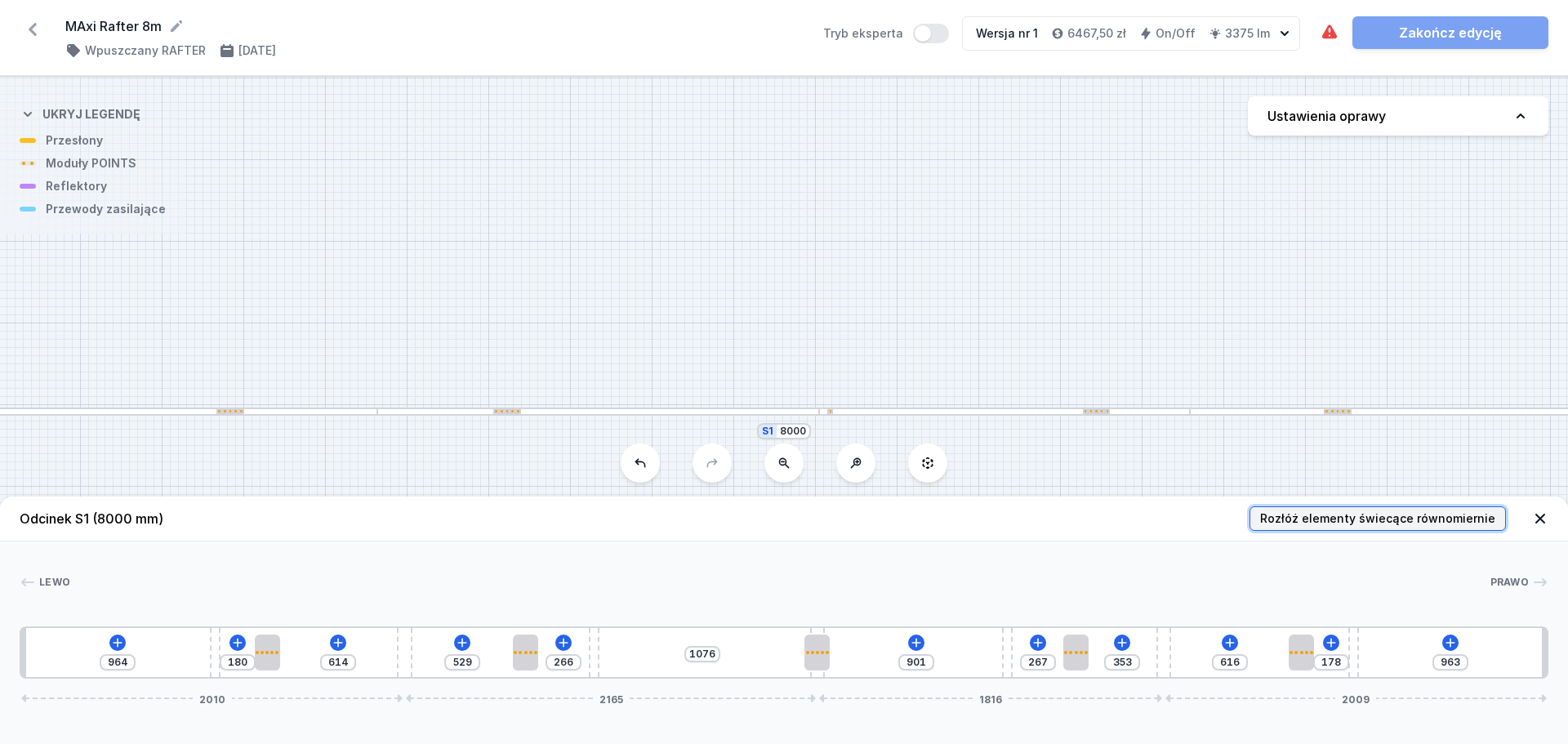
click at [1328, 525] on span "Rozłóż elementy świecące równomiernie" at bounding box center [1378, 519] width 235 height 16
type input "928"
type input "527"
type input "902"
type input "93"
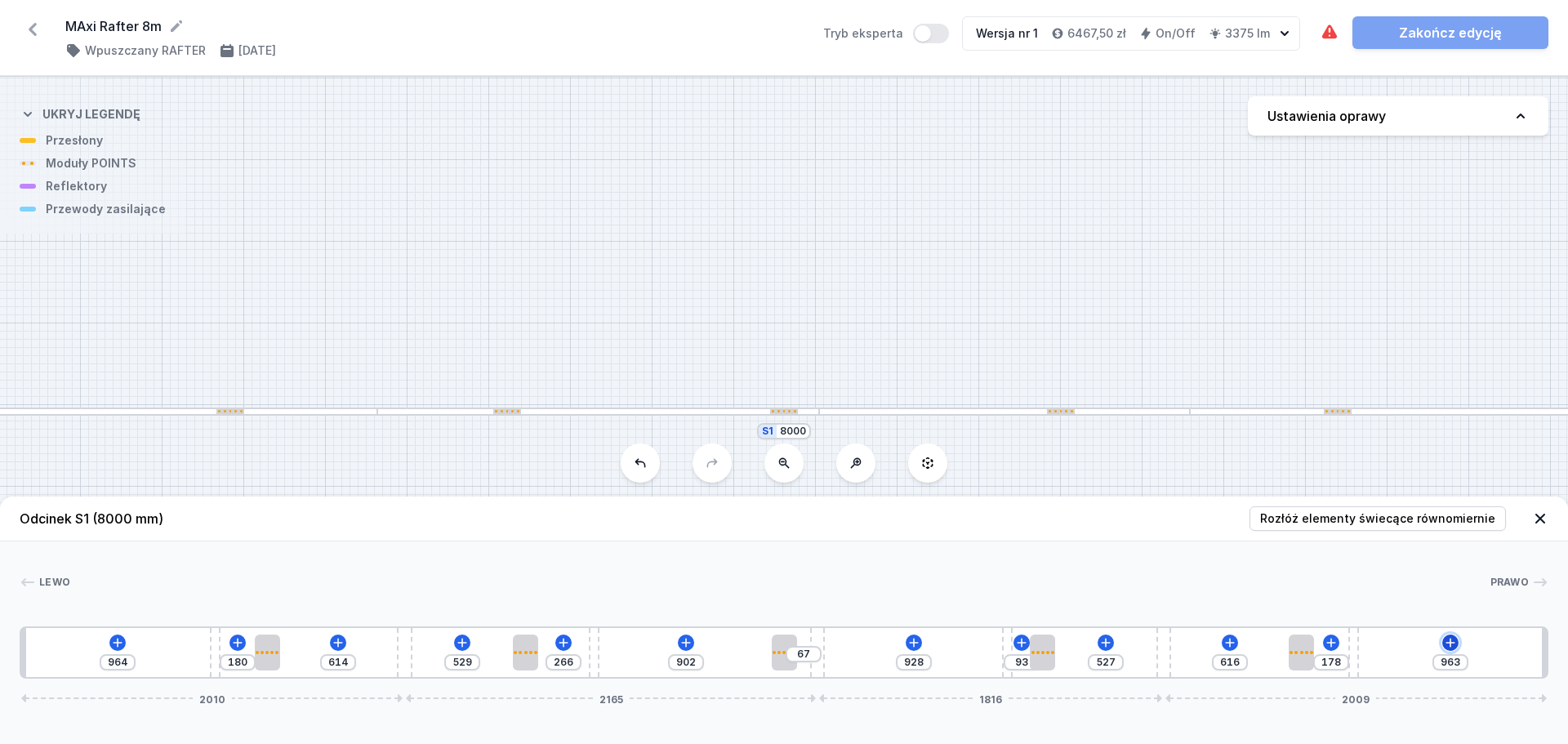
click at [1452, 643] on icon at bounding box center [1450, 642] width 9 height 9
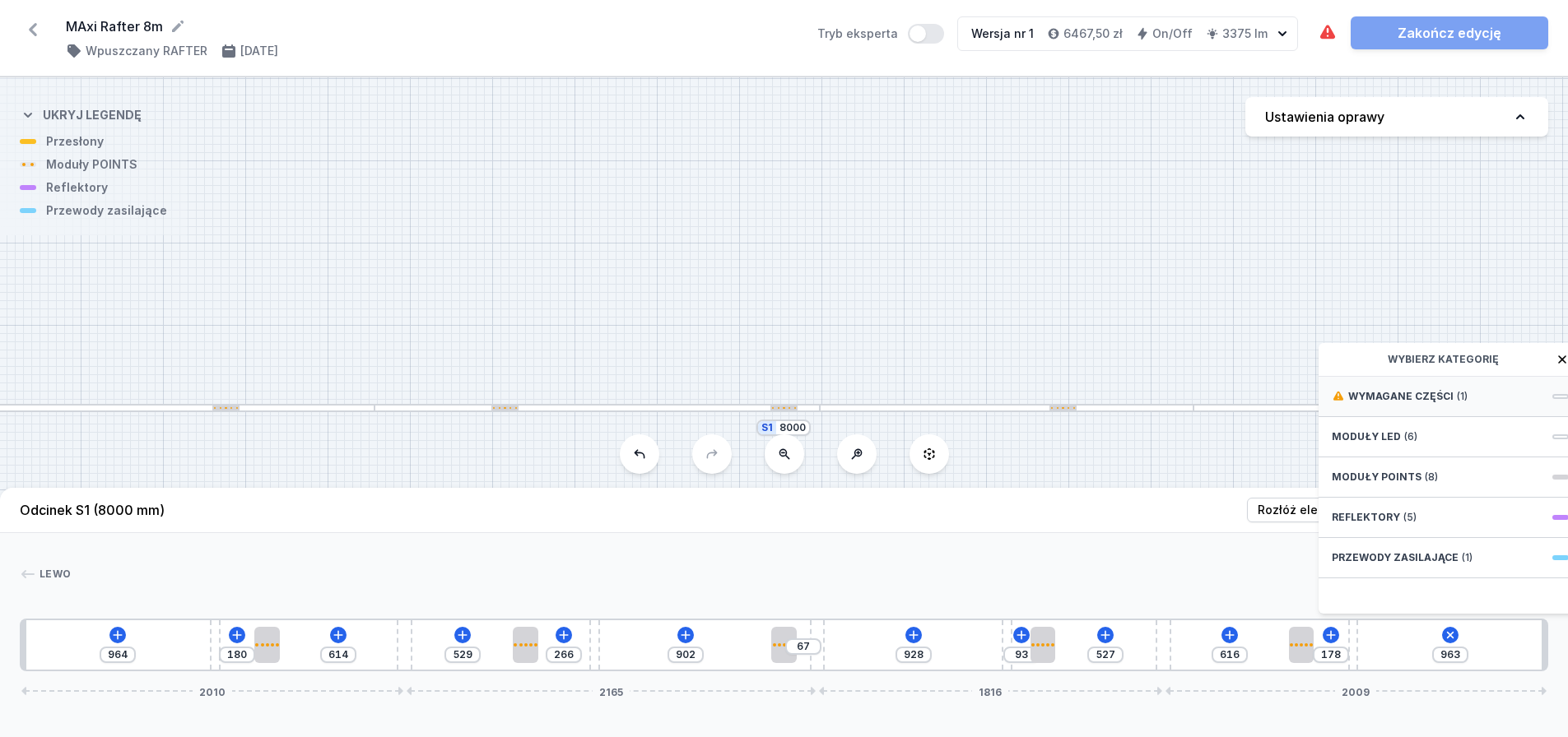
click at [1487, 402] on div "Wymagane części (1)" at bounding box center [1449, 397] width 264 height 40
click at [1487, 402] on span "Hole for power supply cable" at bounding box center [1449, 395] width 237 height 16
type input "893"
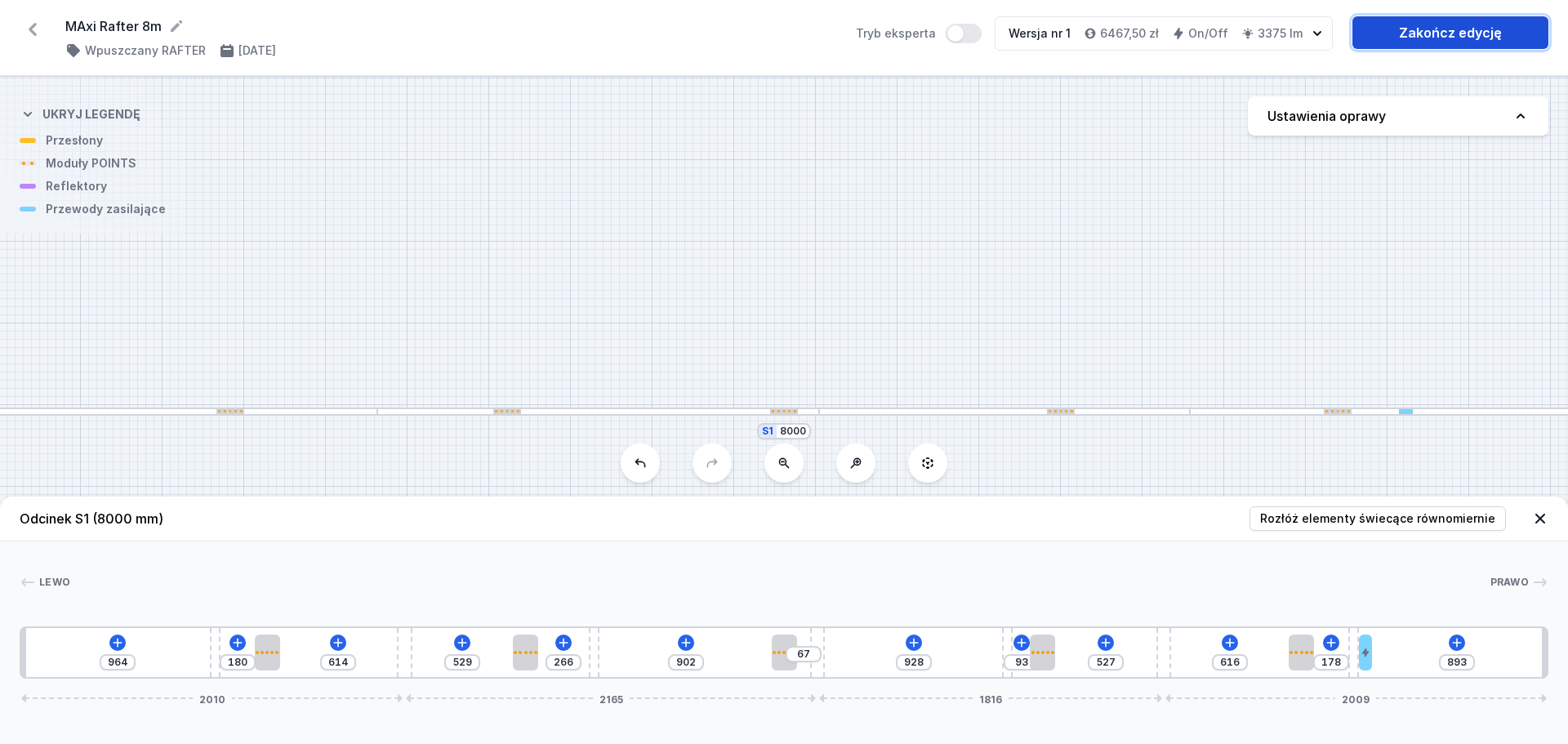
click at [1465, 26] on link "Zakończ edycję" at bounding box center [1451, 32] width 196 height 32
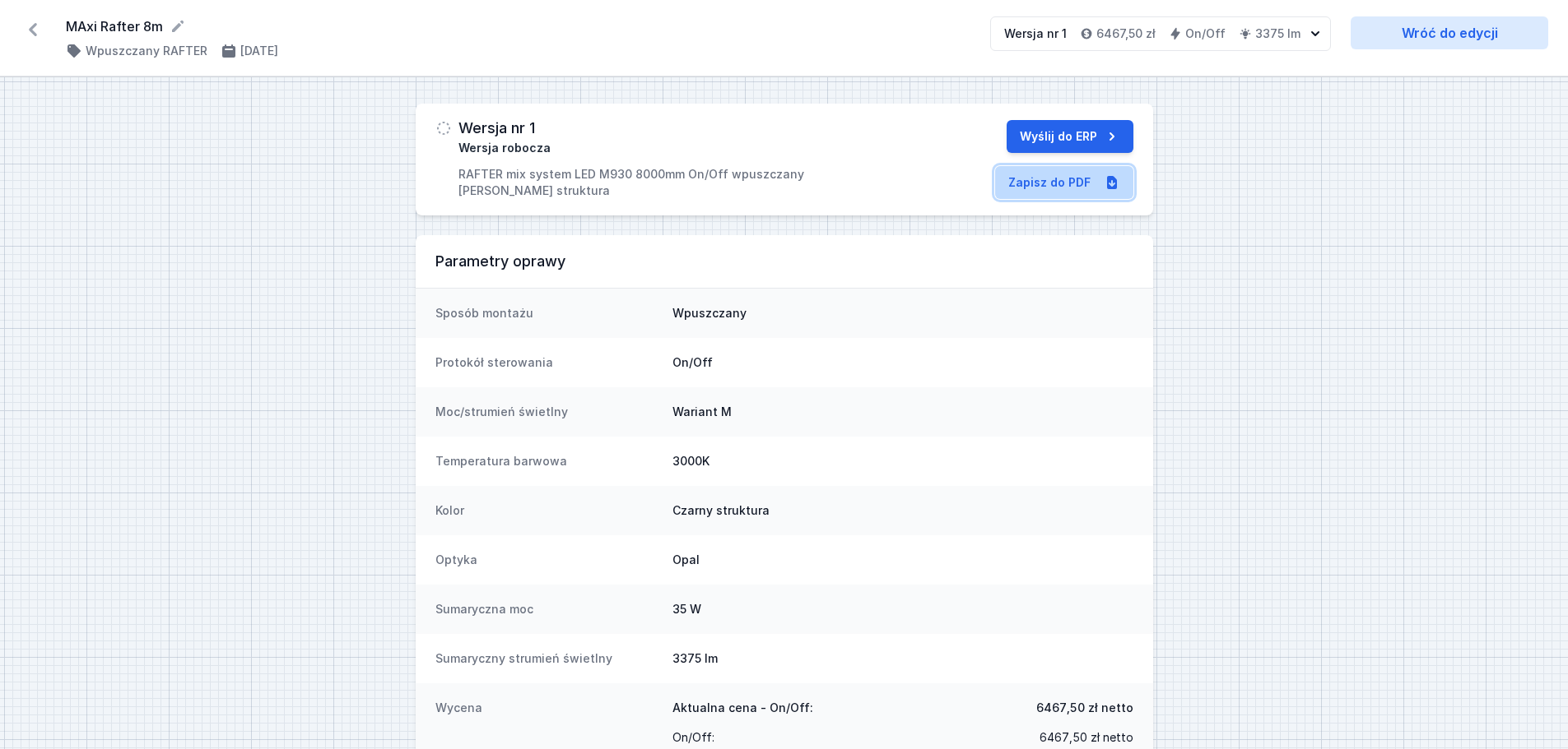
click at [1056, 183] on link "Zapisz do PDF" at bounding box center [1064, 182] width 138 height 33
click at [32, 35] on icon at bounding box center [33, 29] width 26 height 26
